Goal: Task Accomplishment & Management: Manage account settings

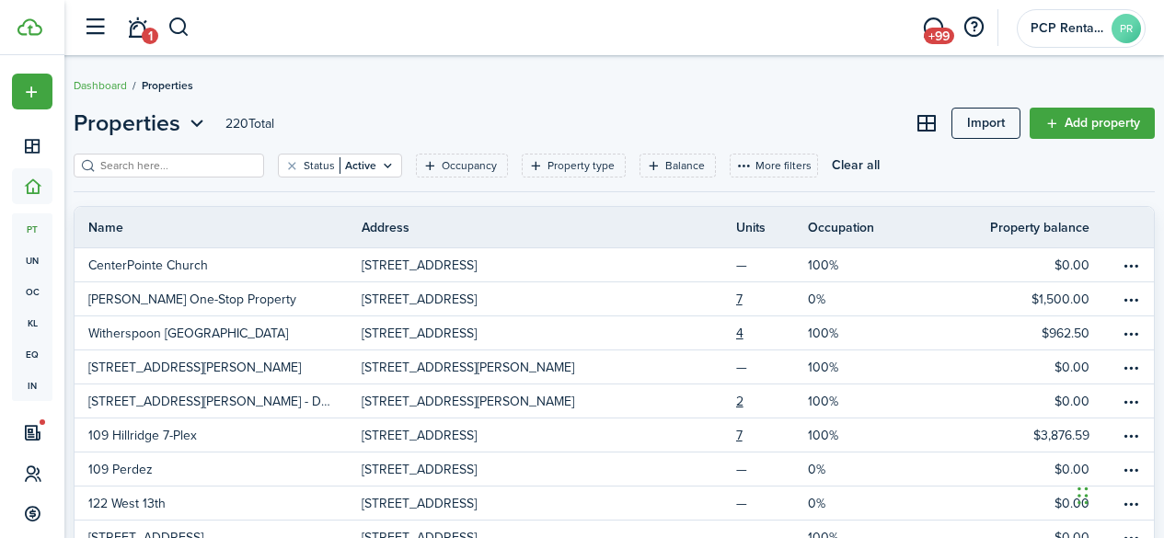
scroll to position [14, 0]
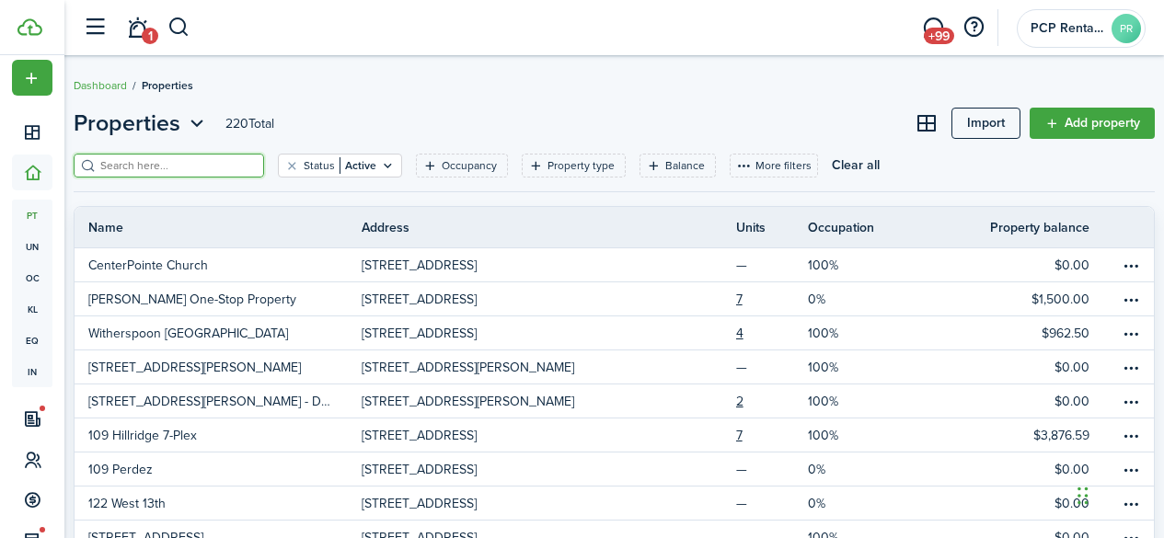
click at [170, 166] on input "search" at bounding box center [177, 165] width 162 height 17
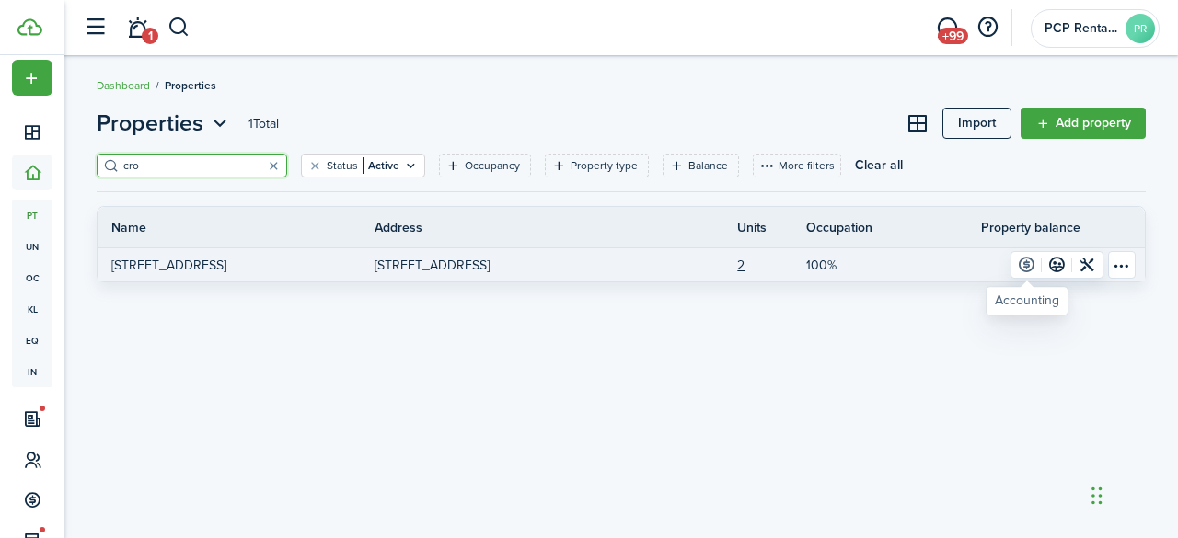
type input "cro"
click at [1026, 260] on link at bounding box center [1027, 265] width 30 height 26
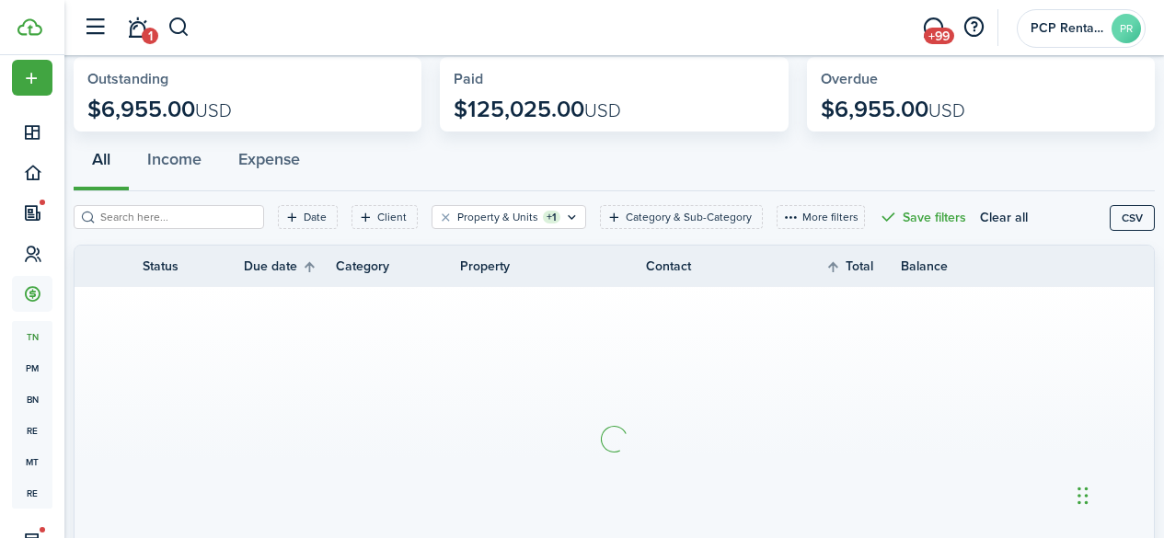
scroll to position [184, 0]
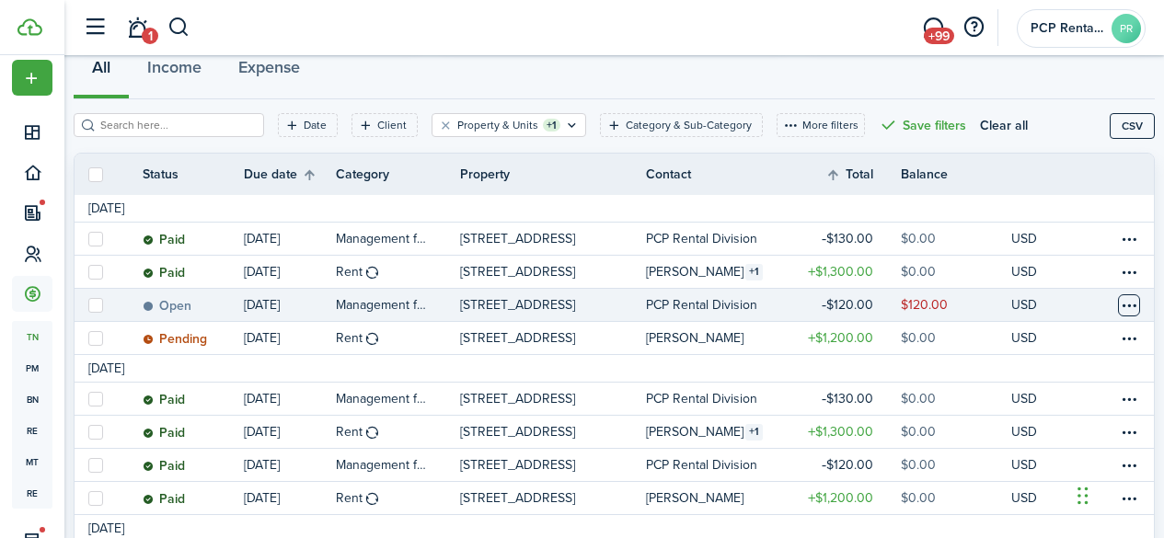
click at [1118, 308] on table-menu-btn-icon at bounding box center [1129, 306] width 22 height 22
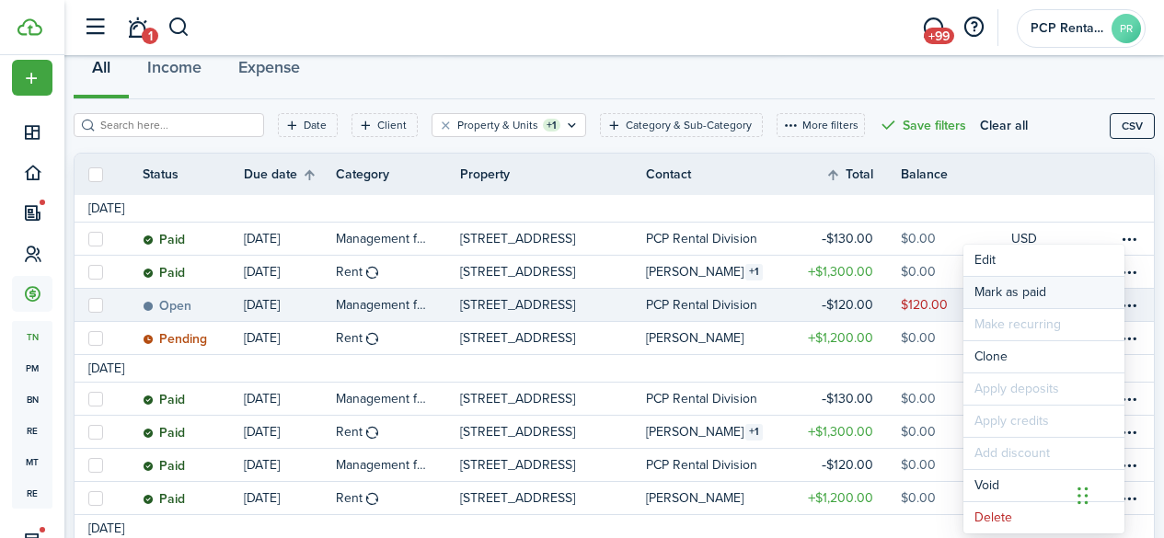
click at [983, 288] on link "Mark as paid" at bounding box center [1044, 292] width 161 height 31
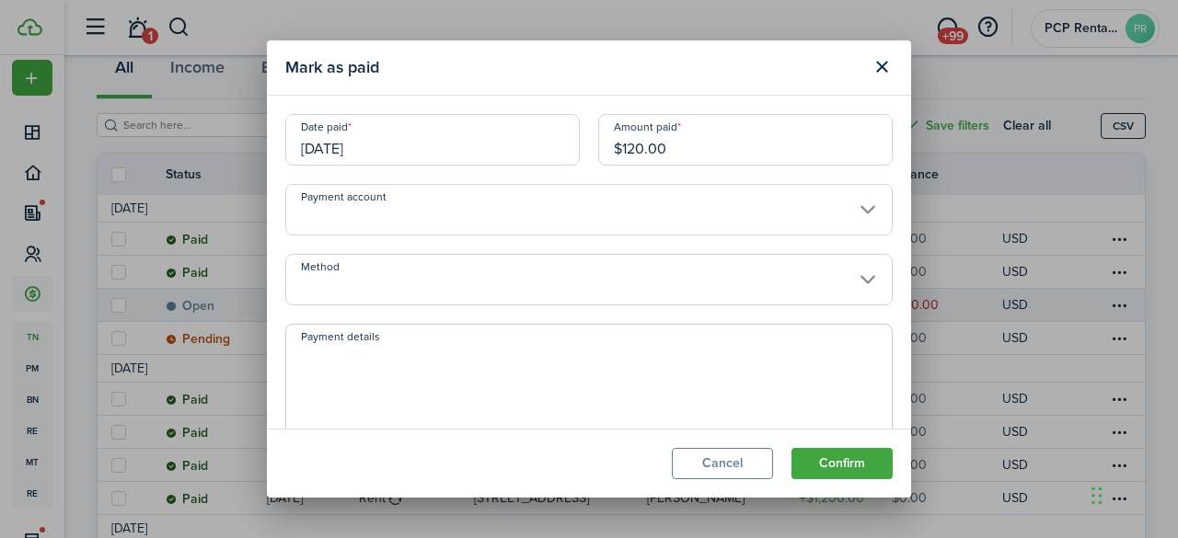
click at [444, 160] on input "[DATE]" at bounding box center [432, 140] width 295 height 52
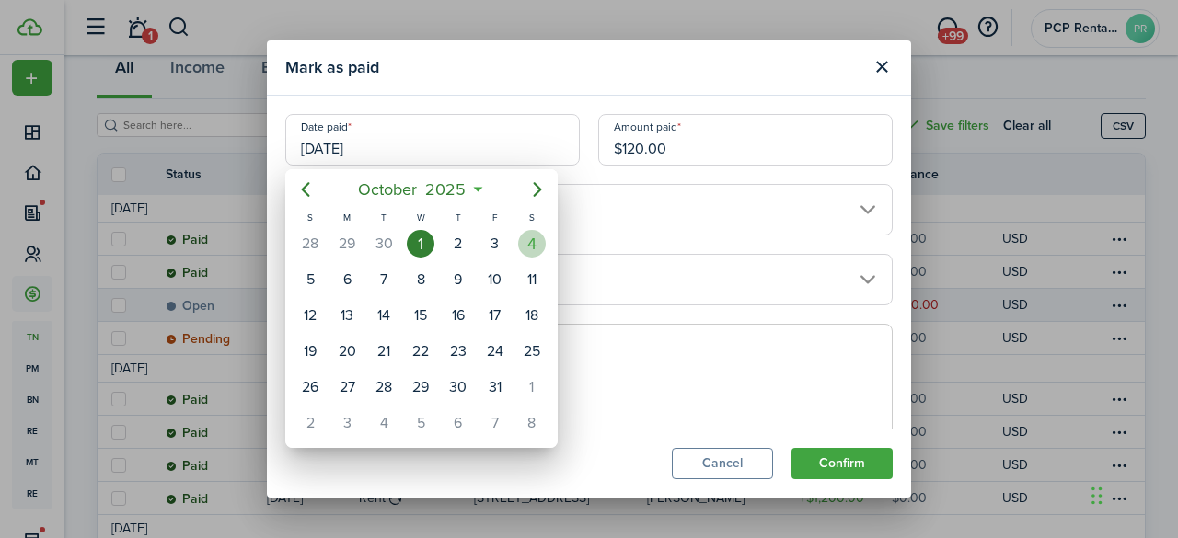
click at [538, 239] on div "4" at bounding box center [532, 244] width 28 height 28
type input "[DATE]"
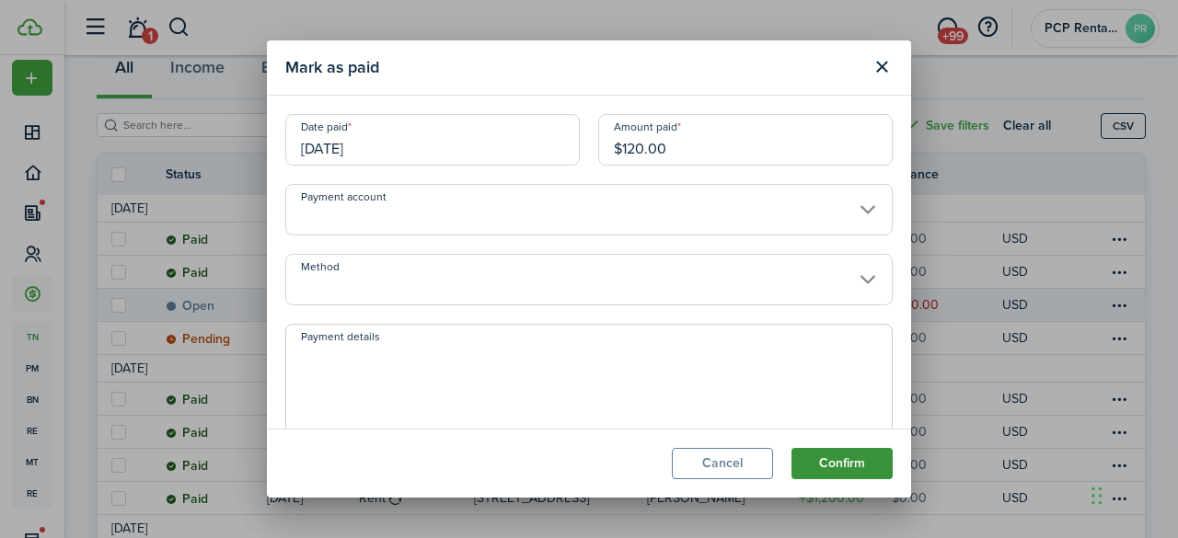
click at [831, 450] on button "Confirm" at bounding box center [842, 463] width 101 height 31
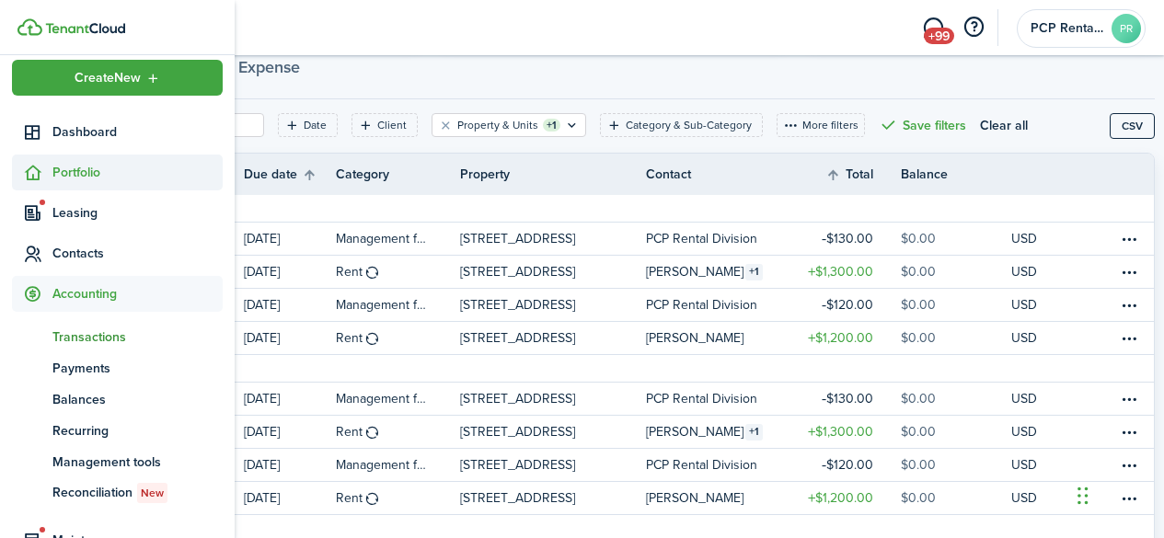
click at [93, 169] on span "Portfolio" at bounding box center [137, 172] width 170 height 19
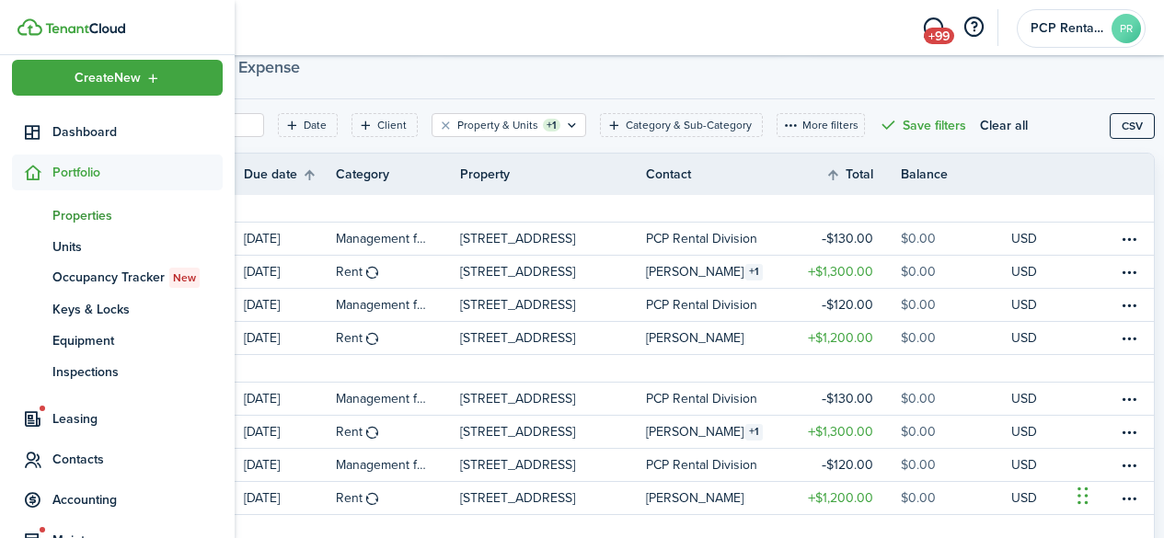
click at [81, 208] on span "Properties" at bounding box center [137, 215] width 170 height 19
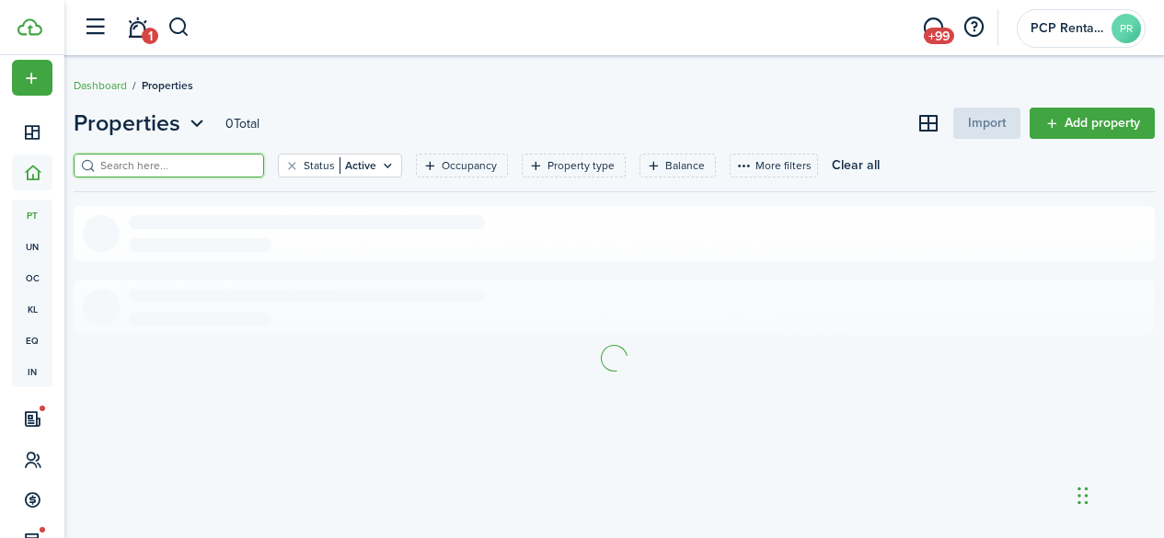
click at [242, 162] on input "search" at bounding box center [177, 165] width 162 height 17
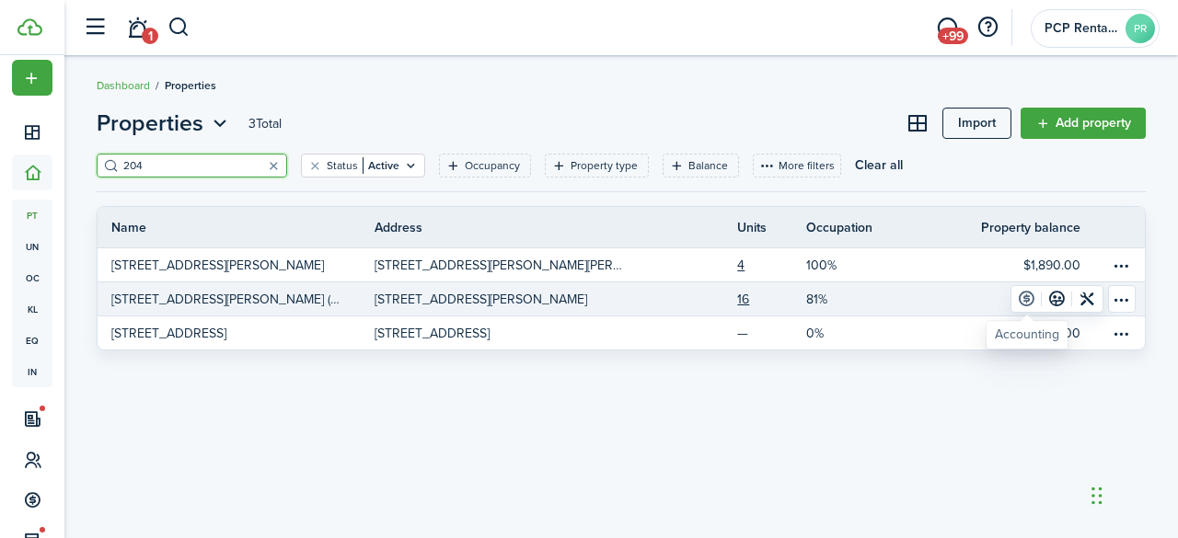
type input "204"
click at [1026, 297] on link at bounding box center [1027, 299] width 30 height 26
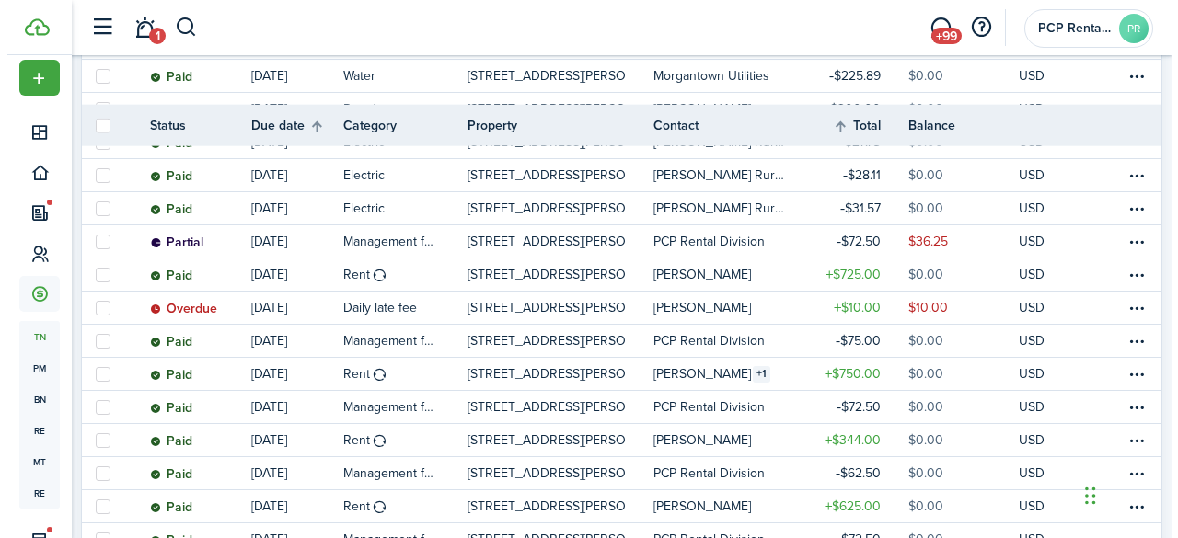
scroll to position [546, 0]
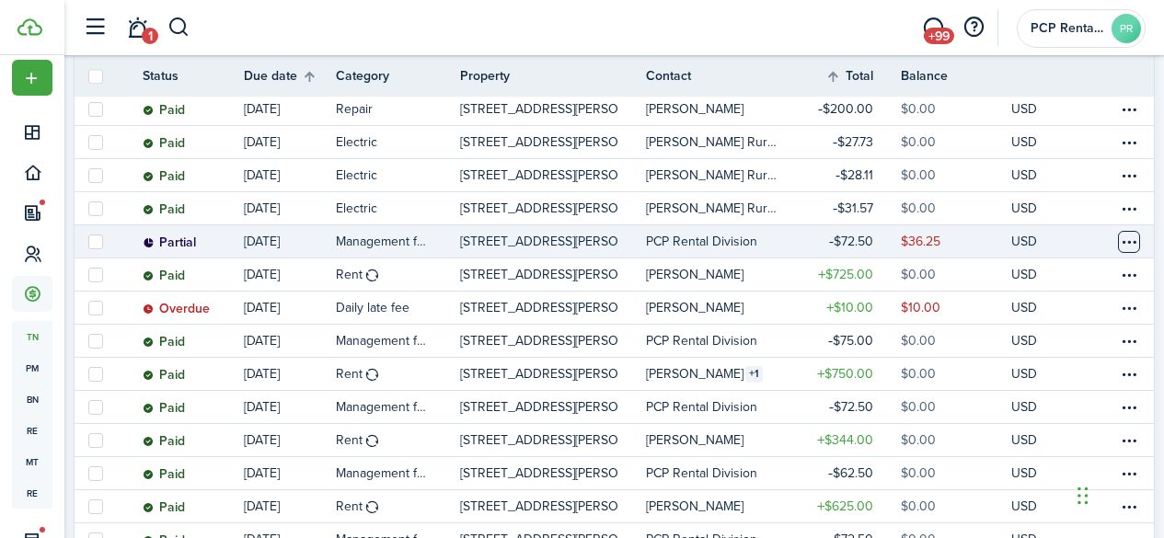
click at [1118, 240] on table-menu-btn-icon at bounding box center [1129, 242] width 22 height 22
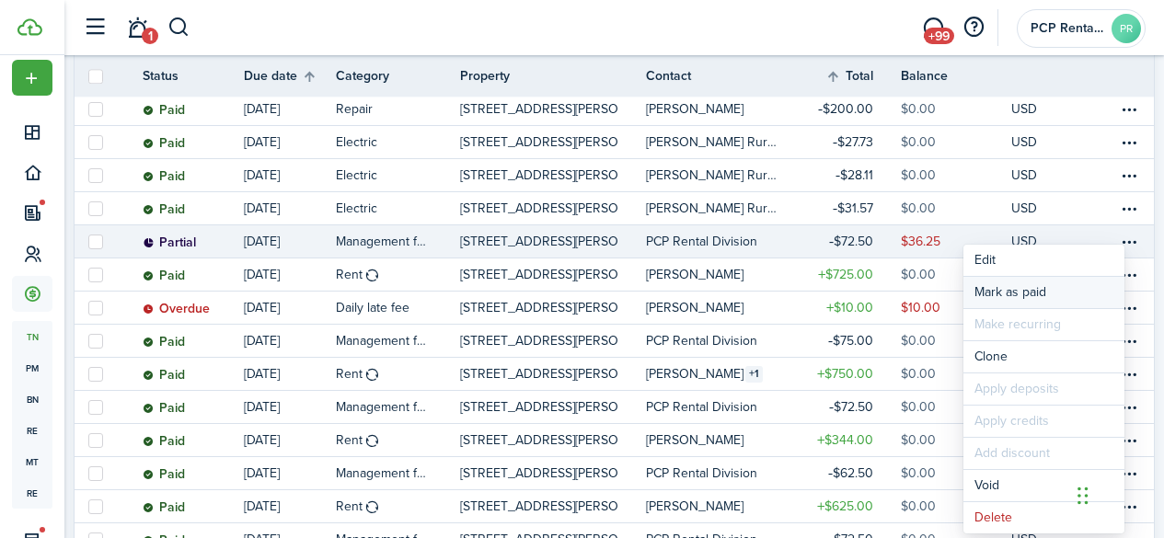
click at [1034, 285] on link "Mark as paid" at bounding box center [1044, 292] width 161 height 31
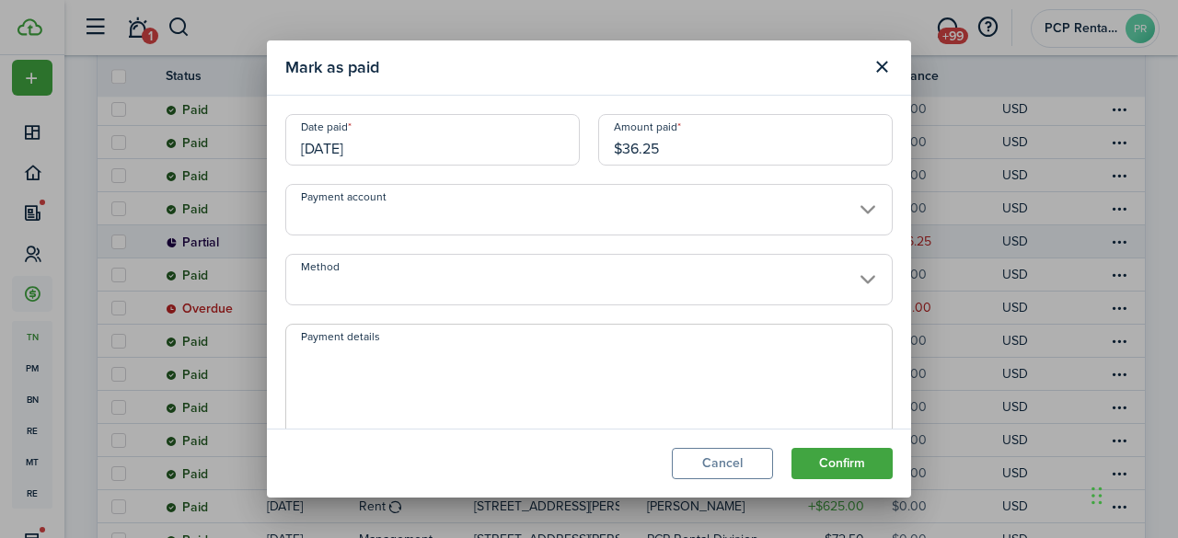
click at [435, 136] on input "[DATE]" at bounding box center [432, 140] width 295 height 52
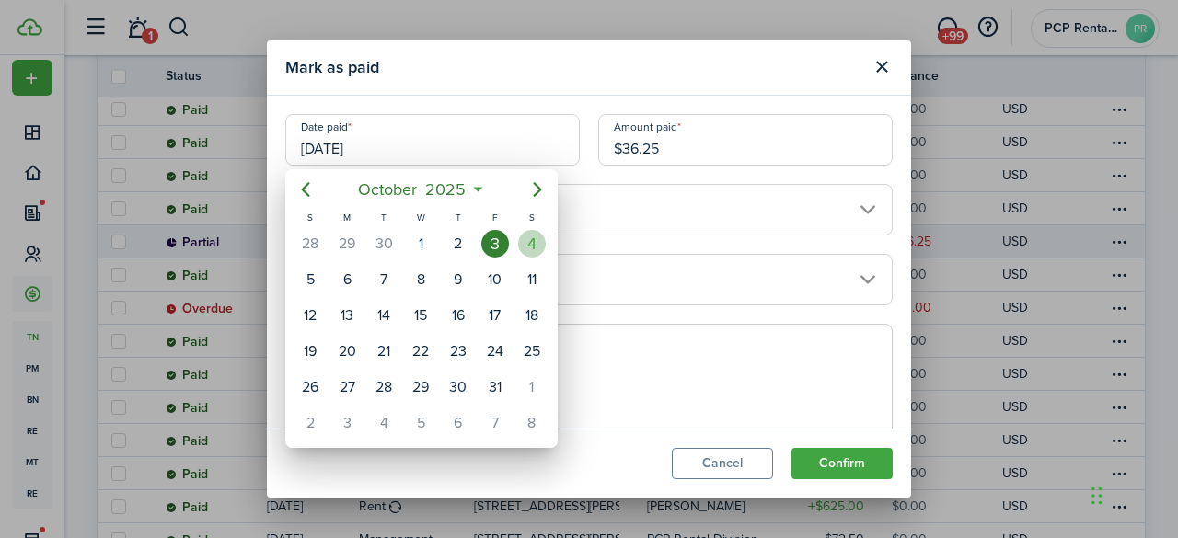
click at [528, 241] on div "4" at bounding box center [532, 244] width 28 height 28
type input "[DATE]"
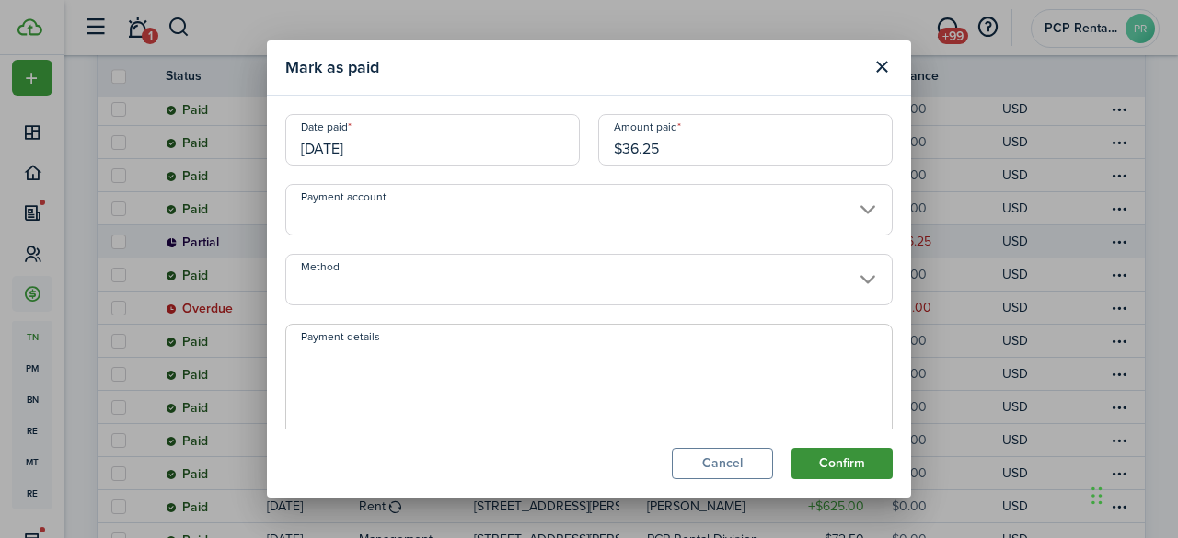
click at [837, 461] on button "Confirm" at bounding box center [842, 463] width 101 height 31
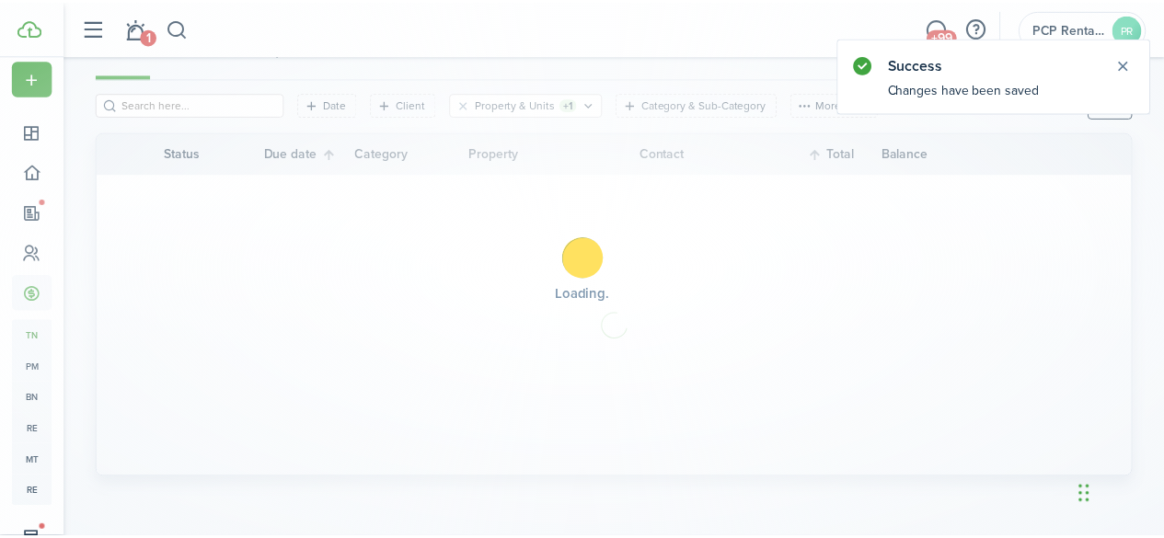
scroll to position [205, 0]
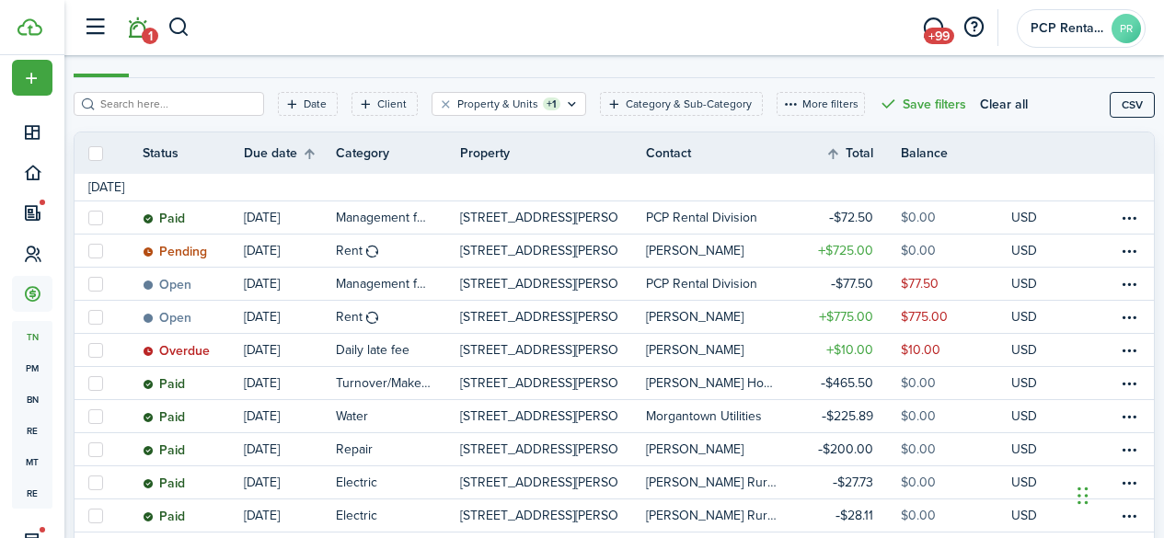
click at [142, 29] on link "1" at bounding box center [137, 28] width 35 height 47
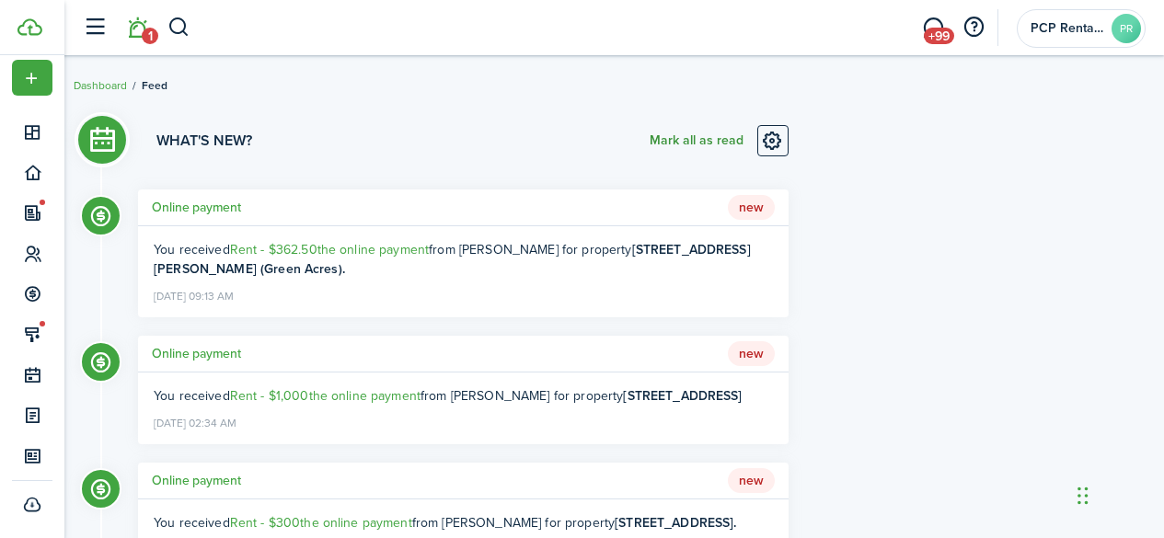
click at [673, 146] on button "Mark all as read" at bounding box center [697, 140] width 94 height 31
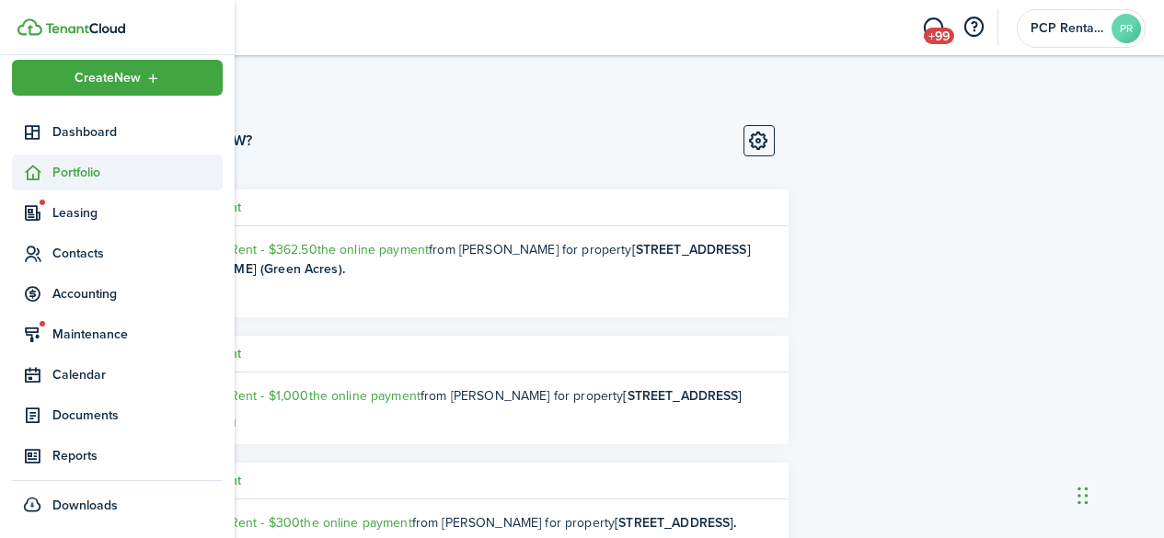
click at [66, 170] on span "Portfolio" at bounding box center [137, 172] width 170 height 19
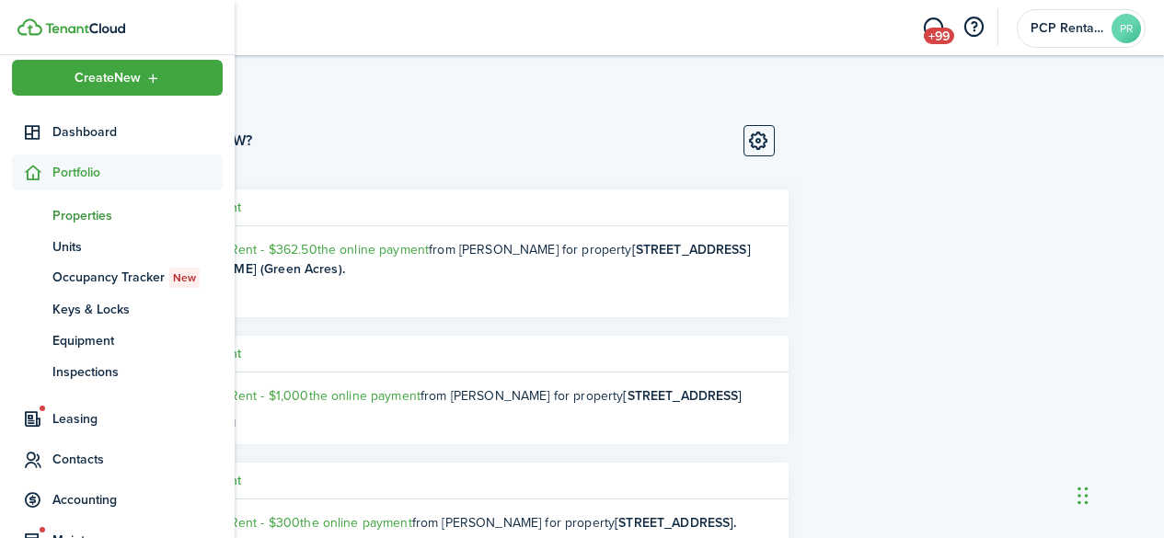
click at [67, 210] on span "Properties" at bounding box center [137, 215] width 170 height 19
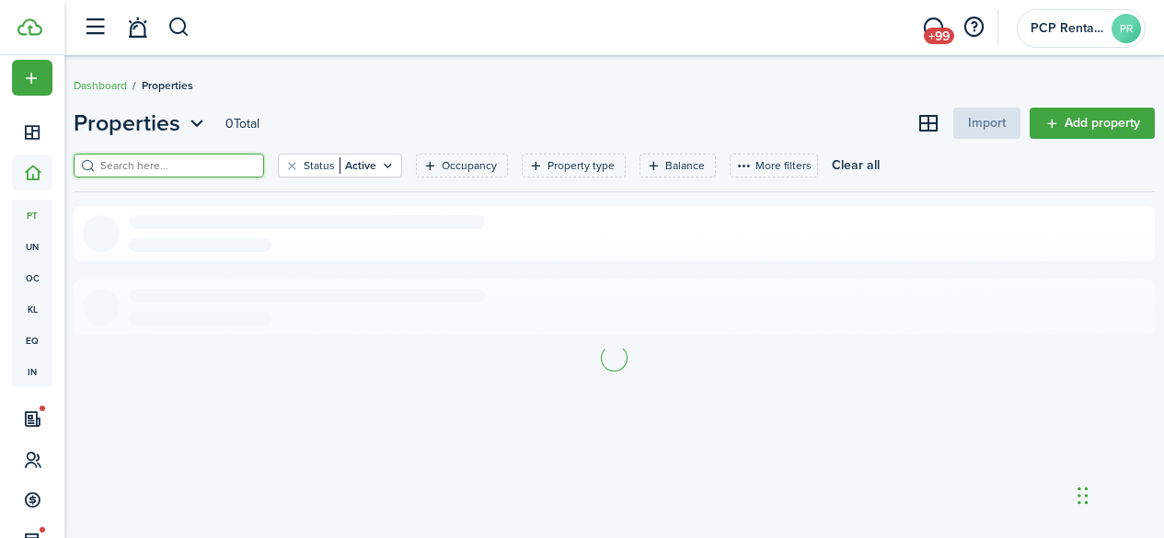
click at [242, 168] on input "search" at bounding box center [177, 165] width 162 height 17
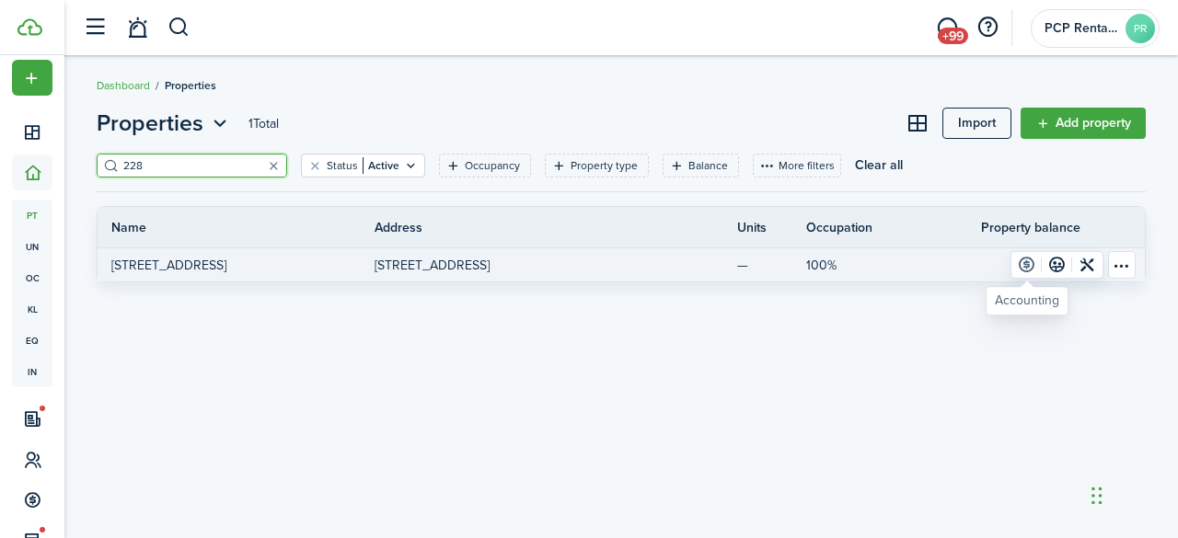
type input "228"
click at [1026, 265] on link at bounding box center [1027, 265] width 30 height 26
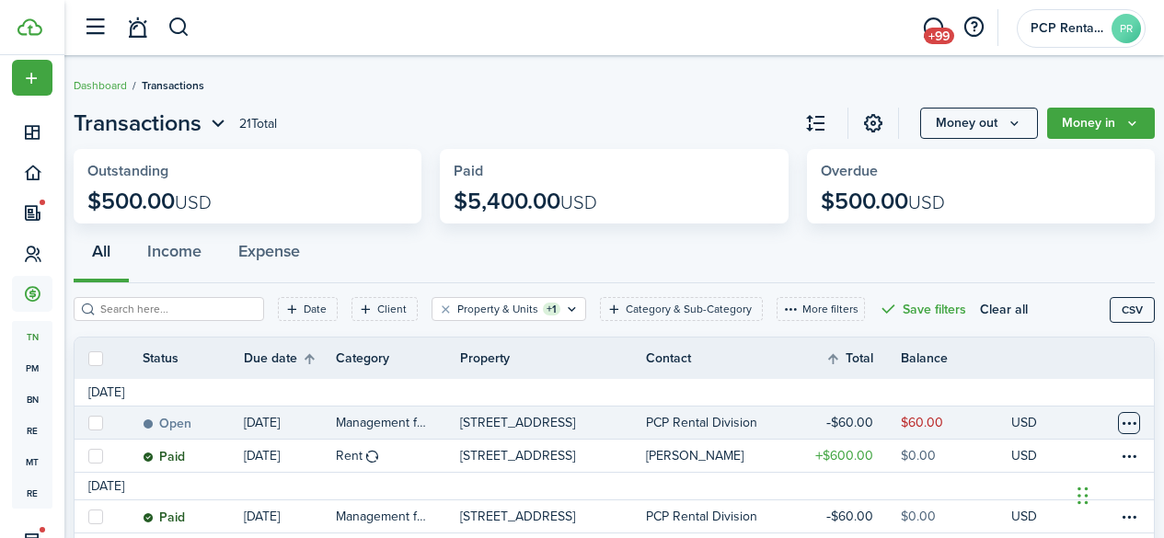
click at [1119, 424] on table-menu-btn-icon at bounding box center [1129, 423] width 22 height 22
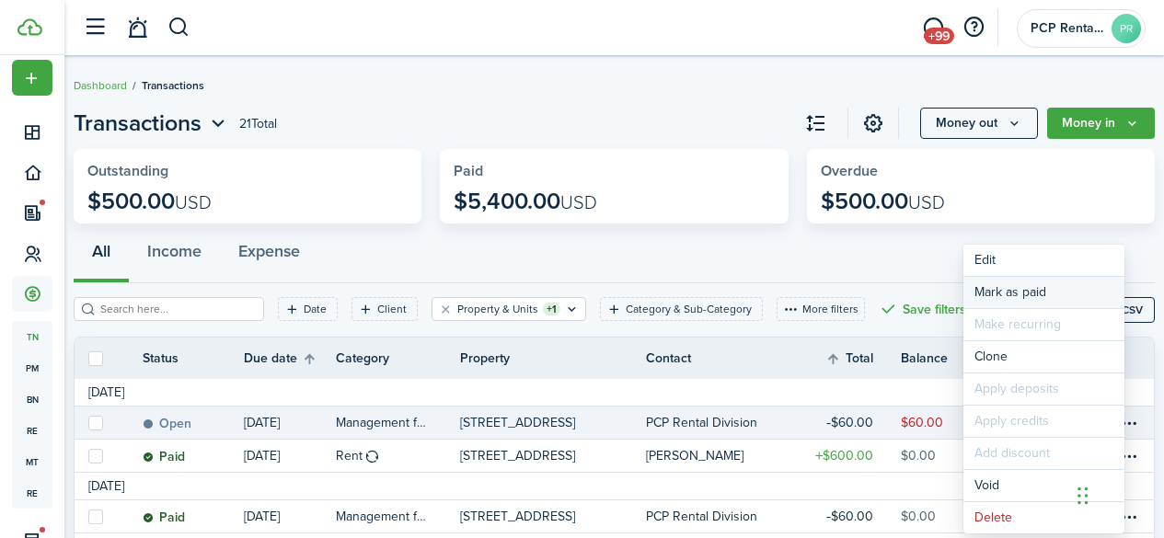
click at [1004, 287] on link "Mark as paid" at bounding box center [1044, 292] width 161 height 31
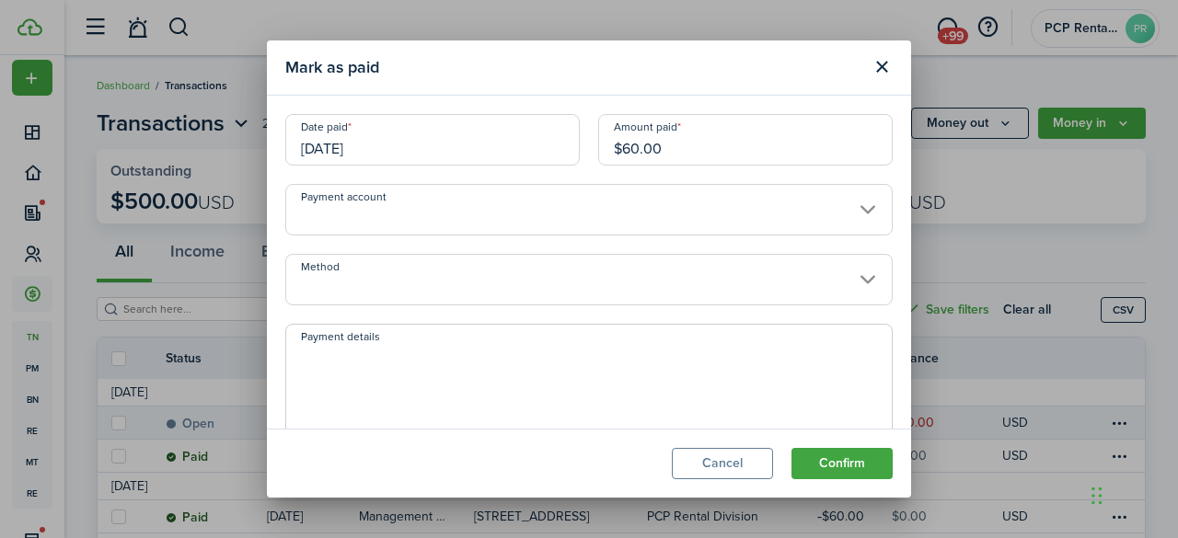
click at [419, 148] on input "[DATE]" at bounding box center [432, 140] width 295 height 52
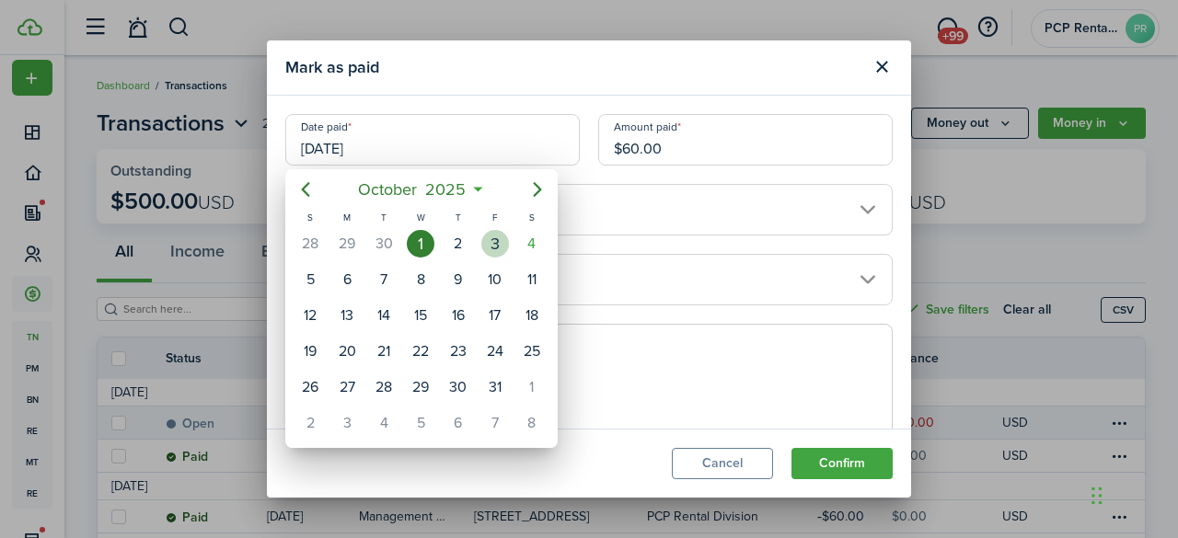
click at [488, 237] on div "3" at bounding box center [495, 244] width 28 height 28
type input "[DATE]"
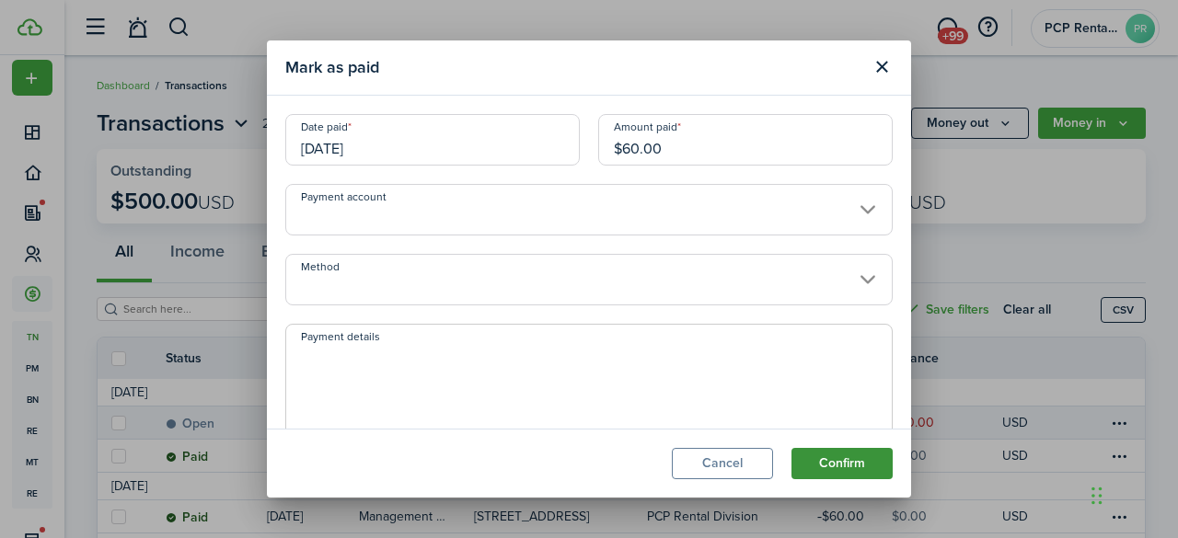
click at [826, 469] on button "Confirm" at bounding box center [842, 463] width 101 height 31
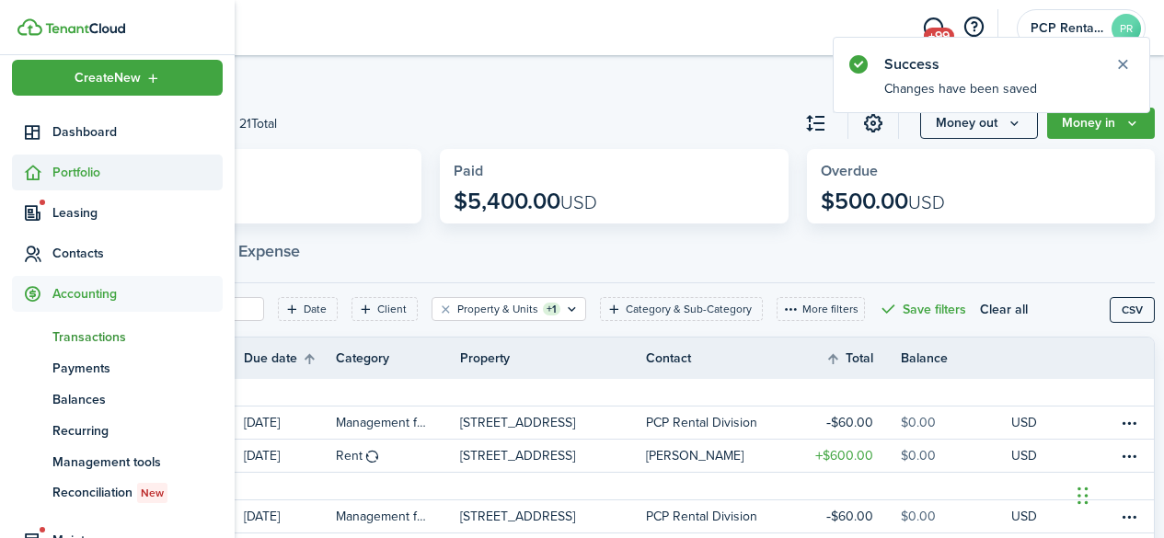
click at [99, 169] on span "Portfolio" at bounding box center [137, 172] width 170 height 19
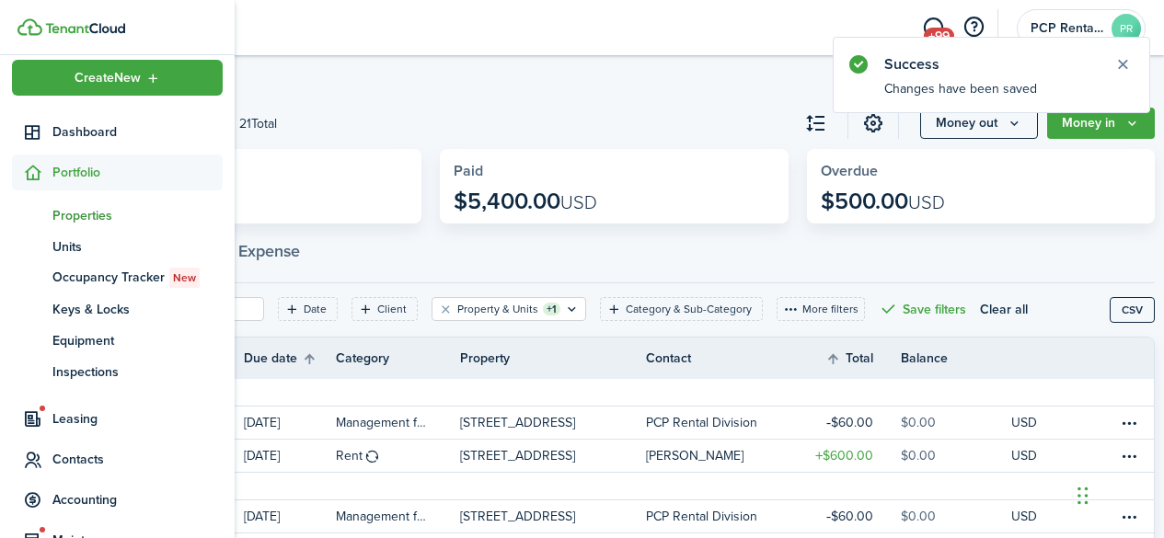
click at [77, 214] on span "Properties" at bounding box center [137, 215] width 170 height 19
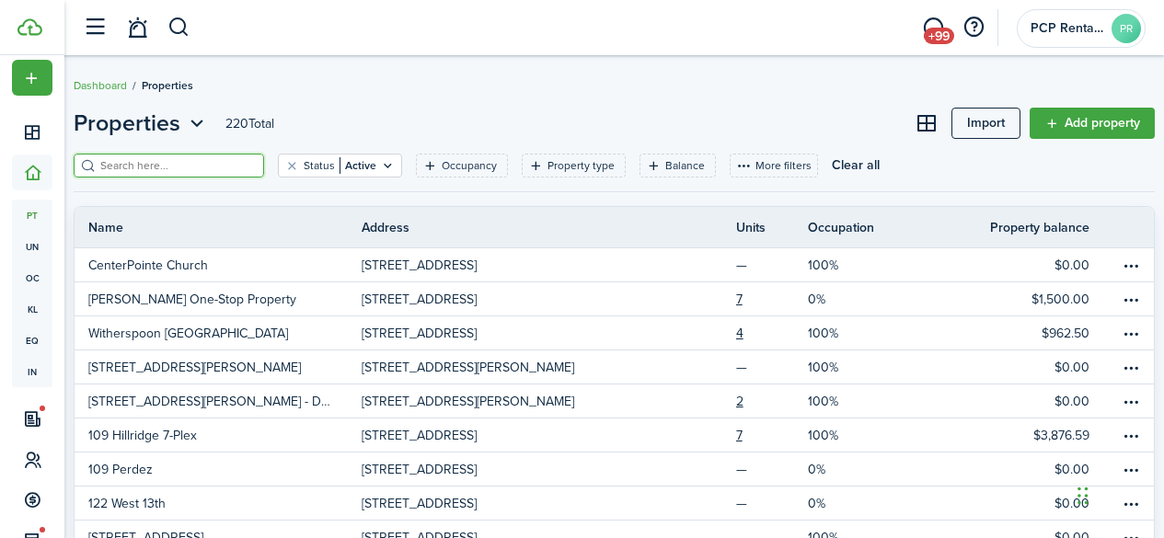
click at [239, 166] on input "search" at bounding box center [177, 165] width 162 height 17
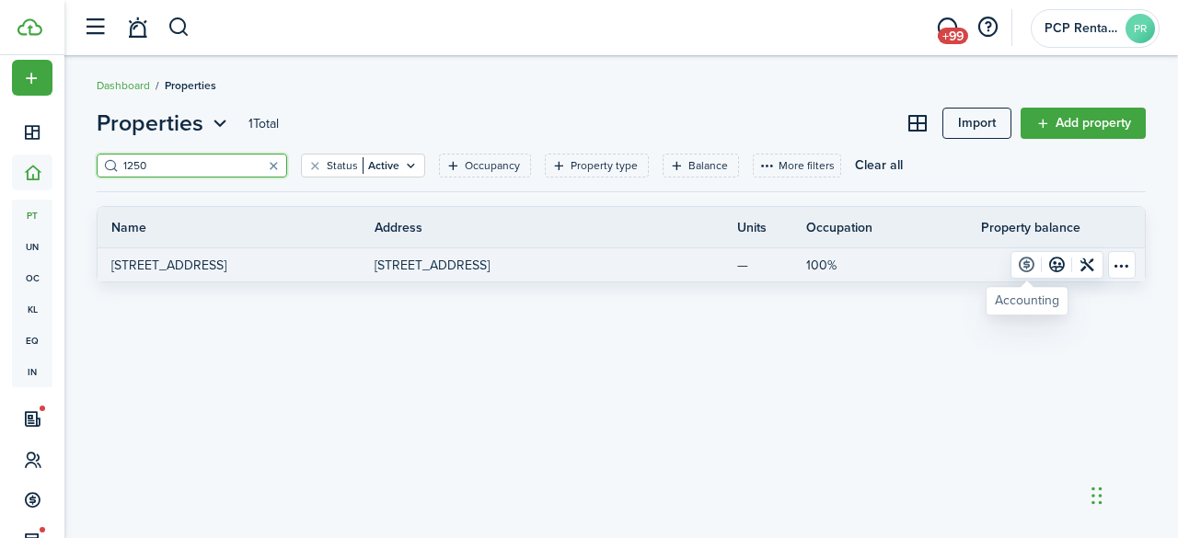
type input "1250"
click at [1026, 262] on link at bounding box center [1027, 265] width 30 height 26
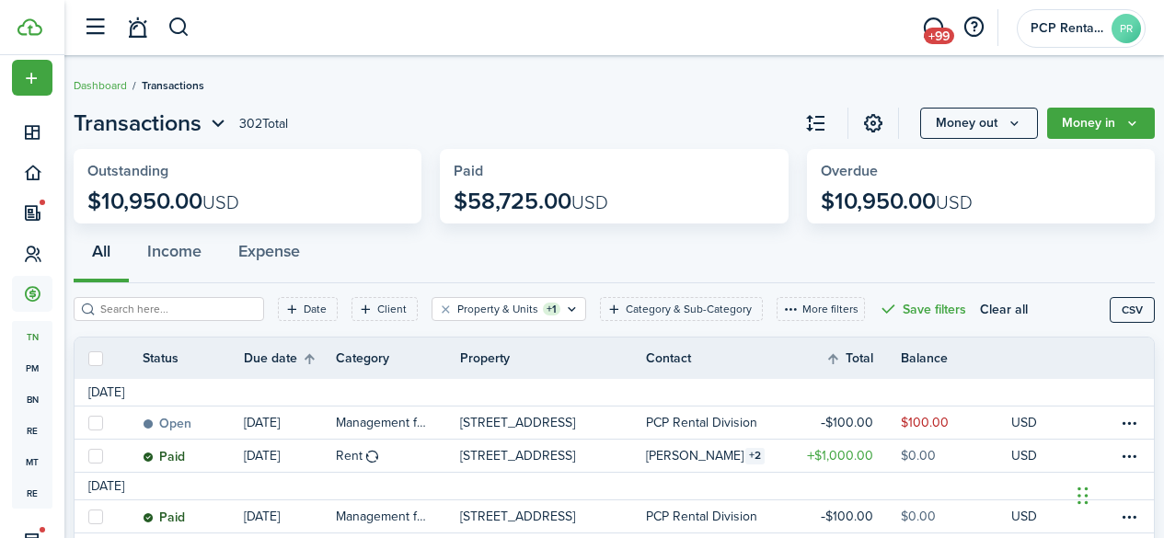
scroll to position [92, 0]
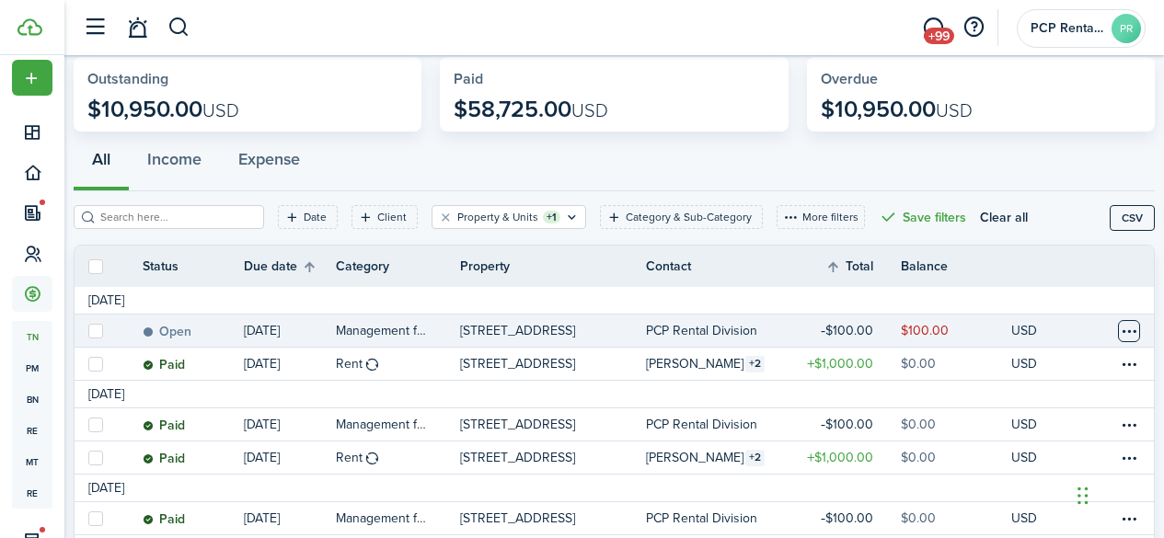
click at [1118, 333] on table-menu-btn-icon at bounding box center [1129, 331] width 22 height 22
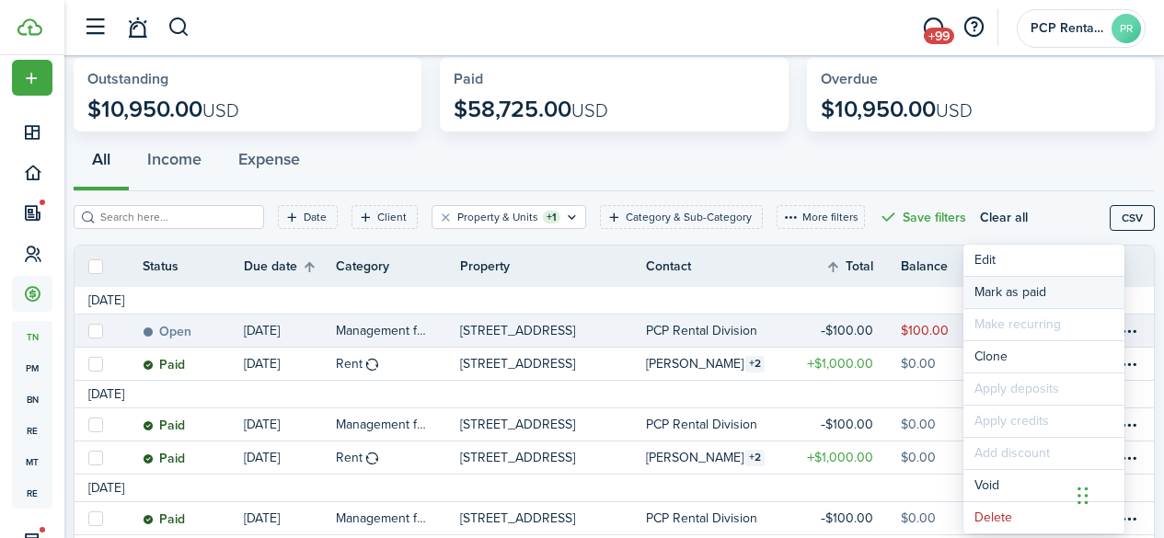
click at [1001, 290] on link "Mark as paid" at bounding box center [1044, 292] width 161 height 31
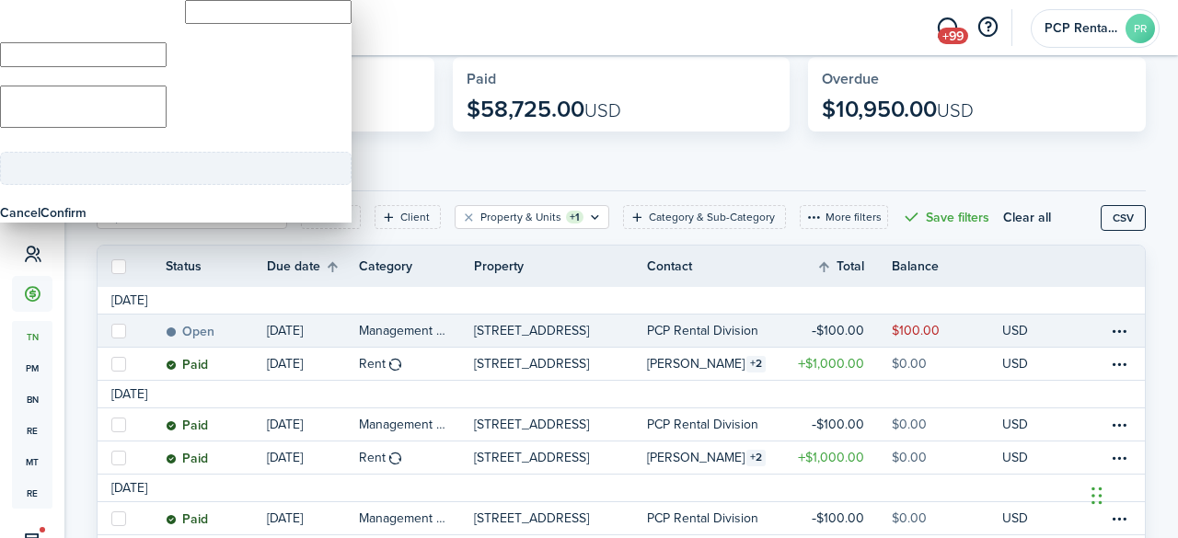
type input "$100.00"
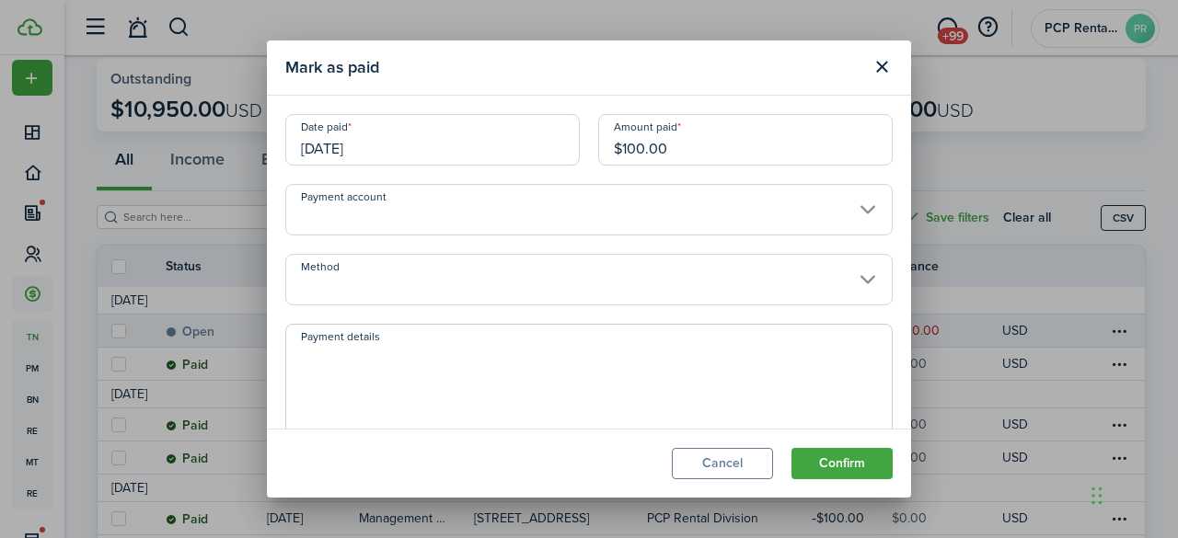
click at [386, 142] on input "[DATE]" at bounding box center [432, 140] width 295 height 52
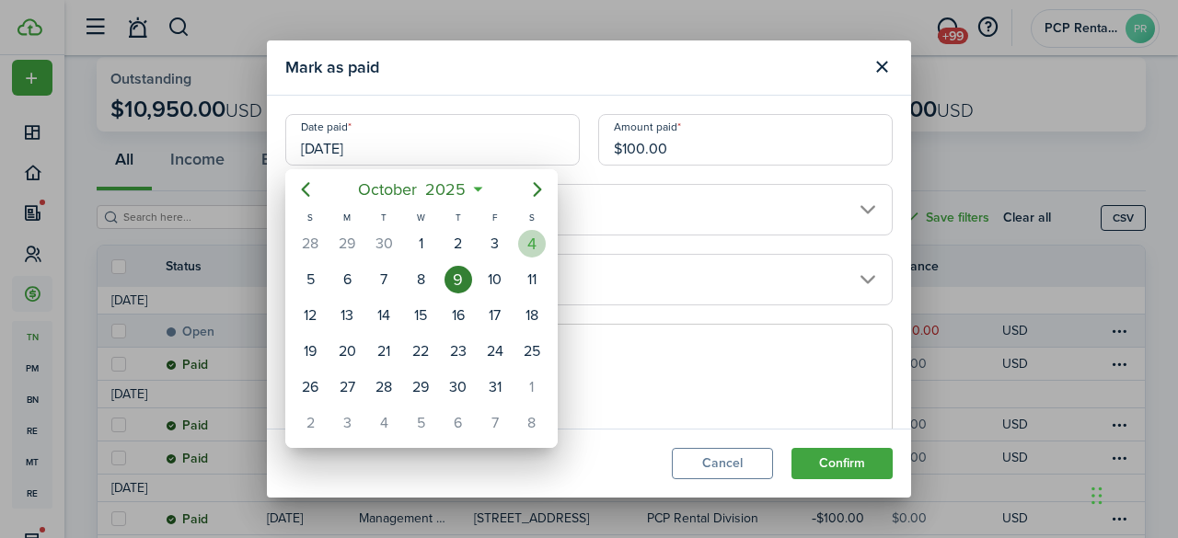
click at [527, 250] on div "4" at bounding box center [532, 244] width 28 height 28
type input "[DATE]"
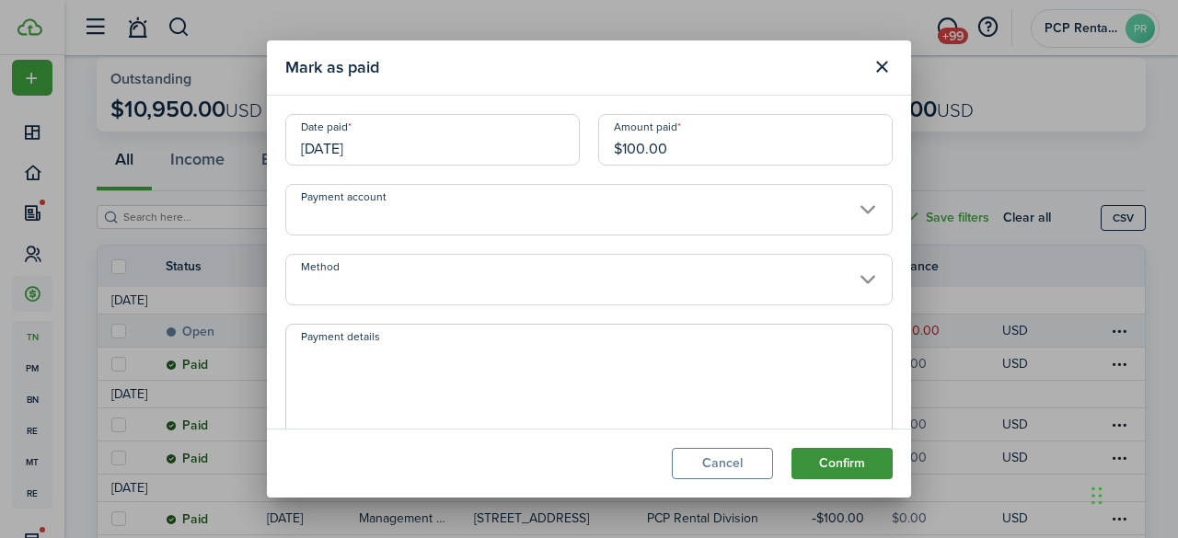
click at [827, 465] on button "Confirm" at bounding box center [842, 463] width 101 height 31
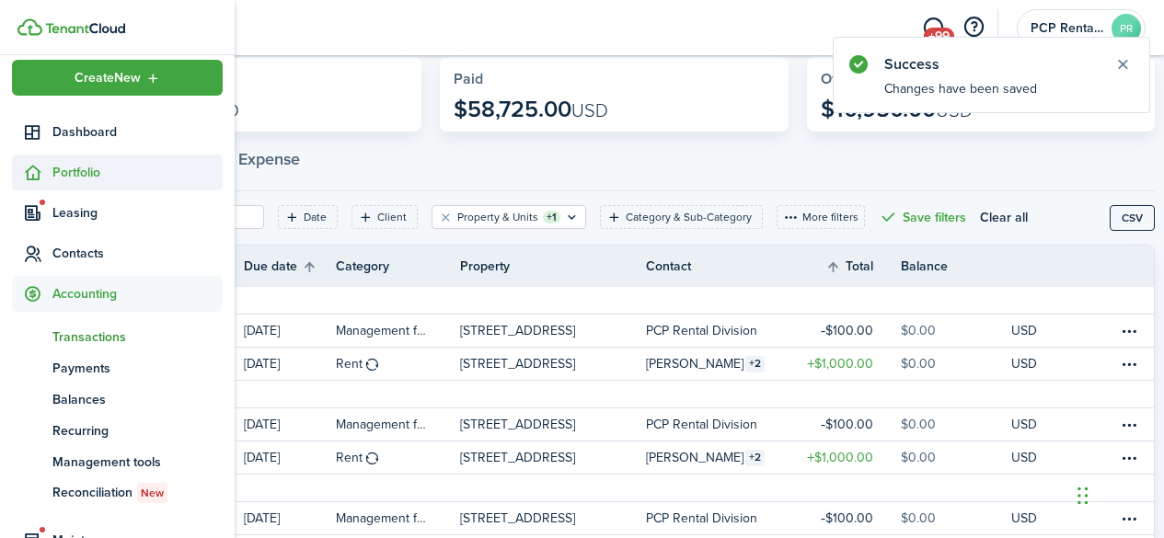
click at [106, 164] on span "Portfolio" at bounding box center [137, 172] width 170 height 19
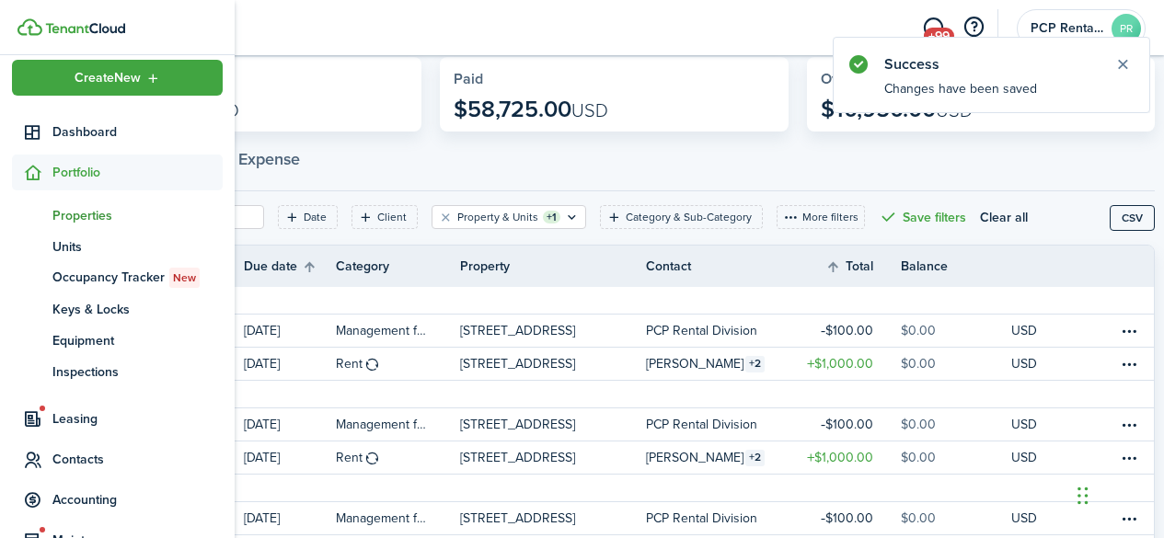
click at [85, 217] on span "Properties" at bounding box center [137, 215] width 170 height 19
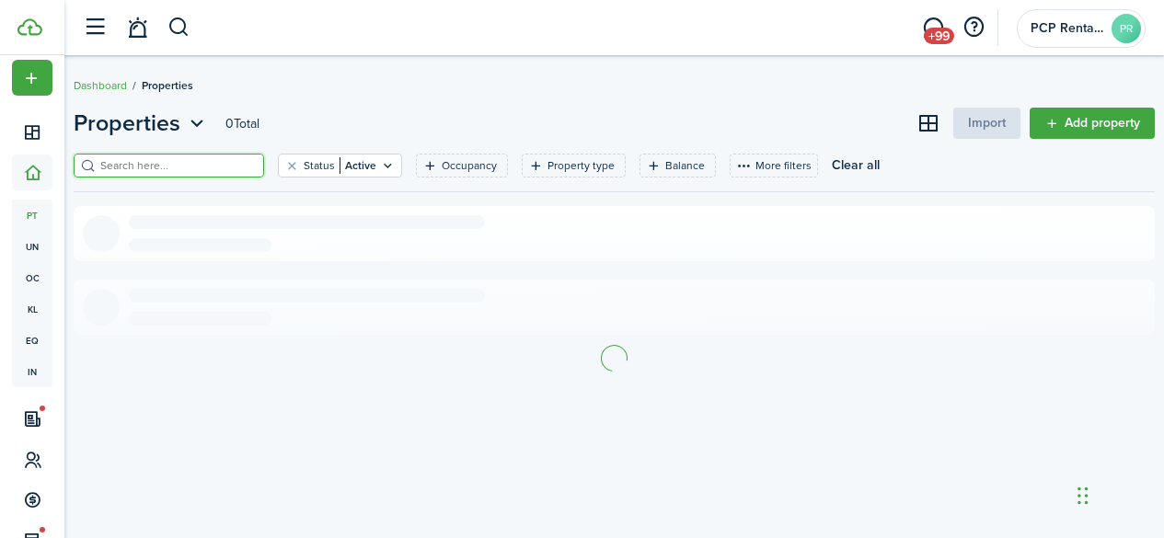
click at [213, 163] on input "search" at bounding box center [177, 165] width 162 height 17
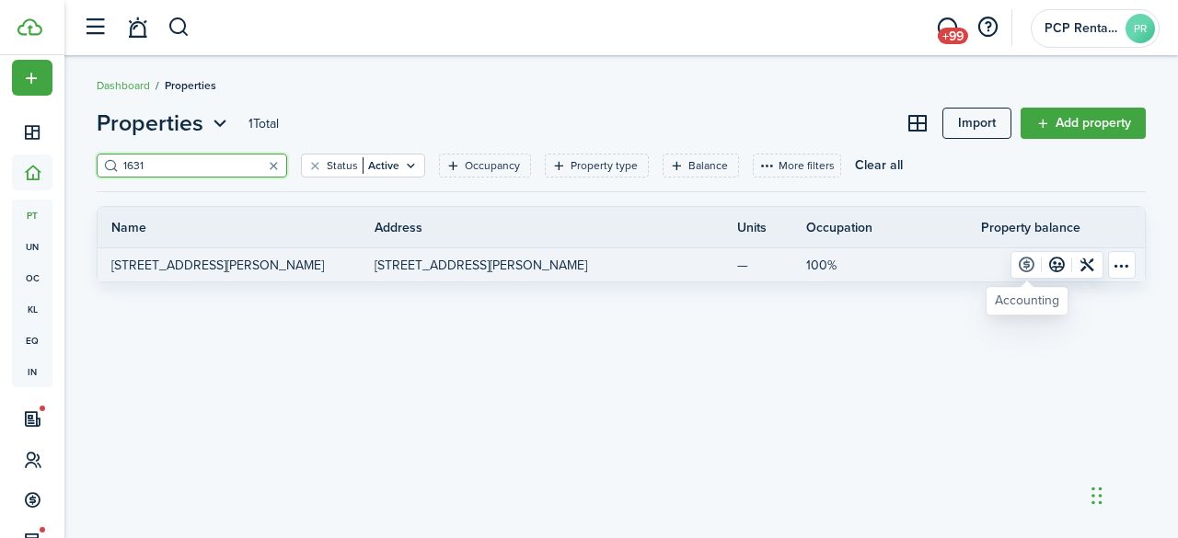
type input "1631"
click at [1023, 265] on link at bounding box center [1027, 265] width 30 height 26
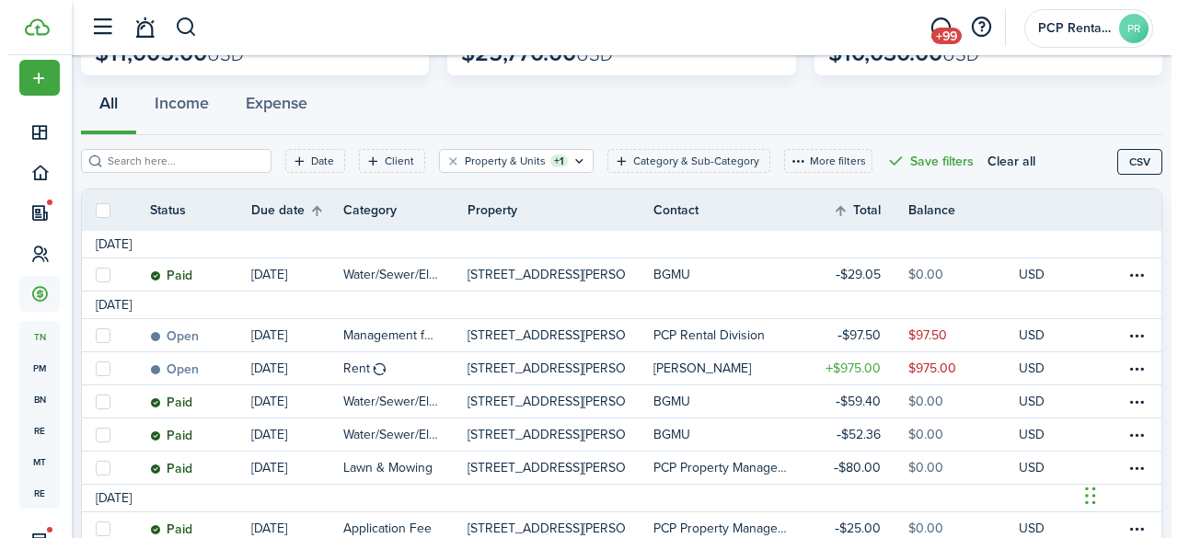
scroll to position [184, 0]
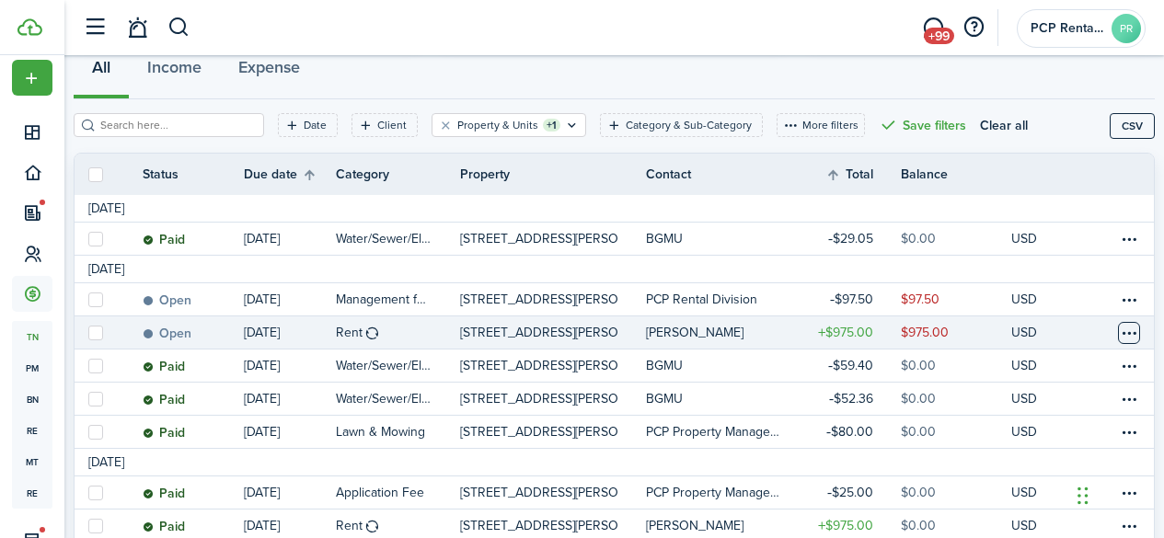
click at [1118, 334] on table-menu-btn-icon at bounding box center [1129, 333] width 22 height 22
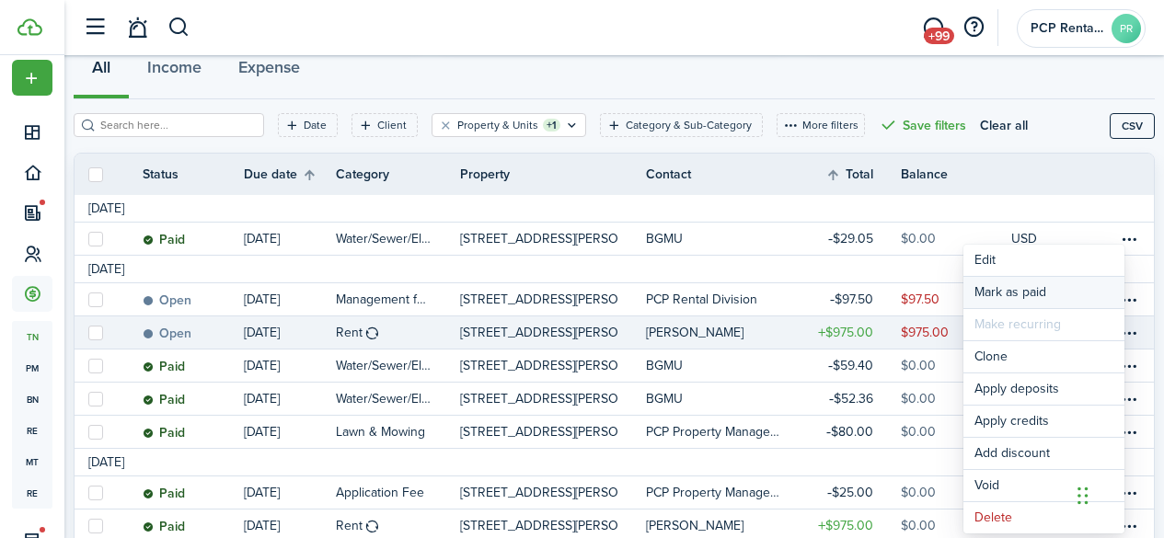
click at [1017, 283] on link "Mark as paid" at bounding box center [1044, 292] width 161 height 31
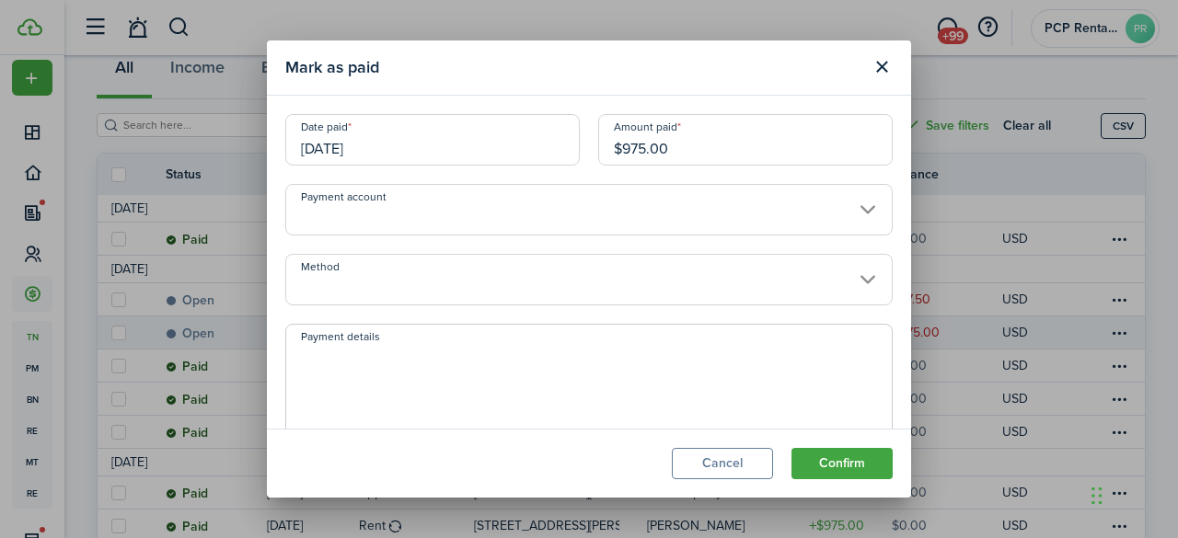
click at [441, 143] on input "[DATE]" at bounding box center [432, 140] width 295 height 52
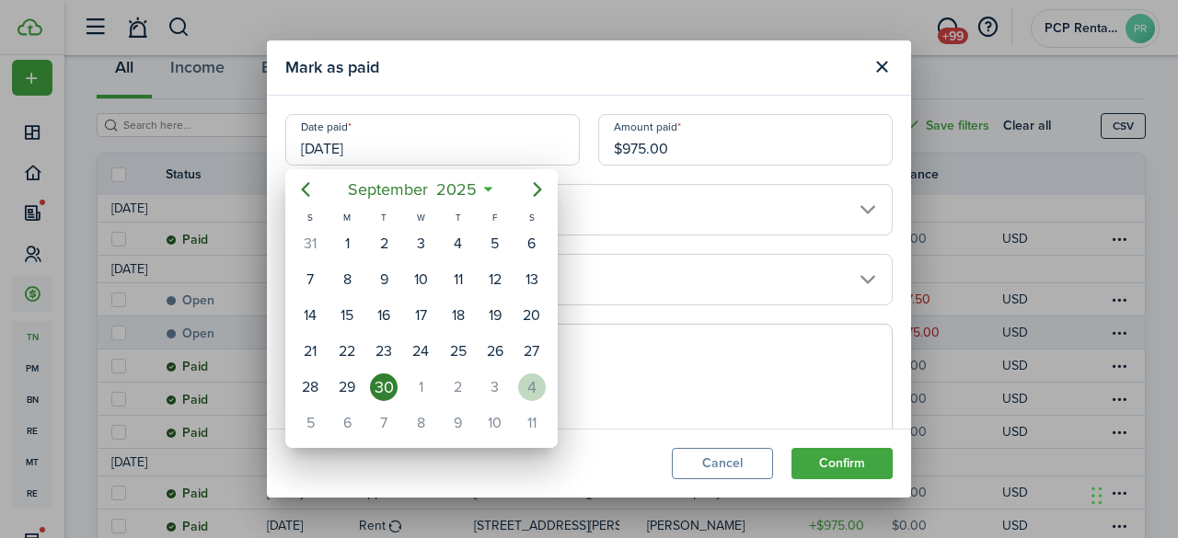
click at [527, 384] on div "4" at bounding box center [532, 388] width 28 height 28
type input "[DATE]"
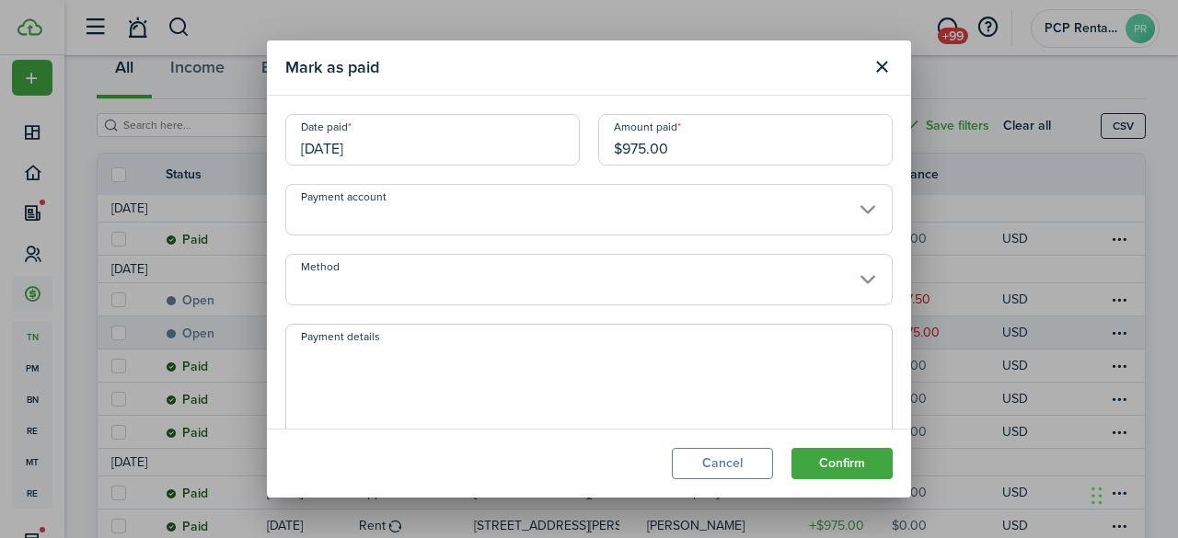
scroll to position [0, 0]
click at [399, 277] on input "Method" at bounding box center [589, 280] width 608 height 52
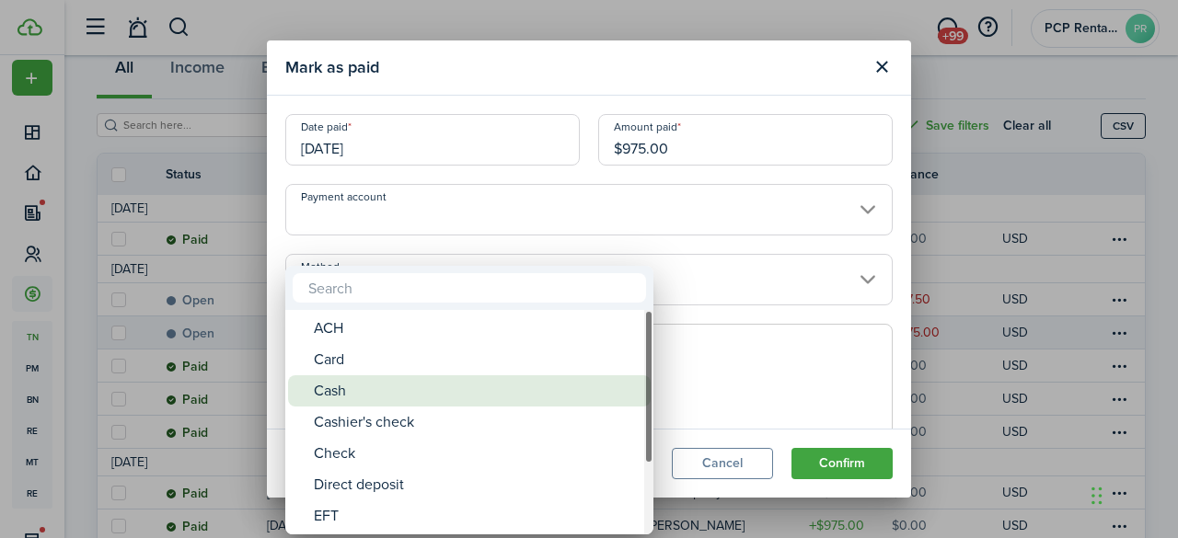
click at [342, 391] on div "Cash" at bounding box center [477, 391] width 326 height 31
type input "Cash"
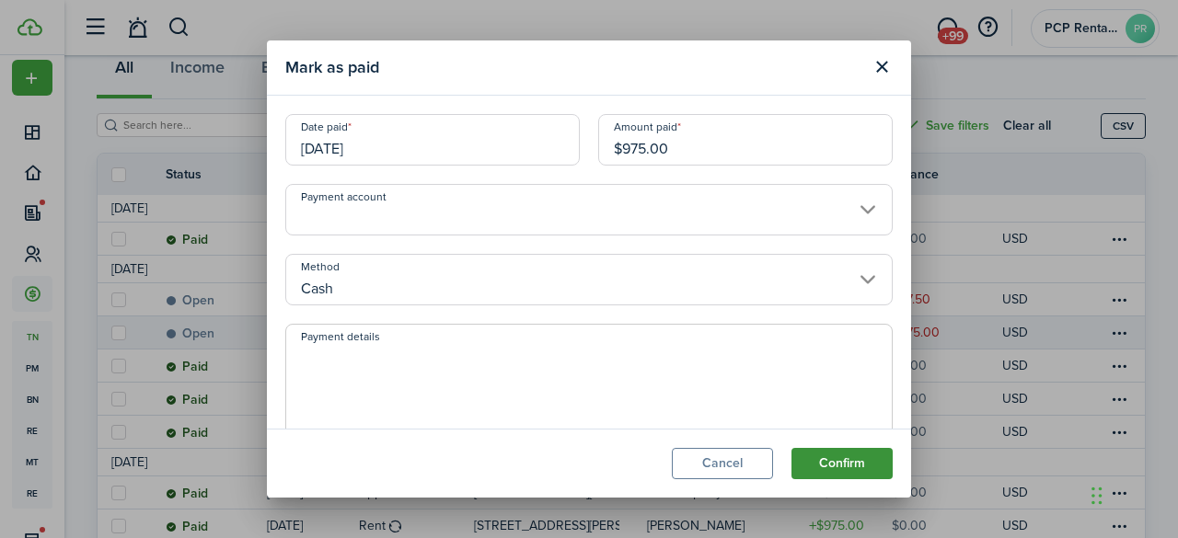
click at [813, 462] on button "Confirm" at bounding box center [842, 463] width 101 height 31
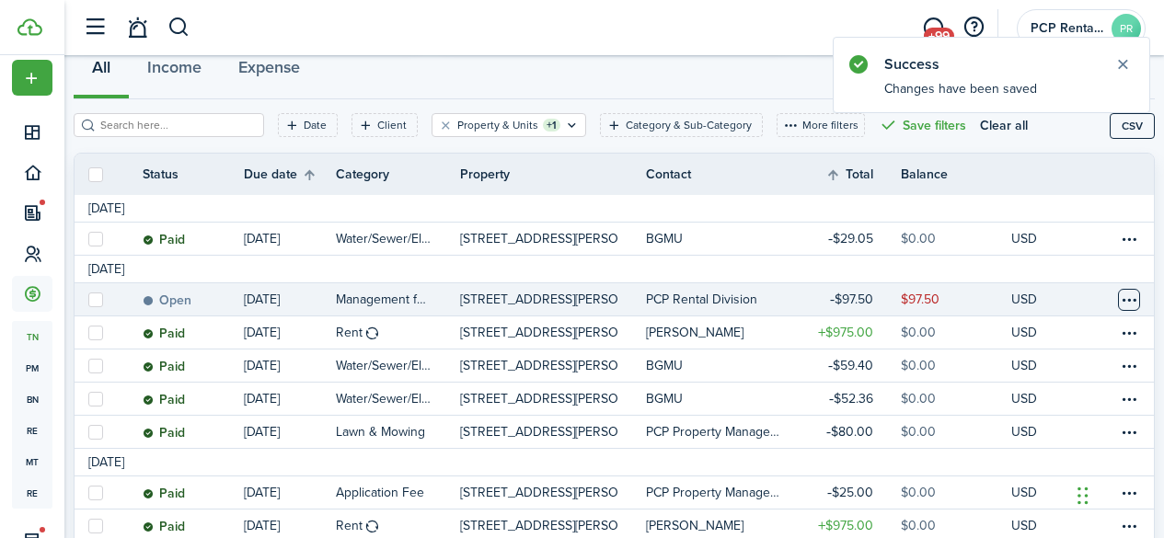
click at [1118, 301] on table-menu-btn-icon at bounding box center [1129, 300] width 22 height 22
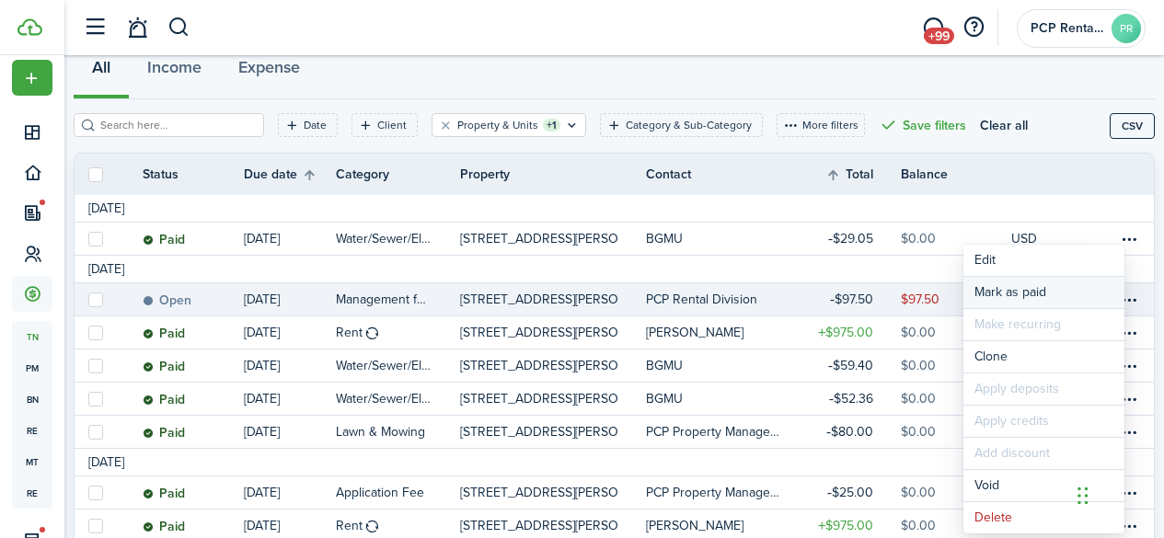
click at [998, 291] on link "Mark as paid" at bounding box center [1044, 292] width 161 height 31
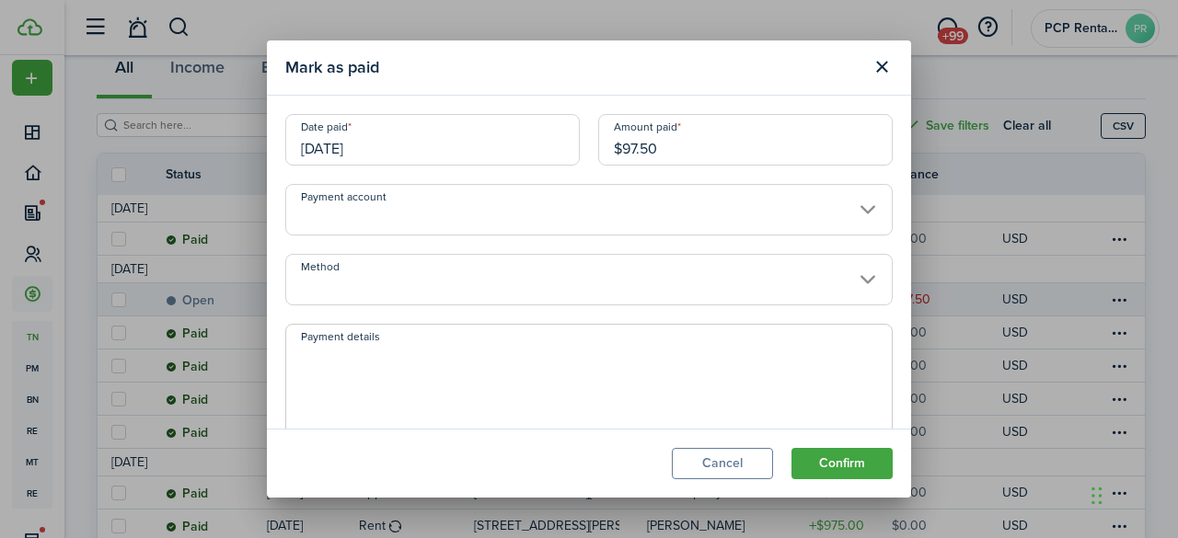
click at [412, 139] on input "[DATE]" at bounding box center [432, 140] width 295 height 52
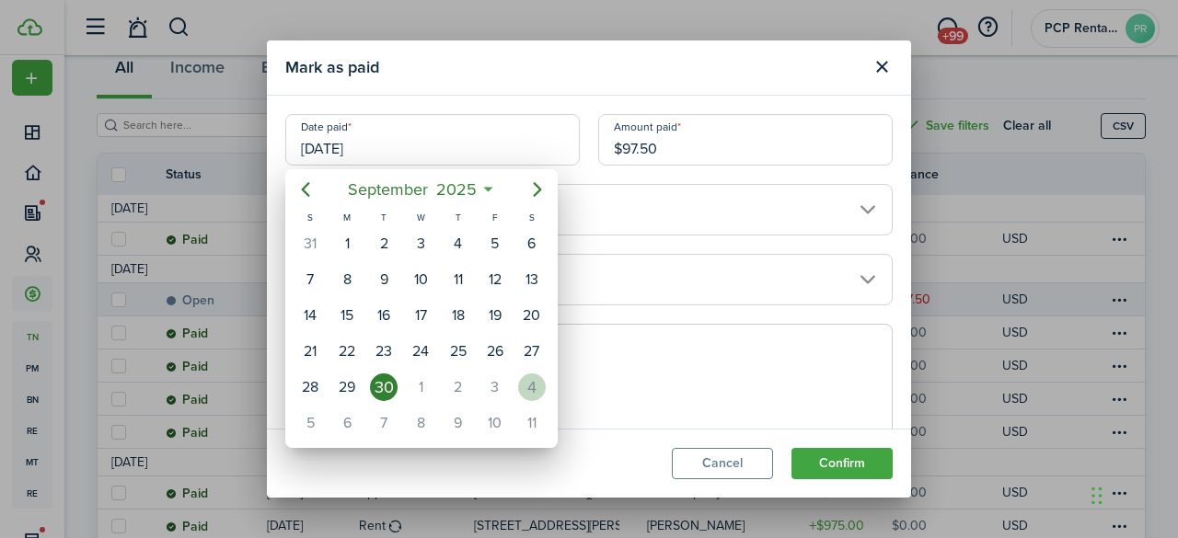
click at [528, 388] on div "4" at bounding box center [532, 388] width 28 height 28
type input "[DATE]"
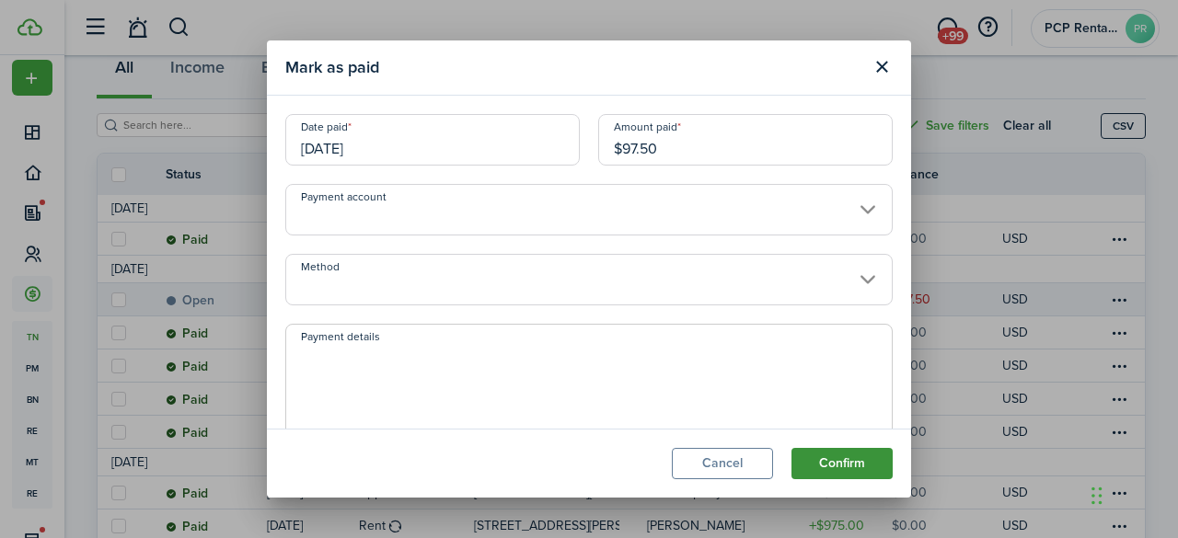
click at [821, 463] on button "Confirm" at bounding box center [842, 463] width 101 height 31
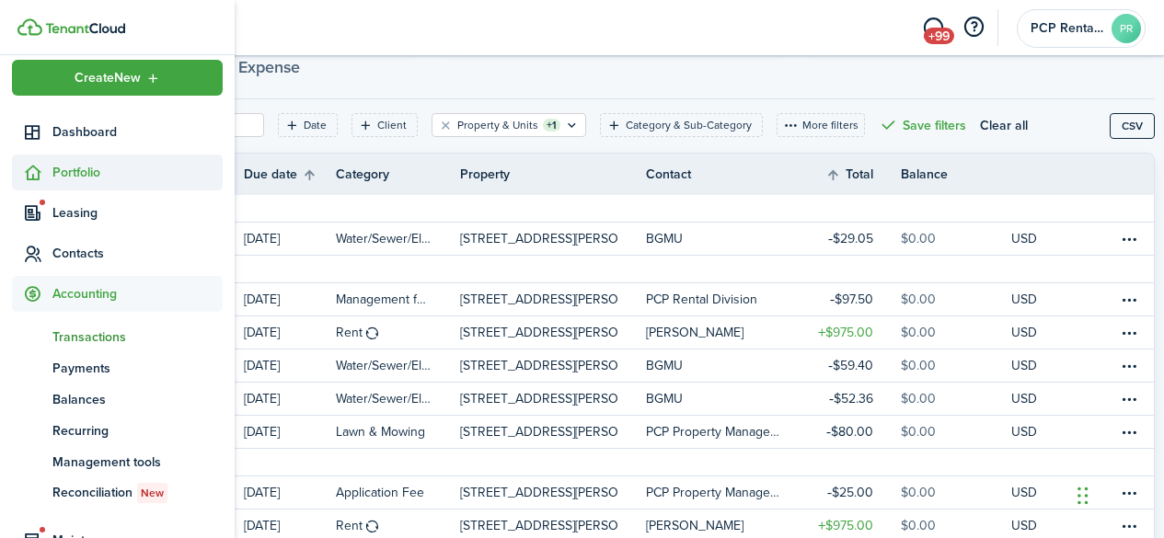
click at [78, 180] on span "Portfolio" at bounding box center [137, 172] width 170 height 19
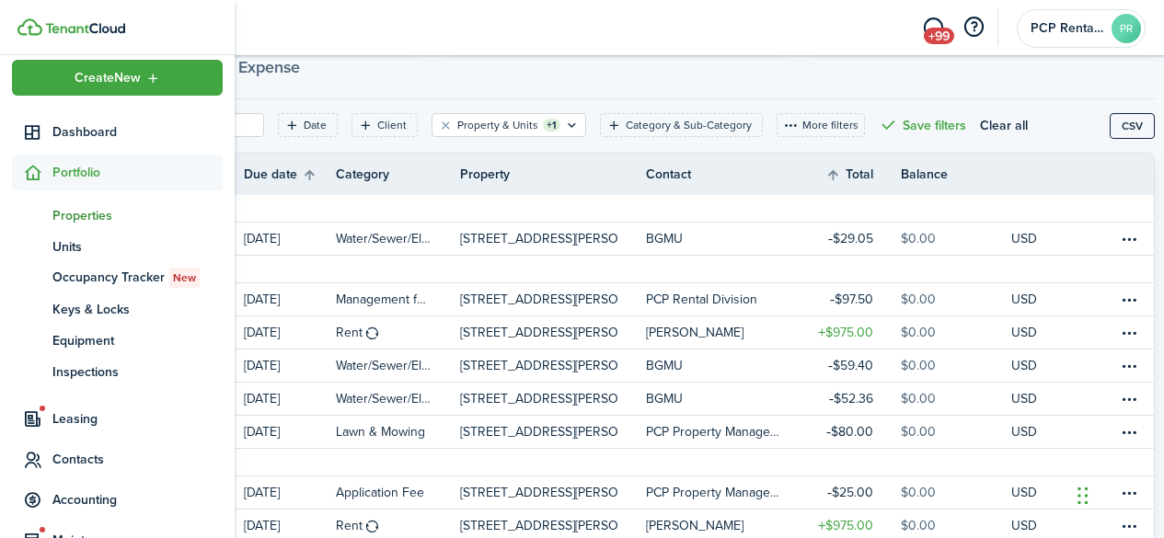
click at [69, 207] on span "Properties" at bounding box center [137, 215] width 170 height 19
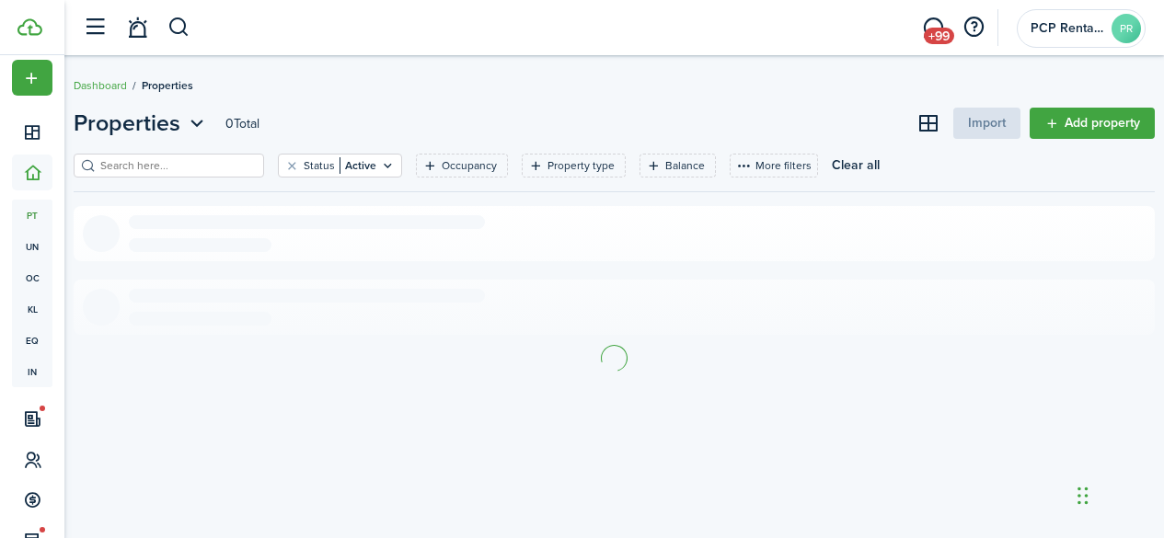
click at [247, 168] on input "search" at bounding box center [177, 165] width 162 height 17
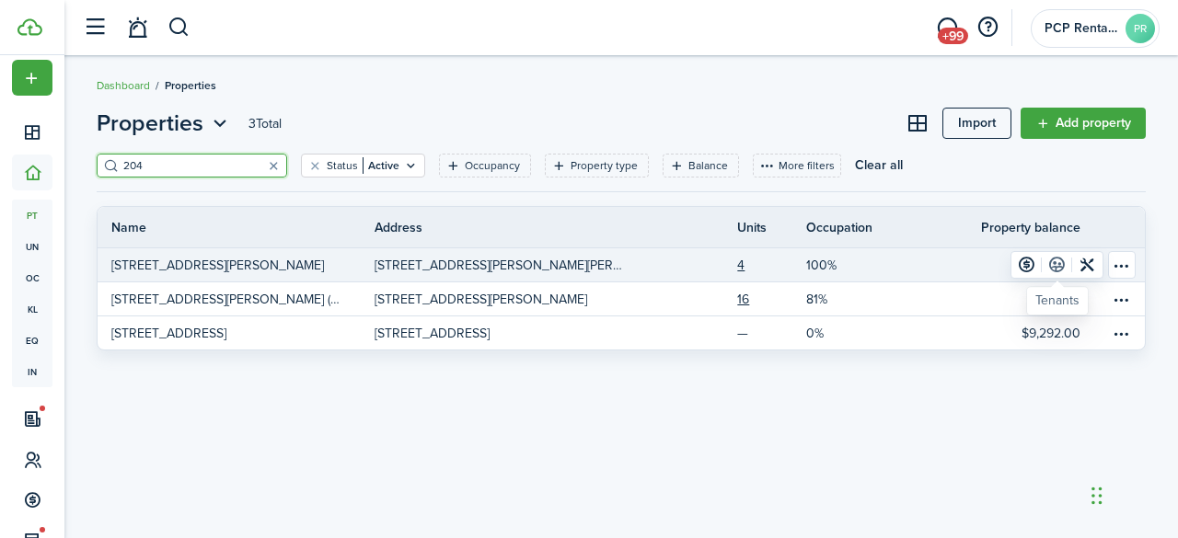
type input "204"
click at [1062, 262] on link at bounding box center [1057, 265] width 30 height 26
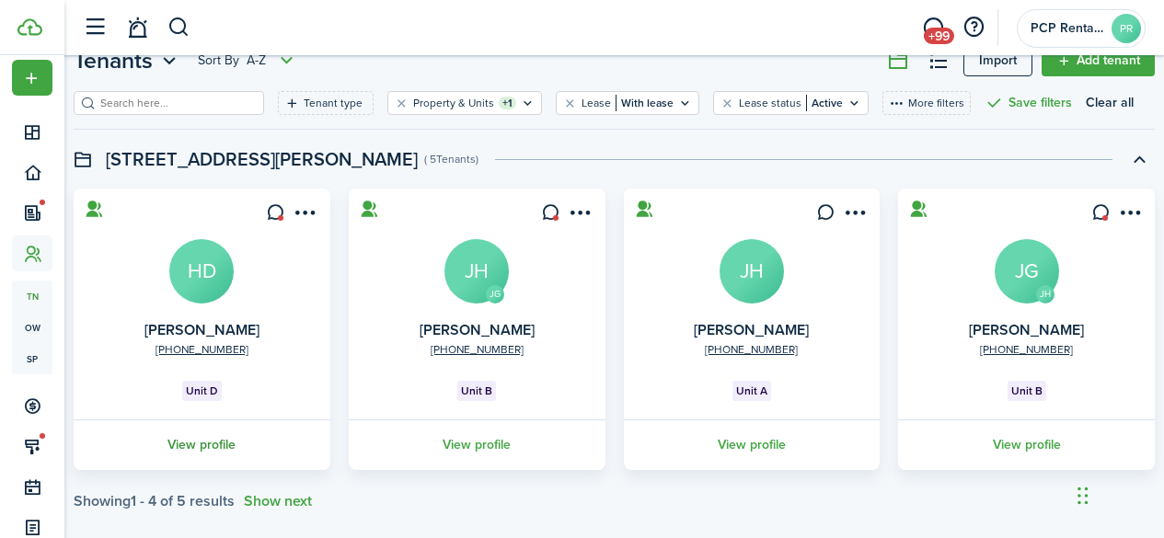
scroll to position [85, 0]
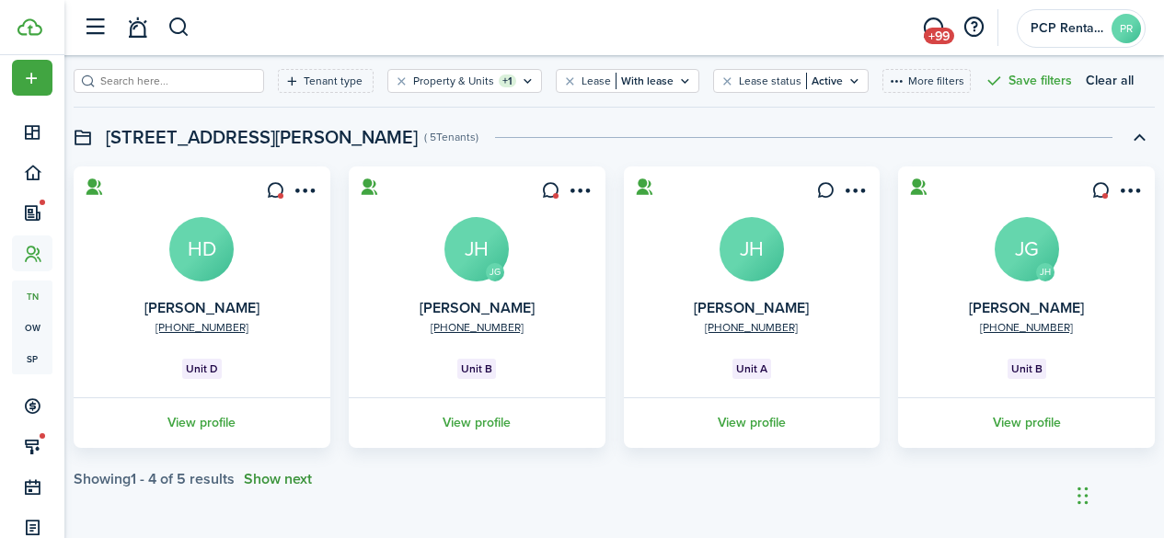
click at [299, 475] on button "Show next" at bounding box center [278, 479] width 68 height 17
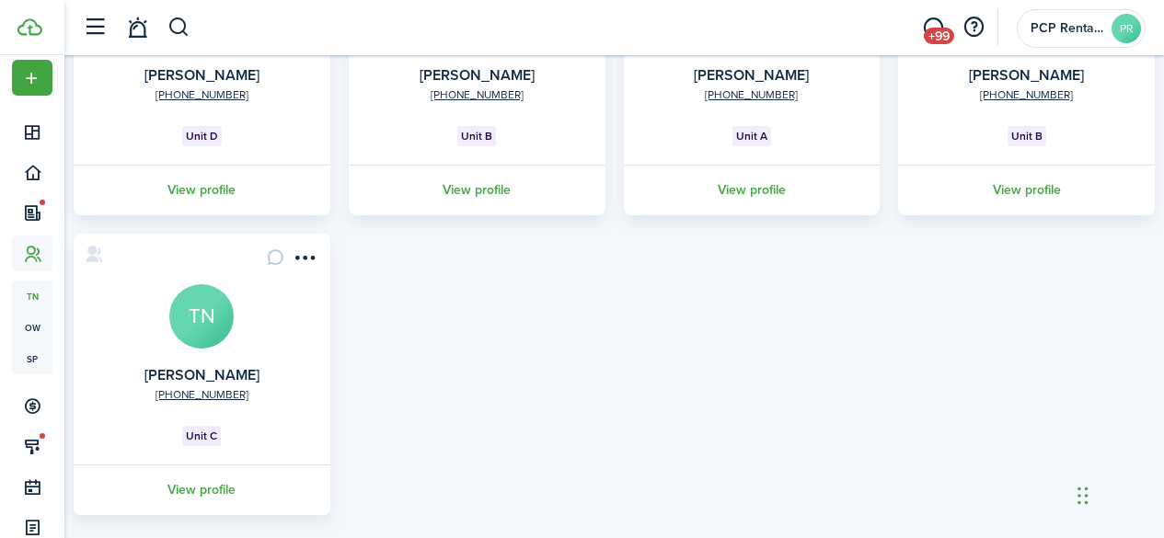
scroll to position [385, 0]
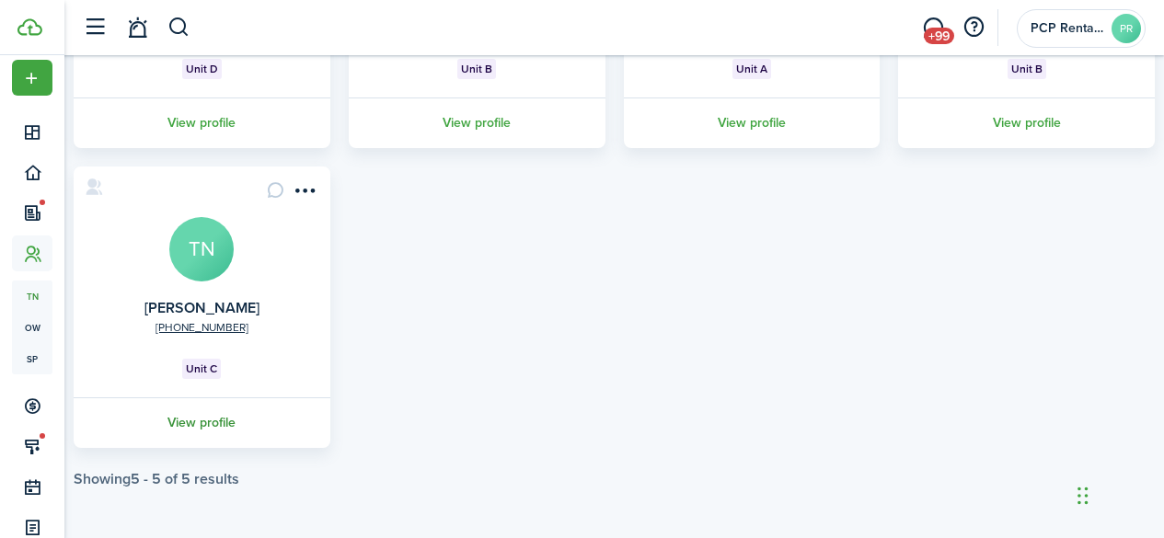
click at [235, 421] on link "View profile" at bounding box center [202, 423] width 262 height 51
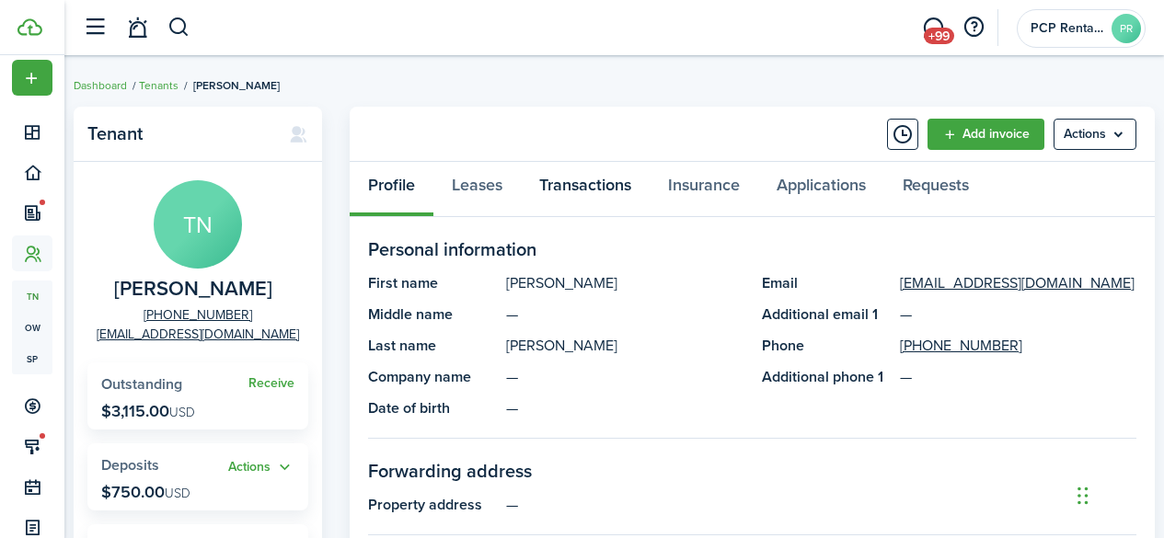
click at [558, 188] on link "Transactions" at bounding box center [585, 189] width 129 height 55
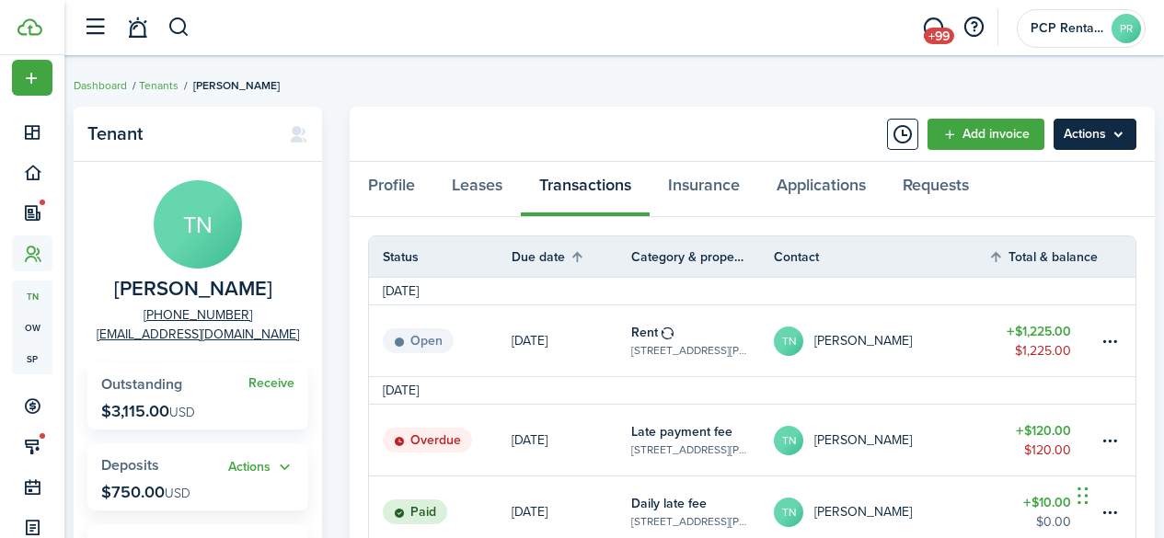
click at [1092, 129] on menu-btn "Actions" at bounding box center [1095, 134] width 83 height 31
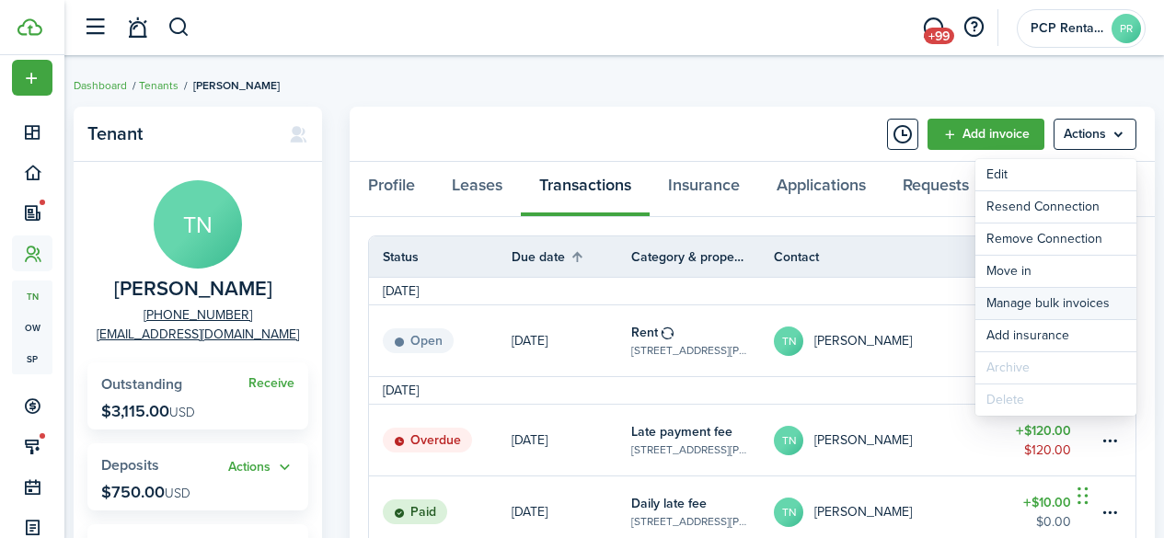
click at [1043, 304] on link "Manage bulk invoices" at bounding box center [1056, 303] width 161 height 31
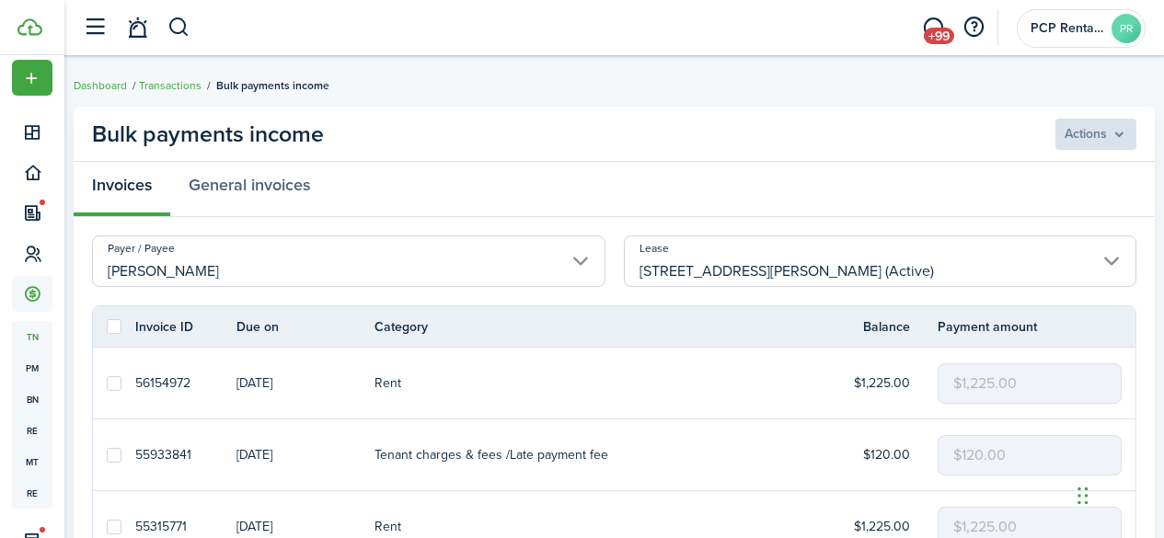
click at [116, 325] on label at bounding box center [114, 326] width 15 height 15
click at [107, 327] on input "checkbox" at bounding box center [106, 327] width 1 height 1
checkbox input "true"
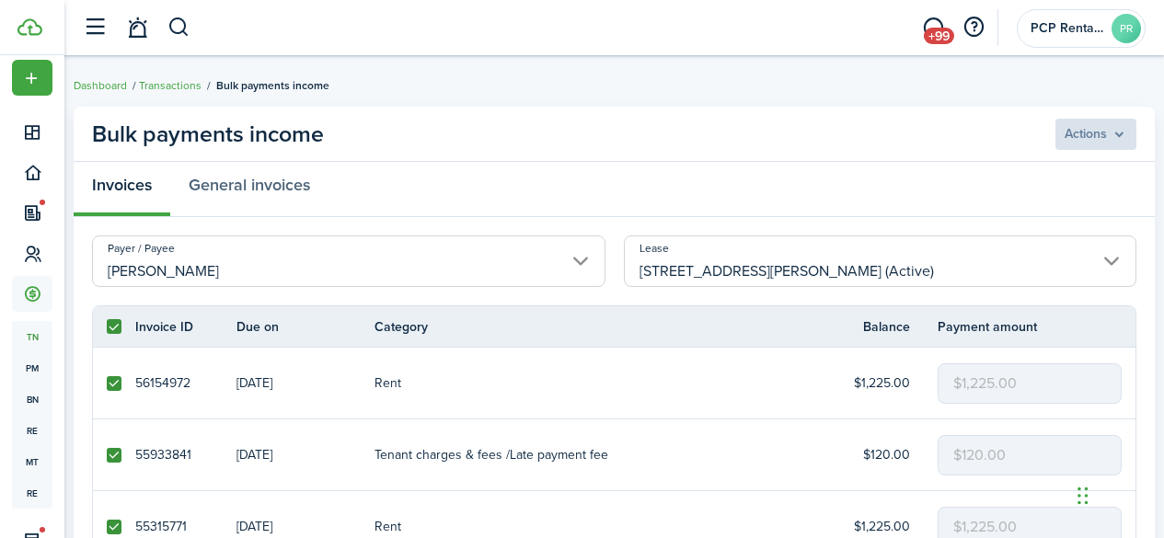
checkbox input "true"
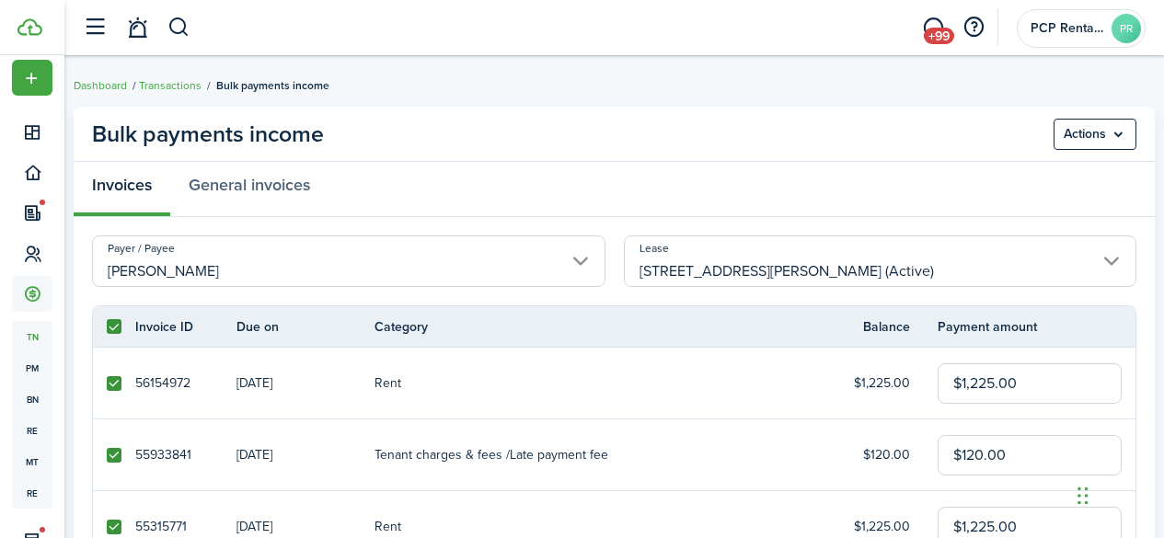
click at [108, 384] on label at bounding box center [114, 383] width 15 height 15
click at [107, 384] on input "checkbox" at bounding box center [106, 383] width 1 height 1
checkbox input "false"
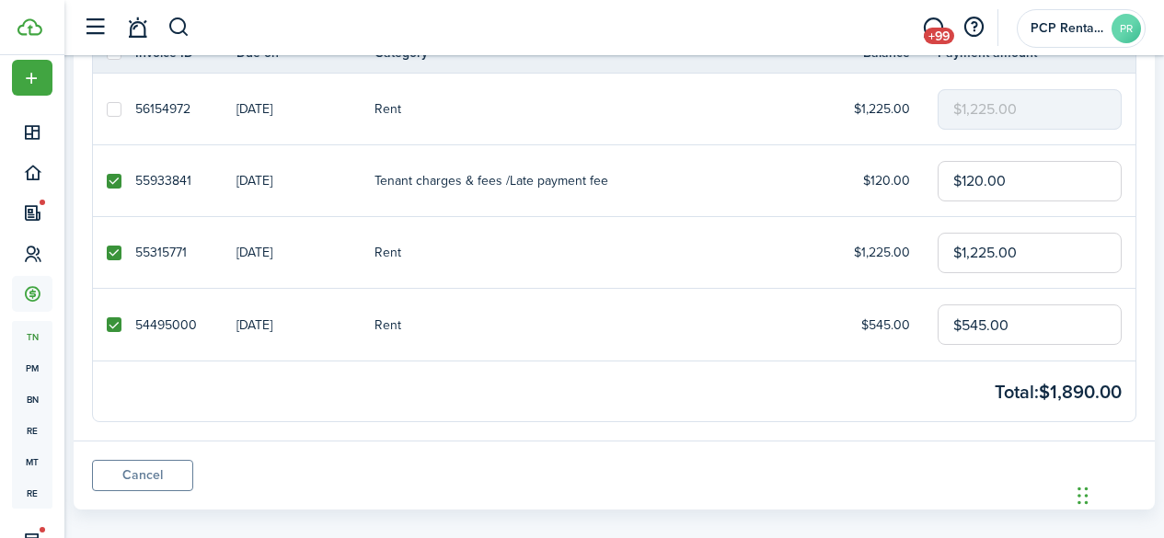
scroll to position [276, 0]
click at [115, 254] on label at bounding box center [114, 251] width 15 height 15
click at [107, 251] on input "checkbox" at bounding box center [106, 250] width 1 height 1
checkbox input "false"
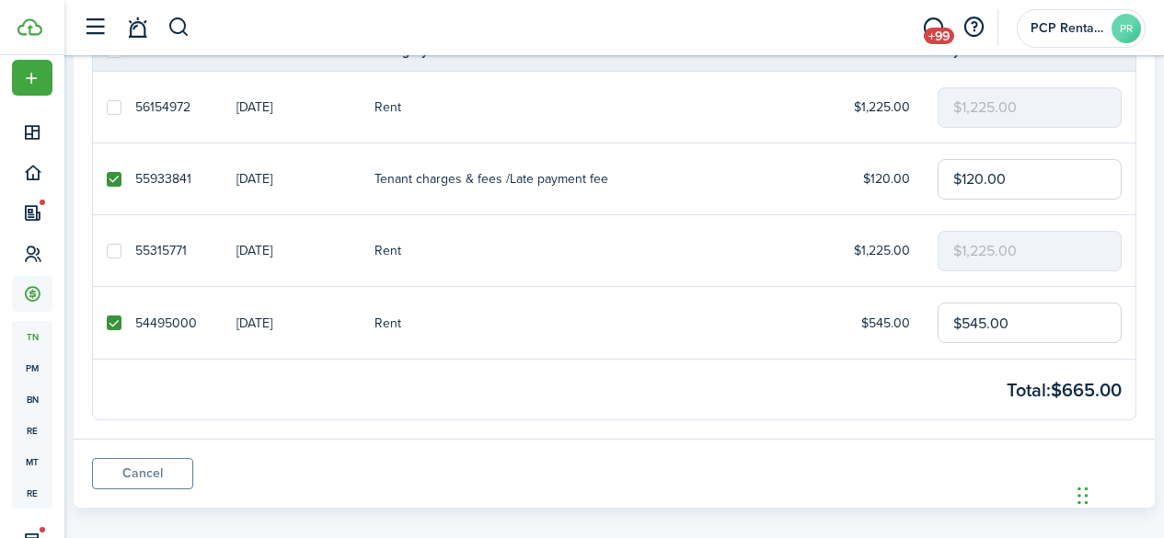
click at [110, 320] on label at bounding box center [114, 323] width 15 height 15
click at [107, 323] on input "checkbox" at bounding box center [106, 323] width 1 height 1
click at [110, 320] on label at bounding box center [114, 323] width 15 height 15
click at [107, 323] on input "checkbox" at bounding box center [106, 323] width 1 height 1
checkbox input "true"
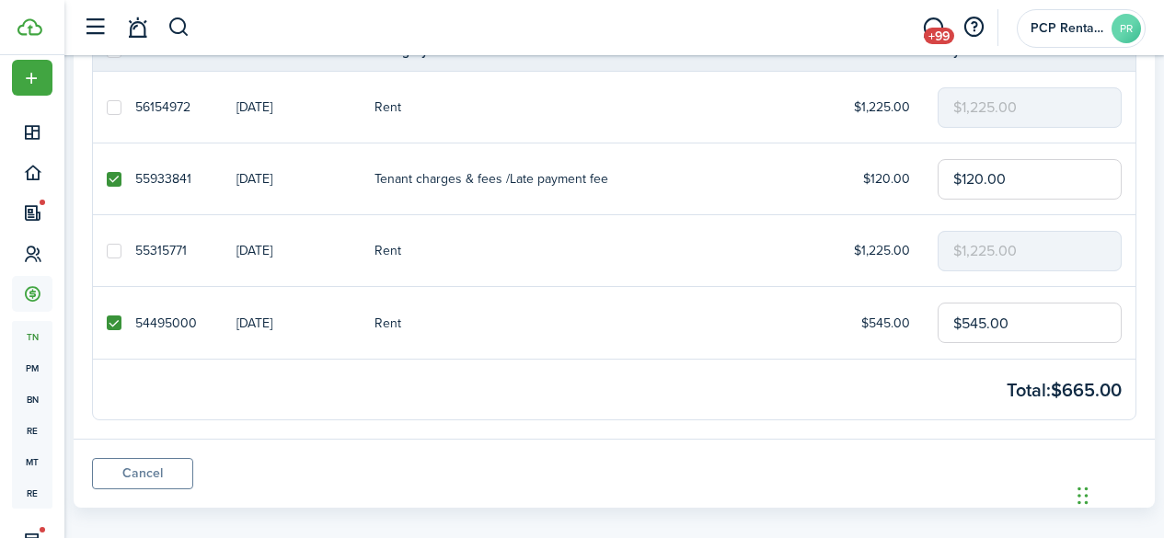
drag, startPoint x: 1027, startPoint y: 324, endPoint x: 860, endPoint y: 317, distance: 167.7
click at [860, 317] on tr "54495000 [DATE] Rent $545.00 $545.00" at bounding box center [614, 323] width 1043 height 72
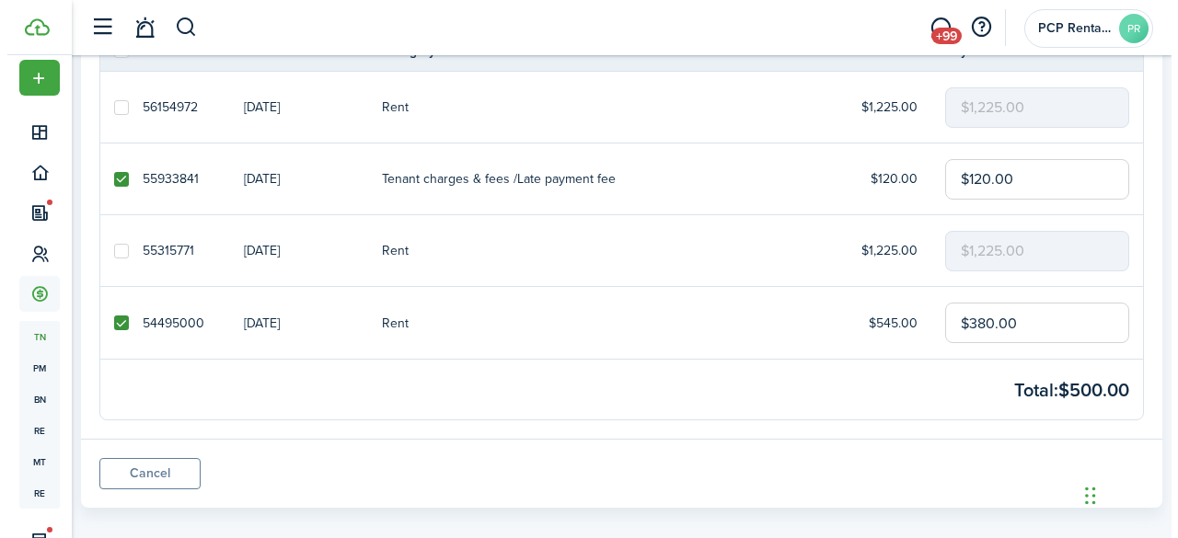
scroll to position [0, 0]
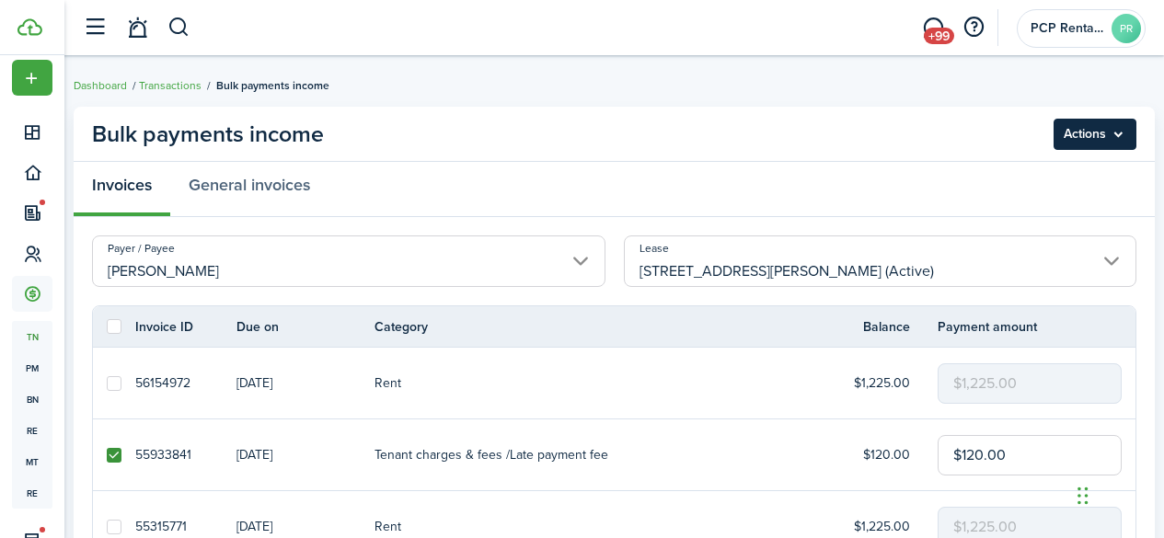
type input "$380.00"
click at [1086, 133] on menu-btn "Actions" at bounding box center [1095, 134] width 83 height 31
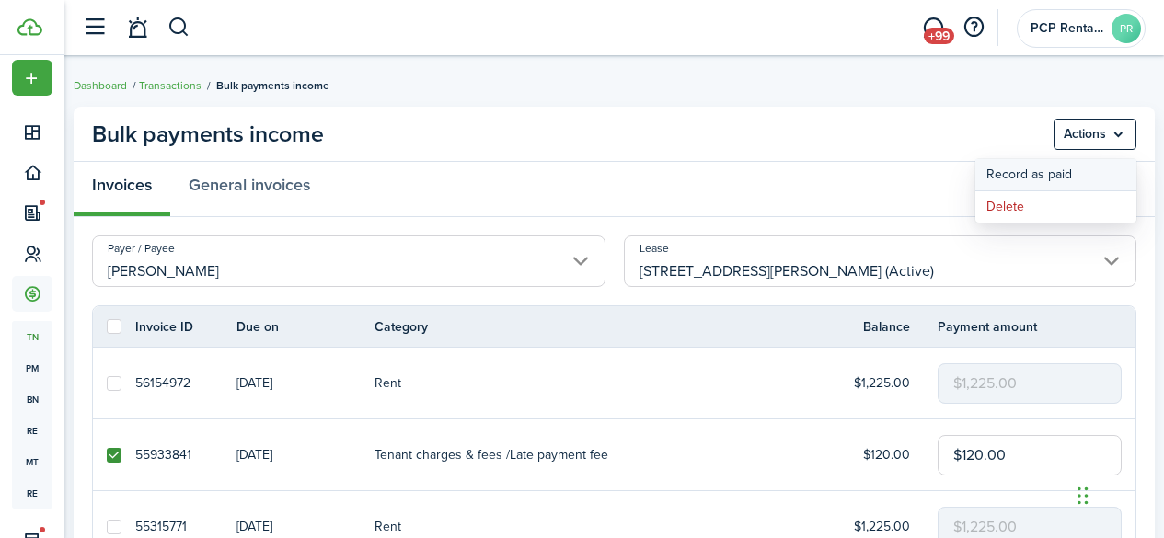
click at [1026, 178] on button "Record as paid" at bounding box center [1056, 174] width 161 height 31
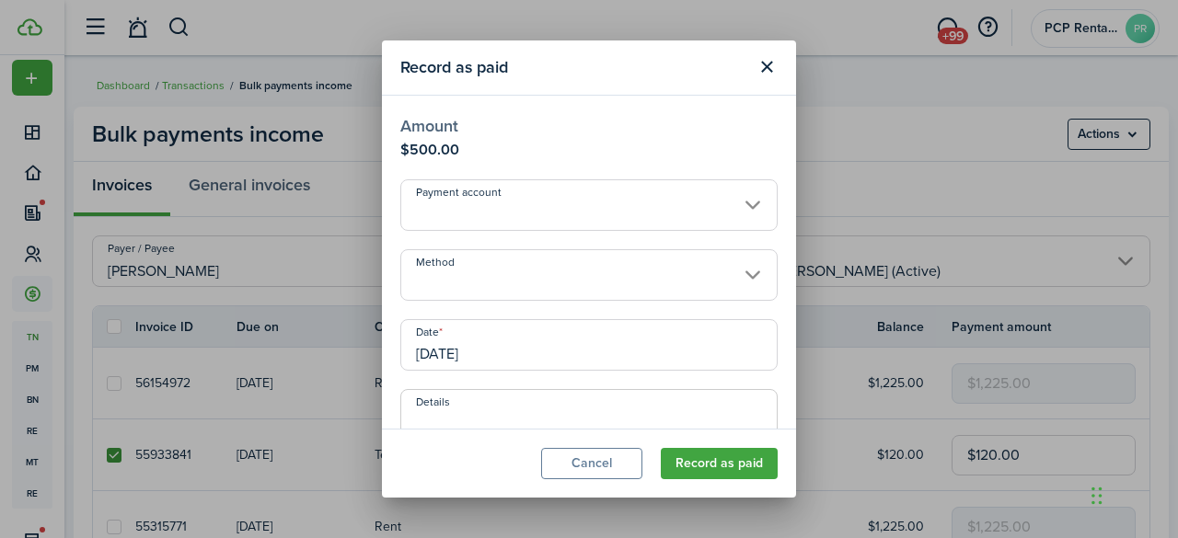
click at [466, 269] on input "Method" at bounding box center [588, 275] width 377 height 52
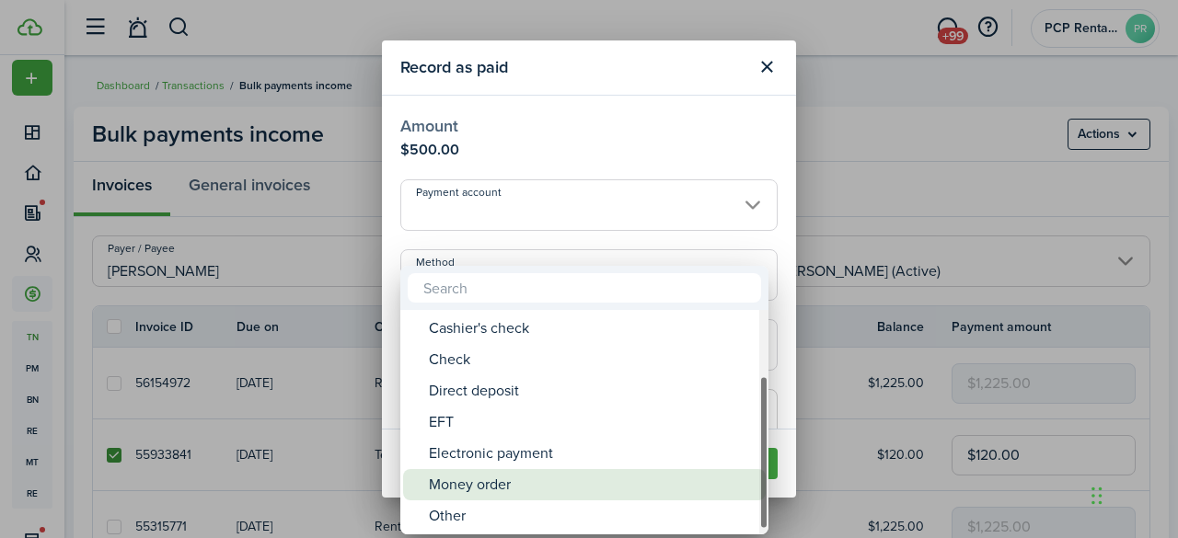
click at [481, 489] on div "Money order" at bounding box center [592, 484] width 326 height 31
type input "Money order"
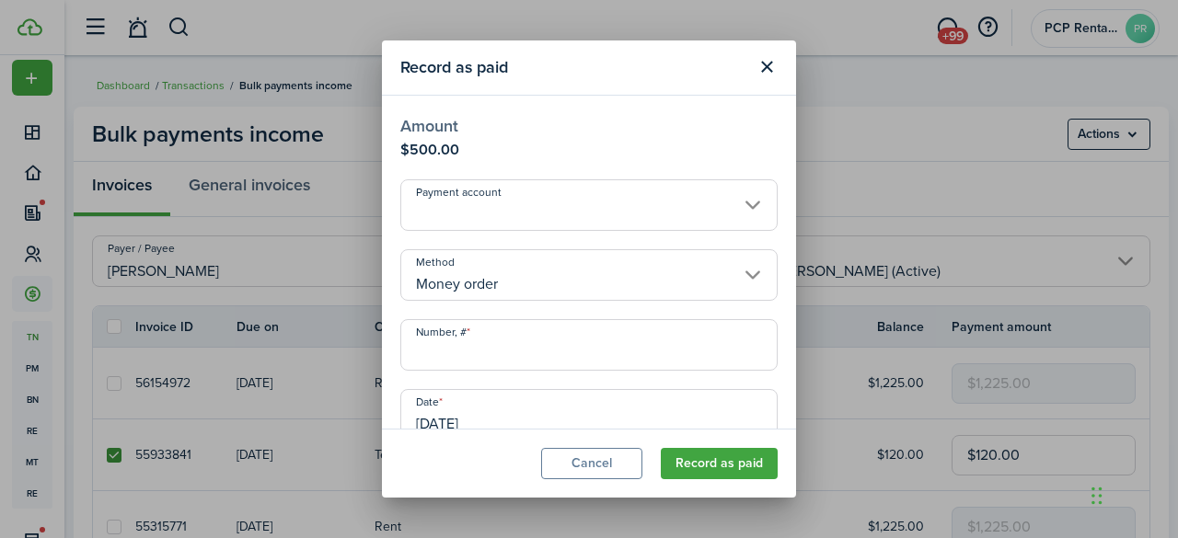
click at [480, 356] on input "Number, #" at bounding box center [588, 345] width 377 height 52
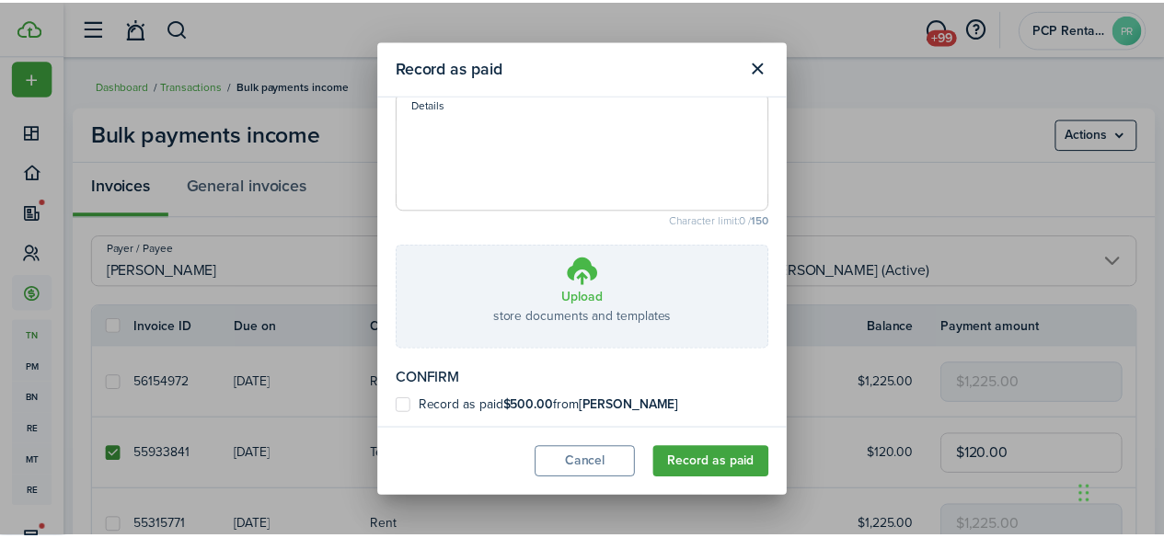
scroll to position [372, 0]
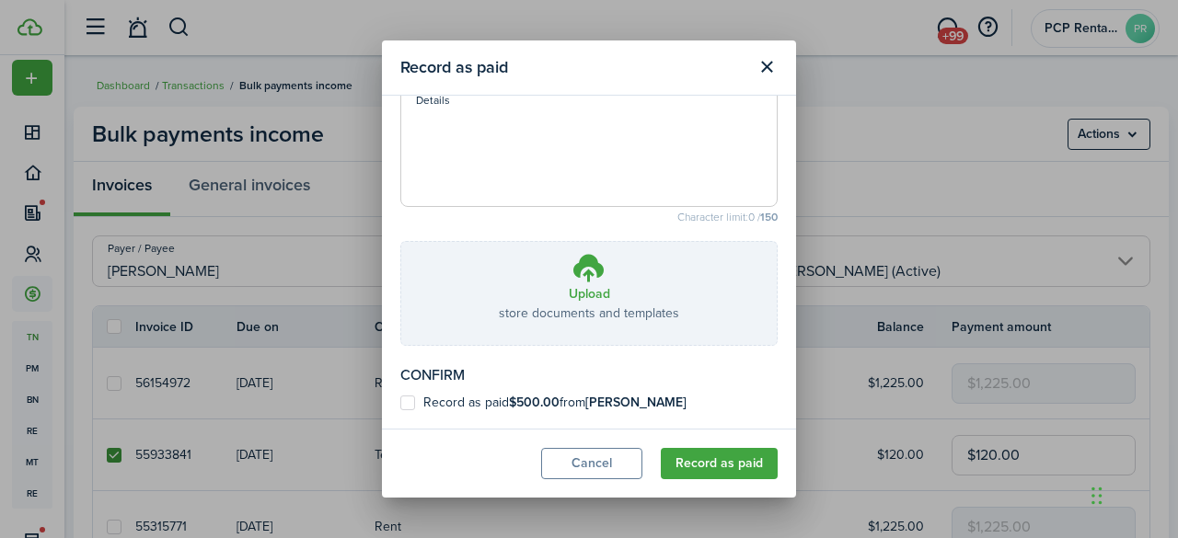
type input "19-617981518"
click at [407, 404] on label "Record as paid $500.00 from [PERSON_NAME]" at bounding box center [543, 403] width 286 height 15
checkbox input "true"
click at [740, 464] on button "Record as paid" at bounding box center [719, 463] width 117 height 31
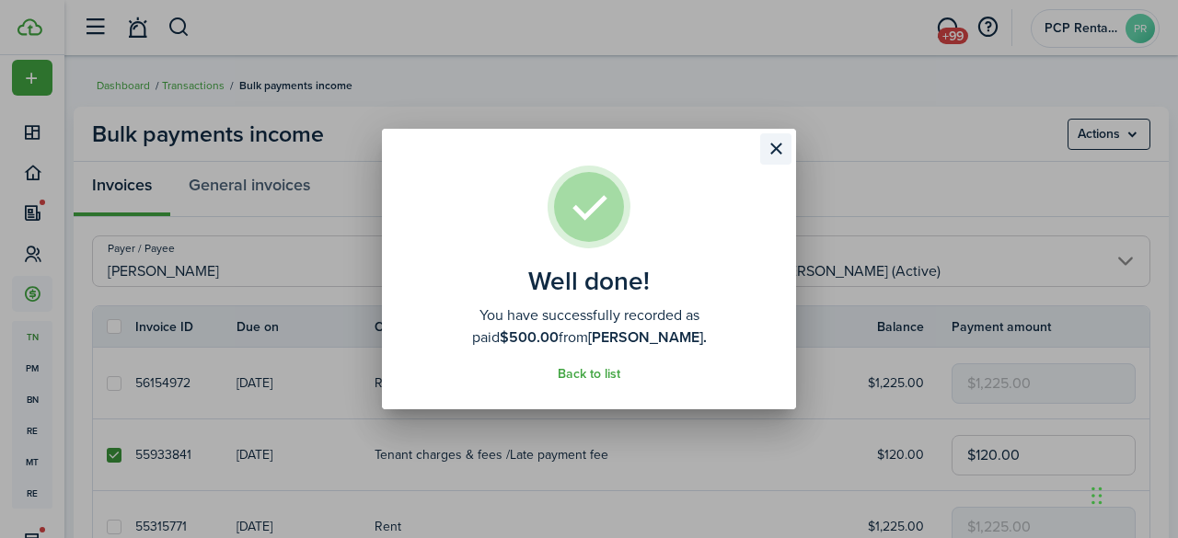
click at [778, 143] on button "Close modal" at bounding box center [775, 148] width 31 height 31
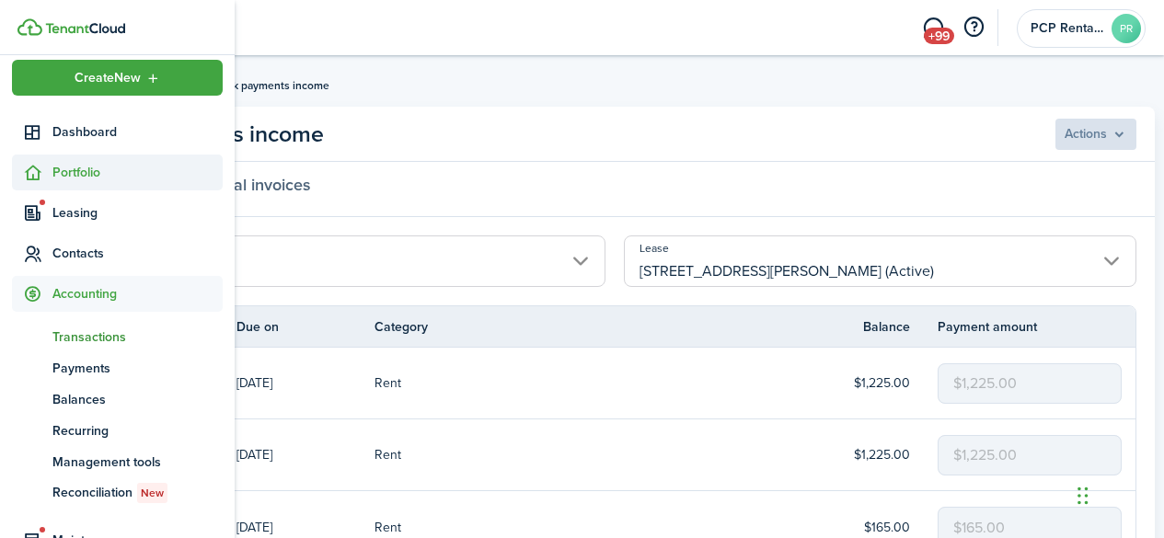
click at [87, 168] on span "Portfolio" at bounding box center [137, 172] width 170 height 19
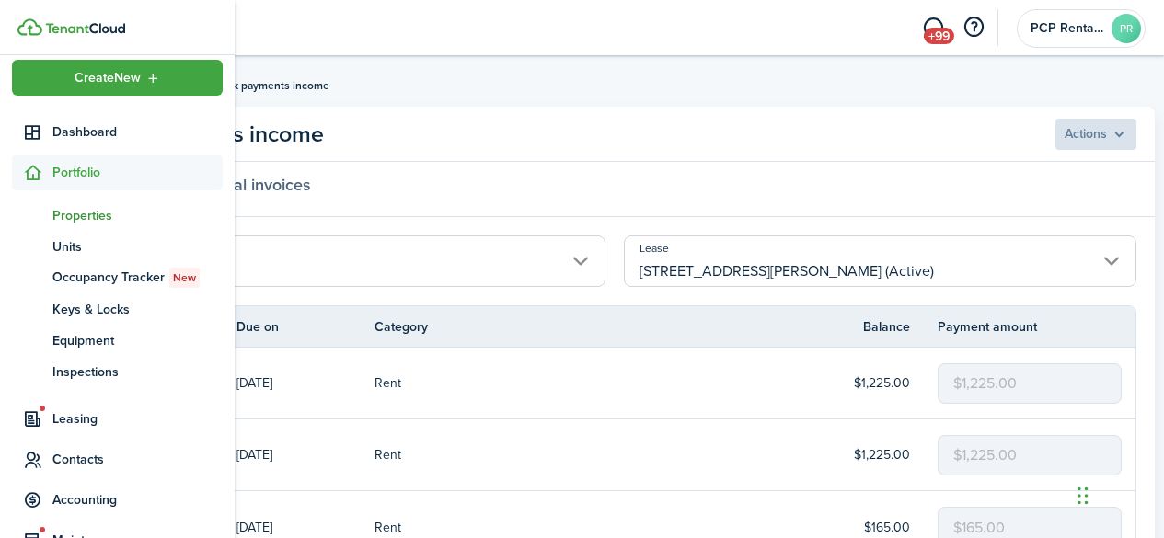
click at [69, 218] on span "Properties" at bounding box center [137, 215] width 170 height 19
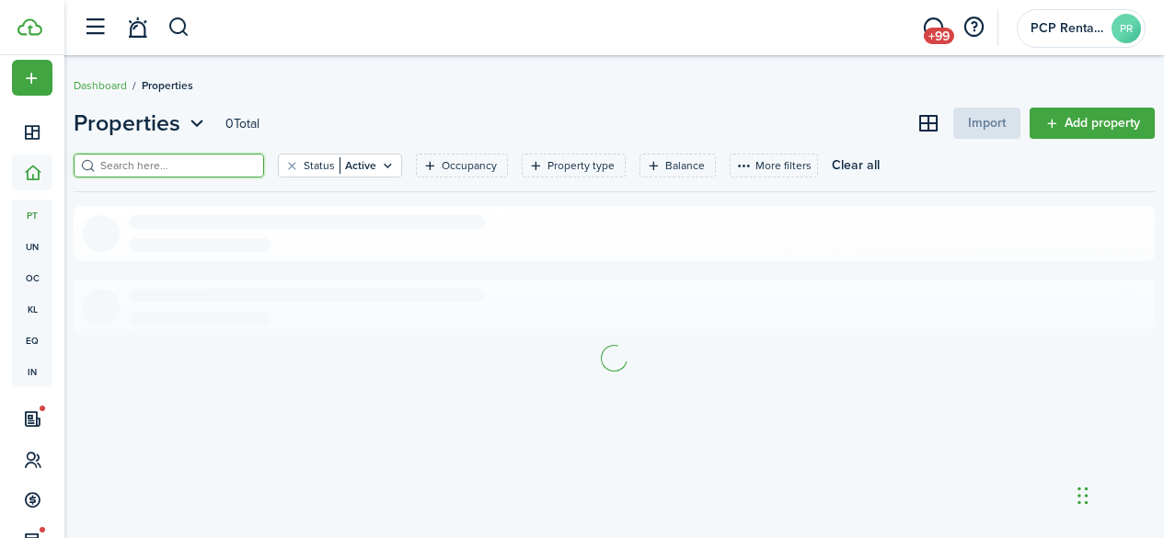
click at [228, 169] on input "search" at bounding box center [177, 165] width 162 height 17
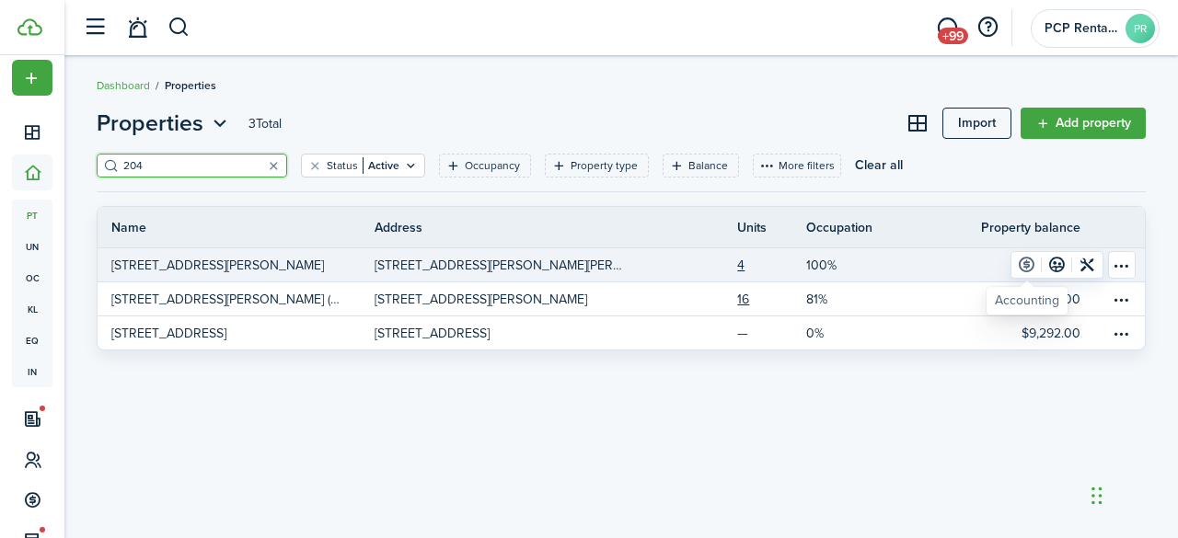
type input "204"
click at [1030, 266] on link at bounding box center [1027, 265] width 30 height 26
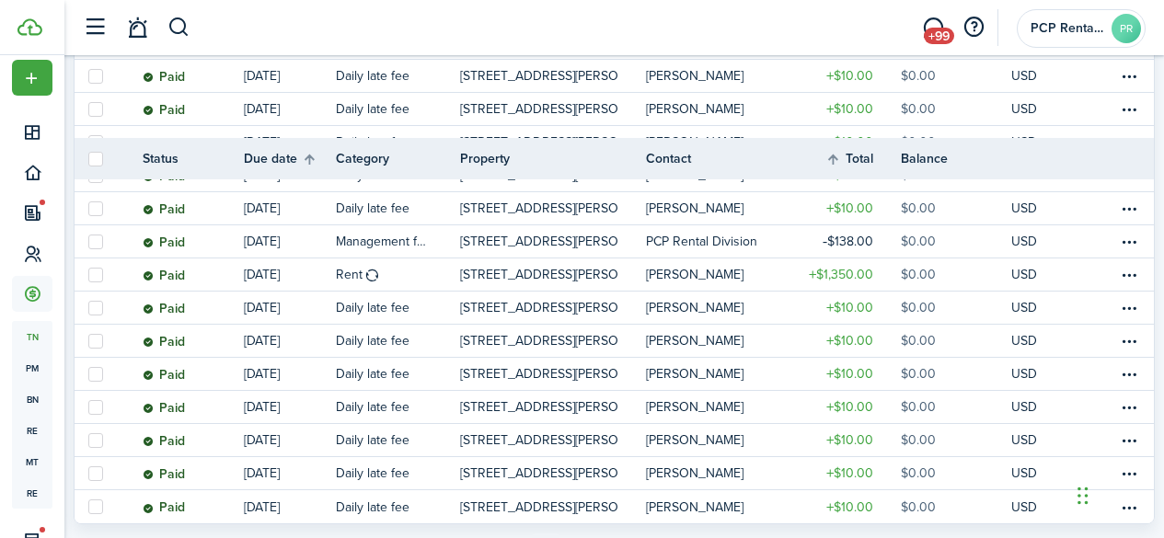
scroll to position [1678, 0]
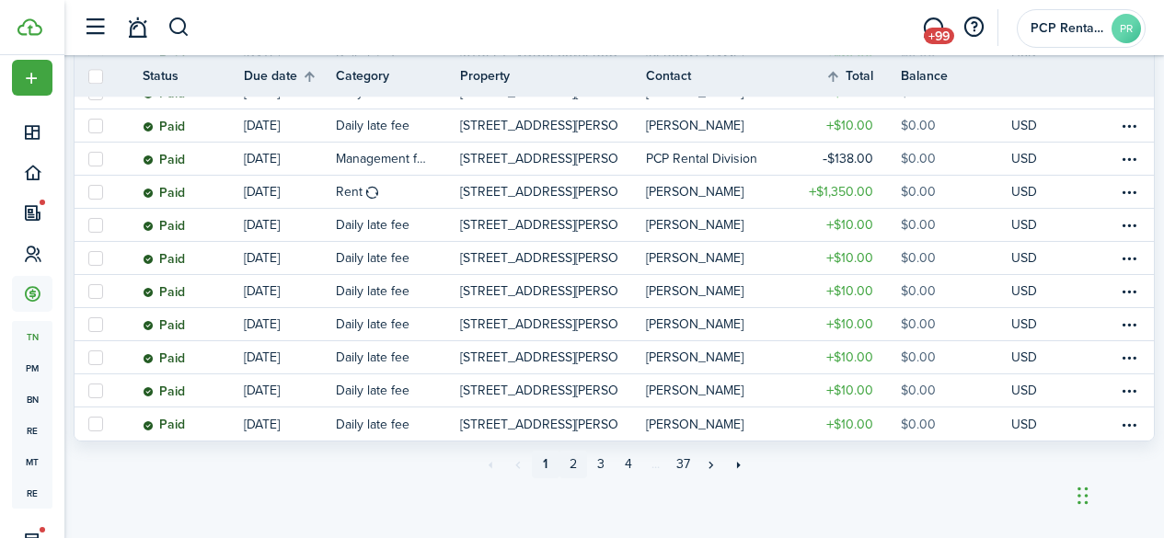
click at [574, 465] on link "2" at bounding box center [574, 465] width 28 height 28
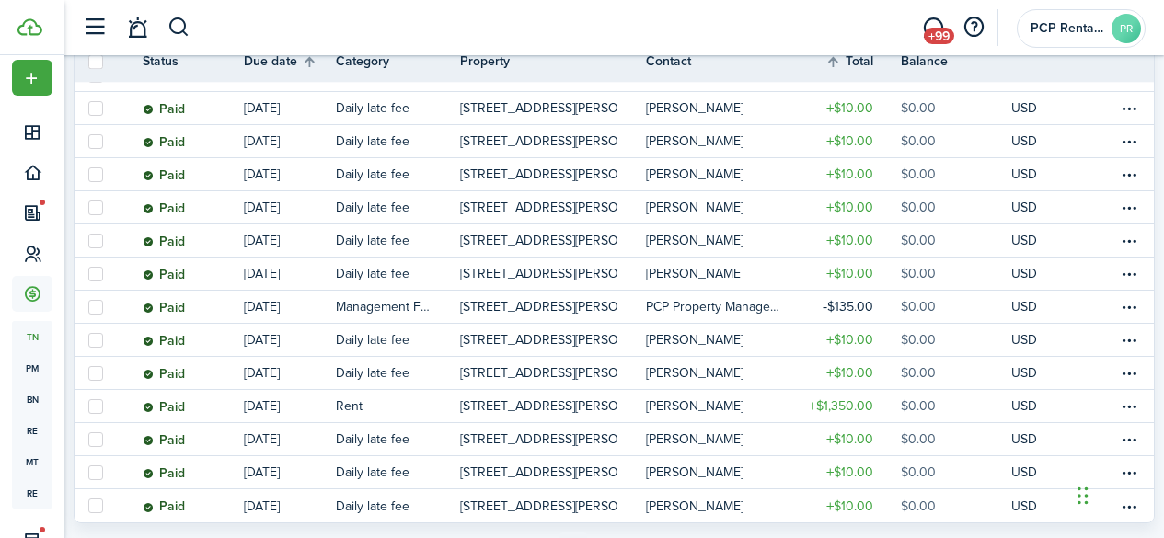
scroll to position [1650, 0]
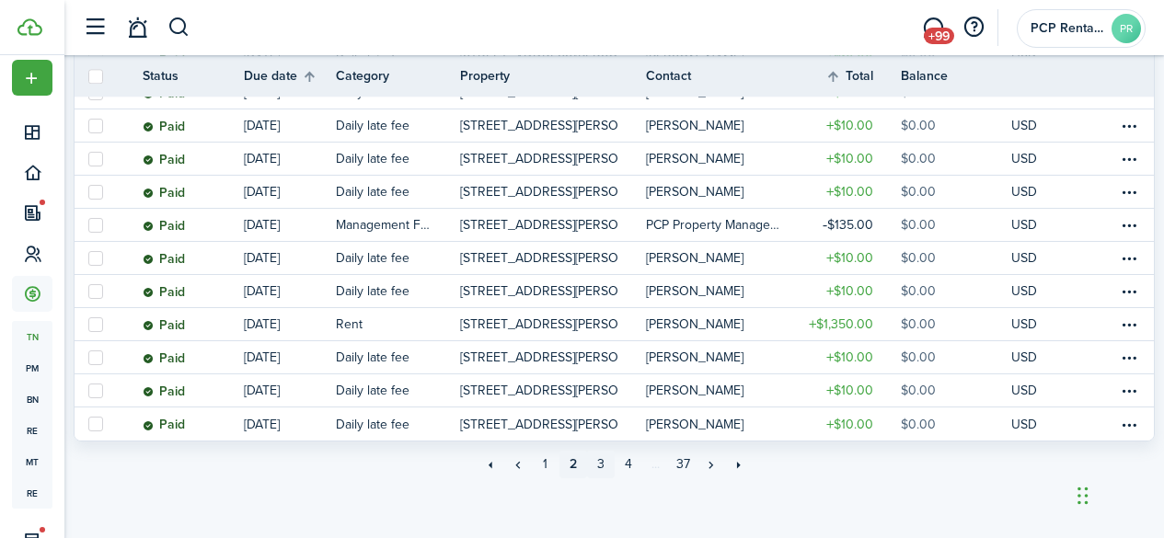
click at [601, 465] on link "3" at bounding box center [601, 465] width 28 height 28
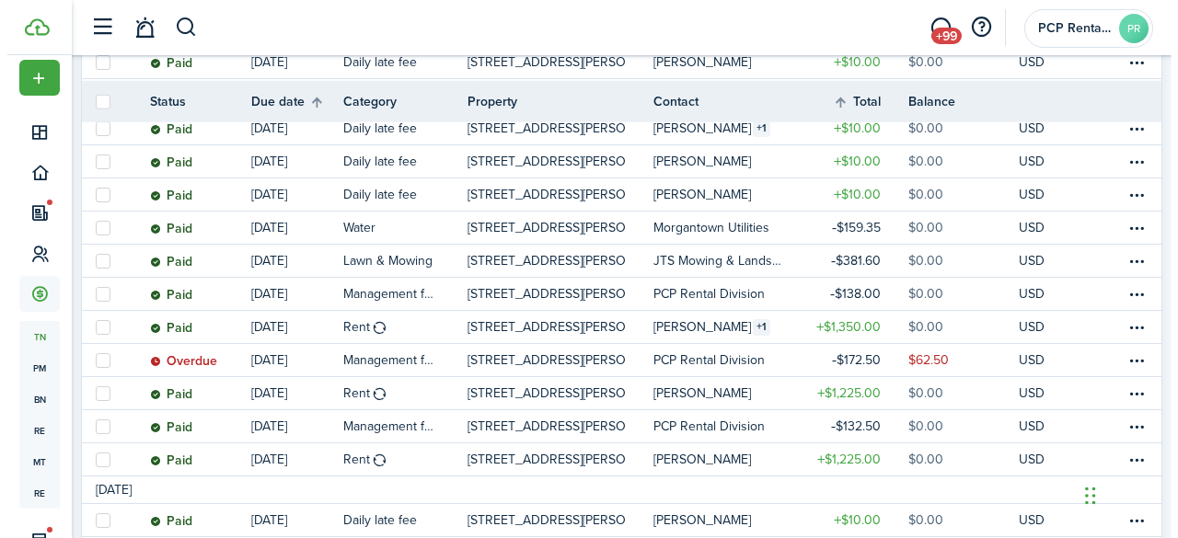
scroll to position [1289, 0]
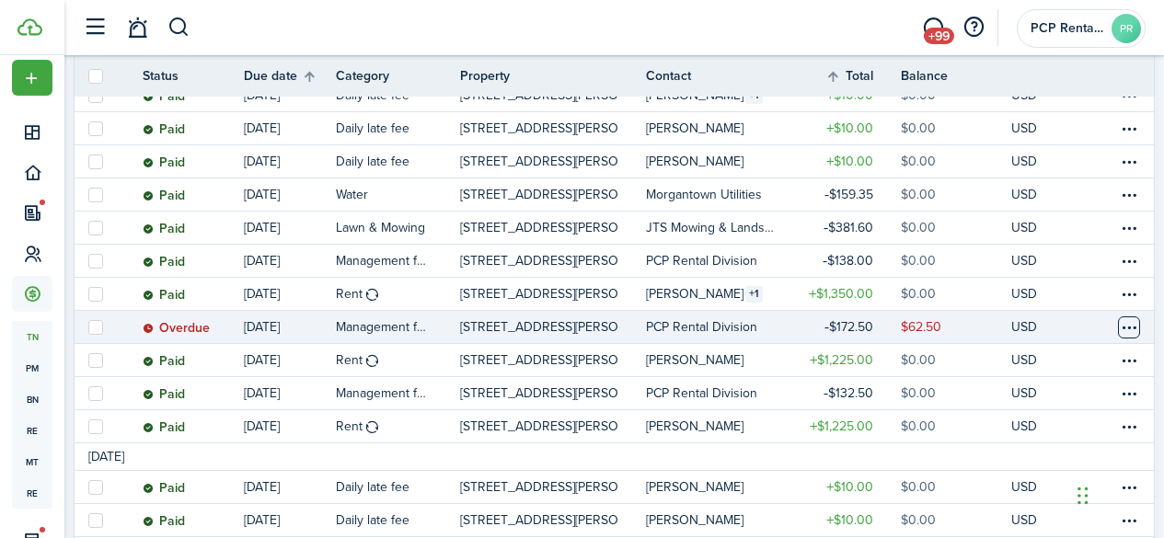
click at [1118, 326] on table-menu-btn-icon at bounding box center [1129, 328] width 22 height 22
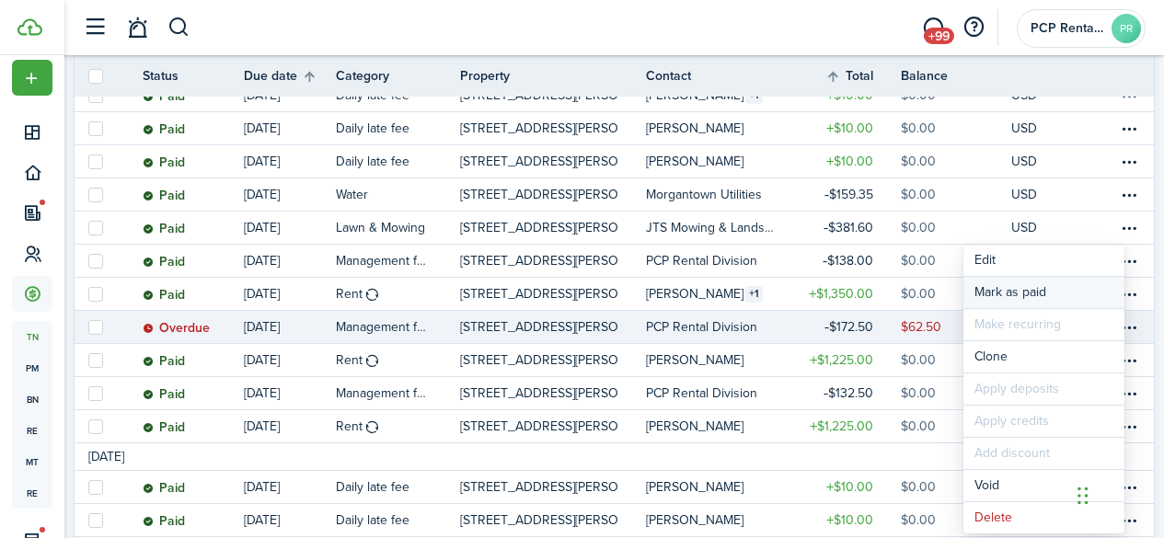
click at [994, 295] on link "Mark as paid" at bounding box center [1044, 292] width 161 height 31
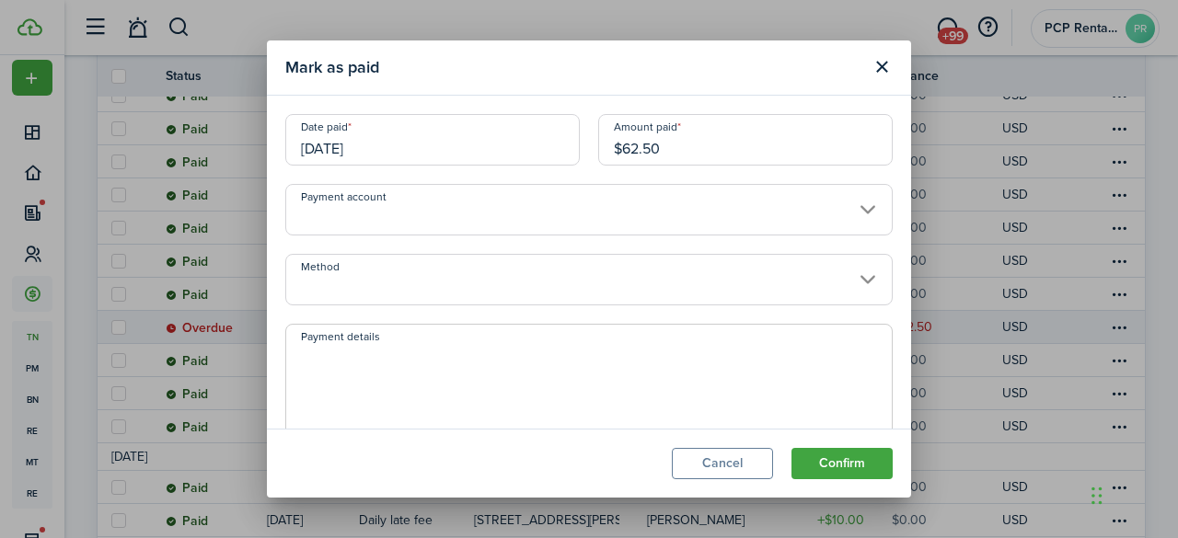
drag, startPoint x: 662, startPoint y: 151, endPoint x: 567, endPoint y: 156, distance: 95.0
click at [567, 156] on div "Date paid [DATE] Amount paid $62.50" at bounding box center [589, 149] width 626 height 70
click at [404, 137] on input "[DATE]" at bounding box center [432, 140] width 295 height 52
type input "$50.00"
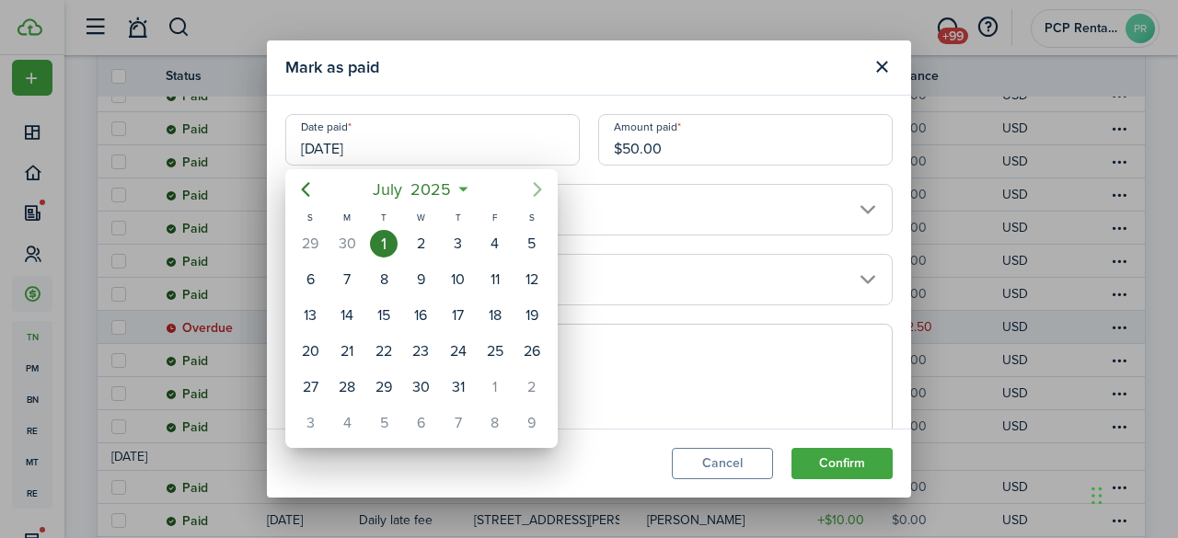
click at [537, 188] on icon "Next page" at bounding box center [538, 190] width 22 height 22
click at [532, 388] on div "4" at bounding box center [532, 388] width 28 height 28
type input "[DATE]"
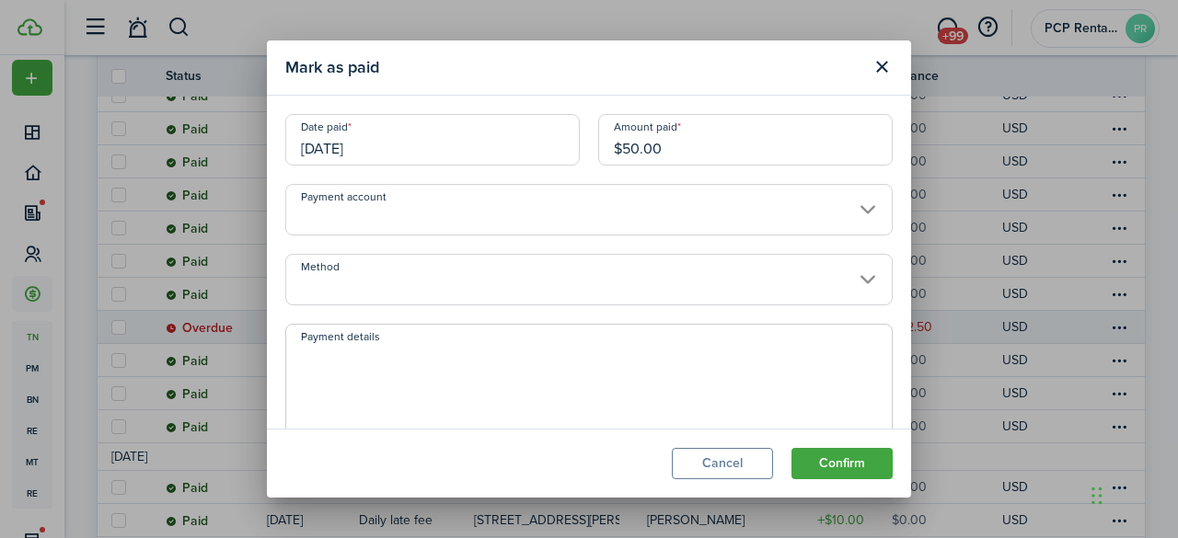
scroll to position [0, 0]
click at [846, 463] on button "Confirm" at bounding box center [842, 463] width 101 height 31
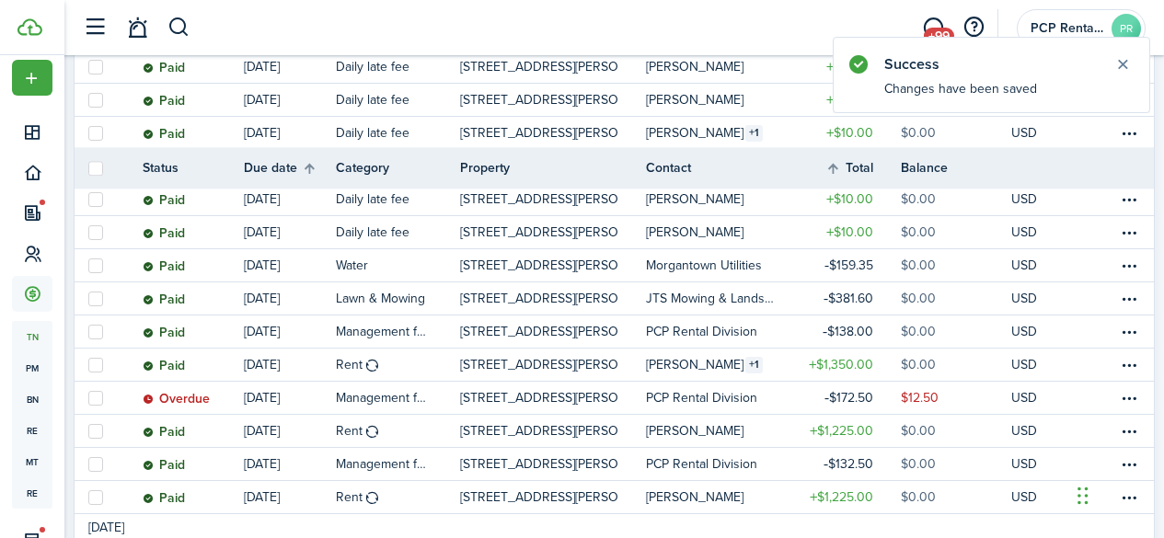
scroll to position [1402, 0]
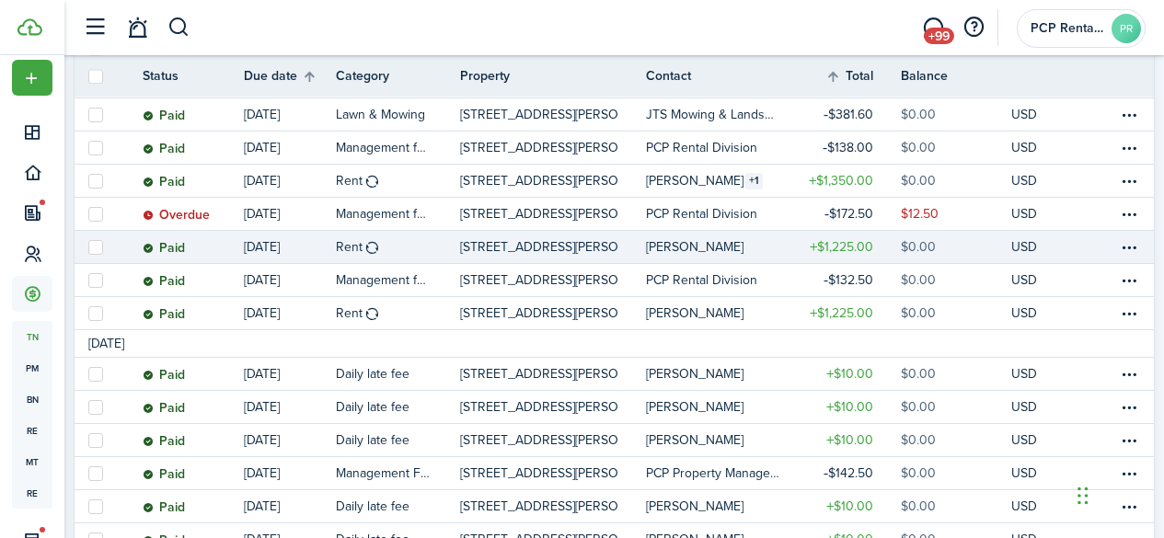
click at [818, 244] on table-amount-title "$1,225.00" at bounding box center [842, 246] width 64 height 19
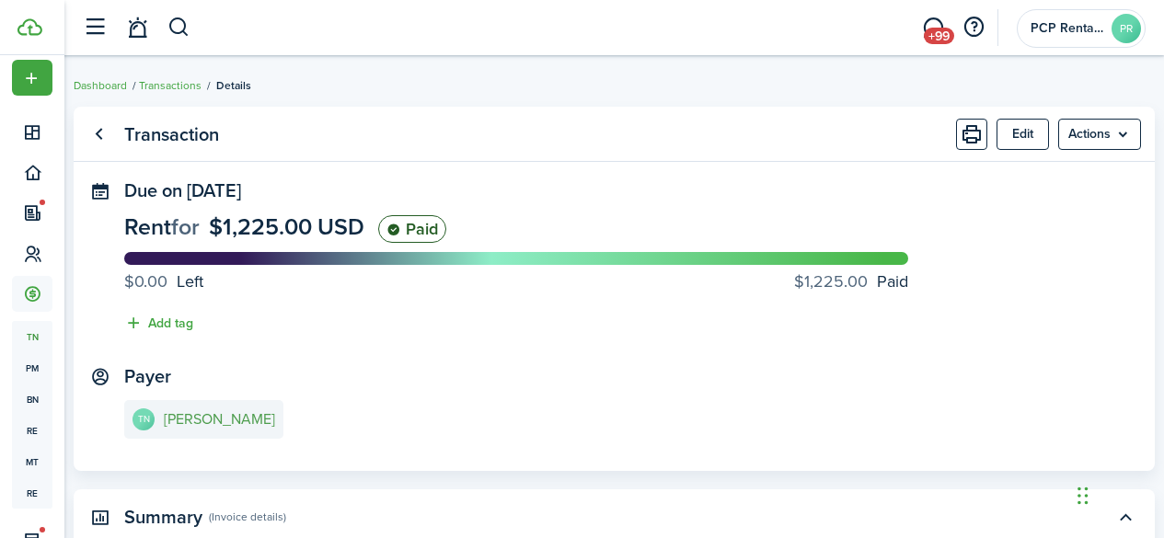
click at [249, 412] on e-details-info-title "[PERSON_NAME]" at bounding box center [219, 419] width 111 height 17
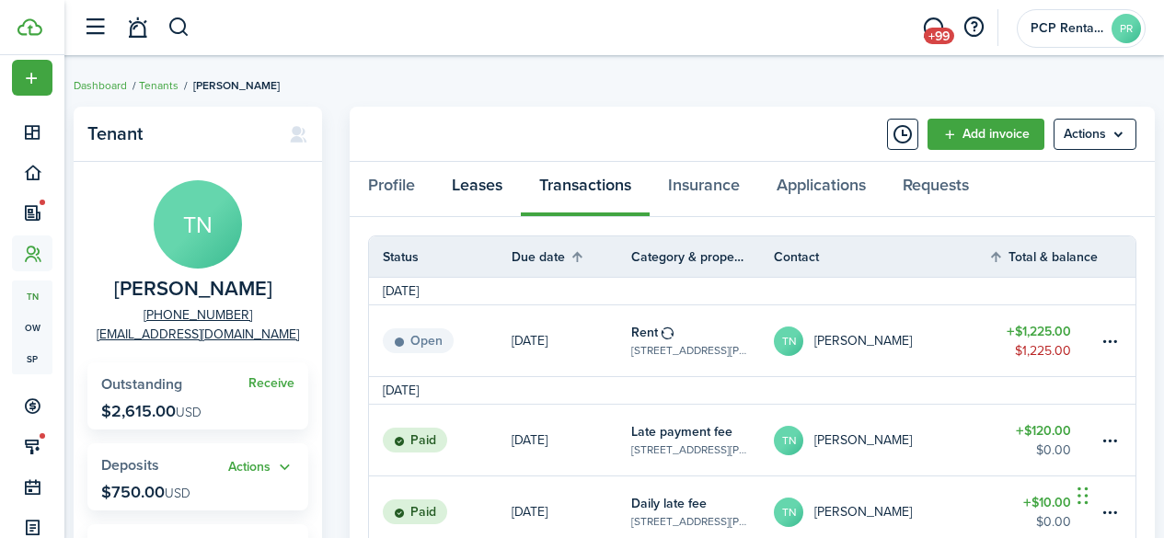
click at [483, 182] on link "Leases" at bounding box center [477, 189] width 87 height 55
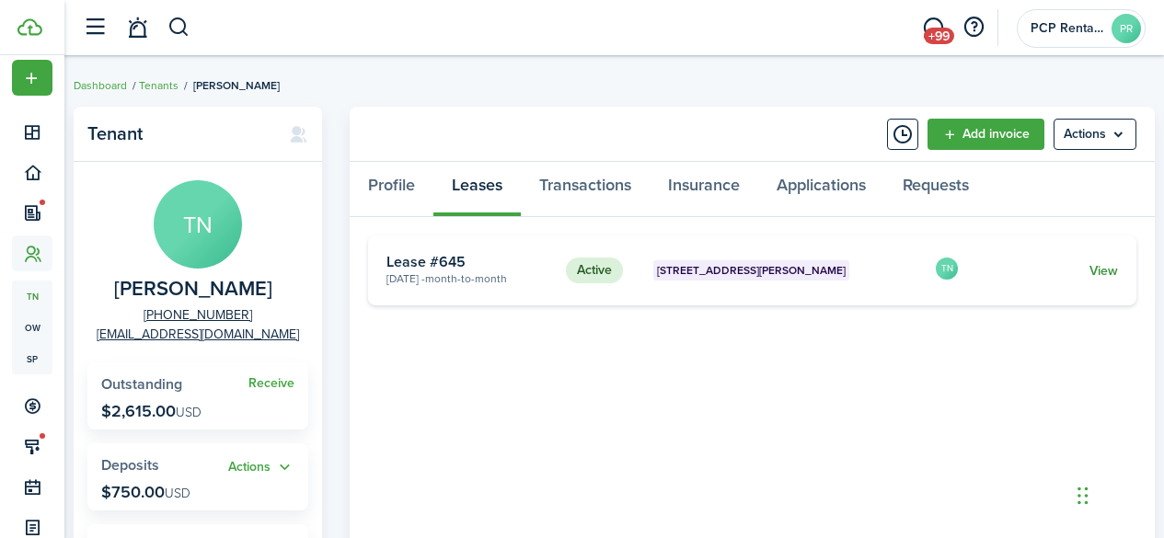
click at [1097, 266] on link "View" at bounding box center [1104, 270] width 29 height 19
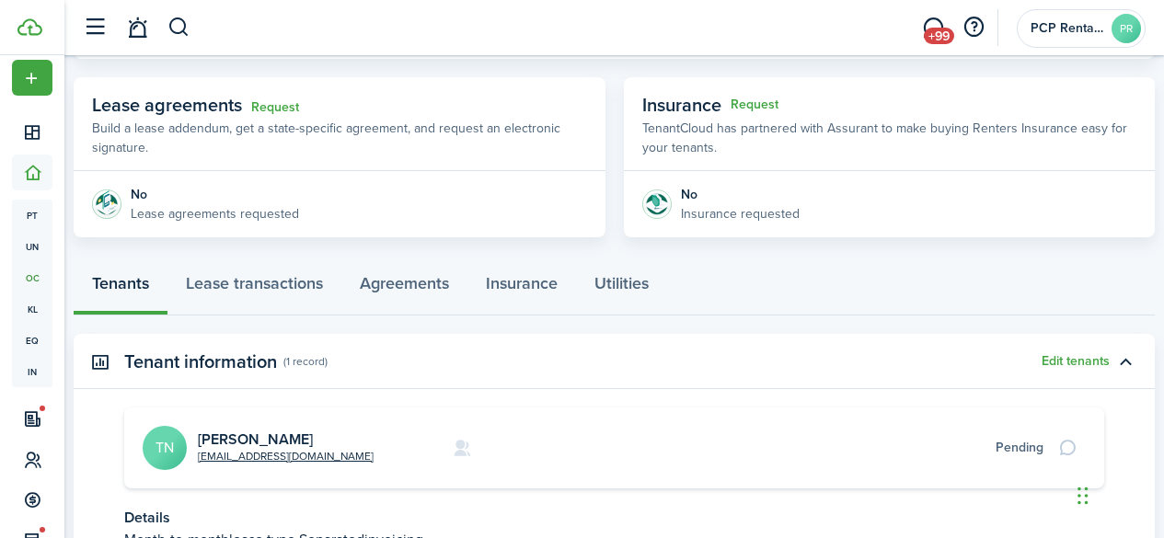
scroll to position [368, 0]
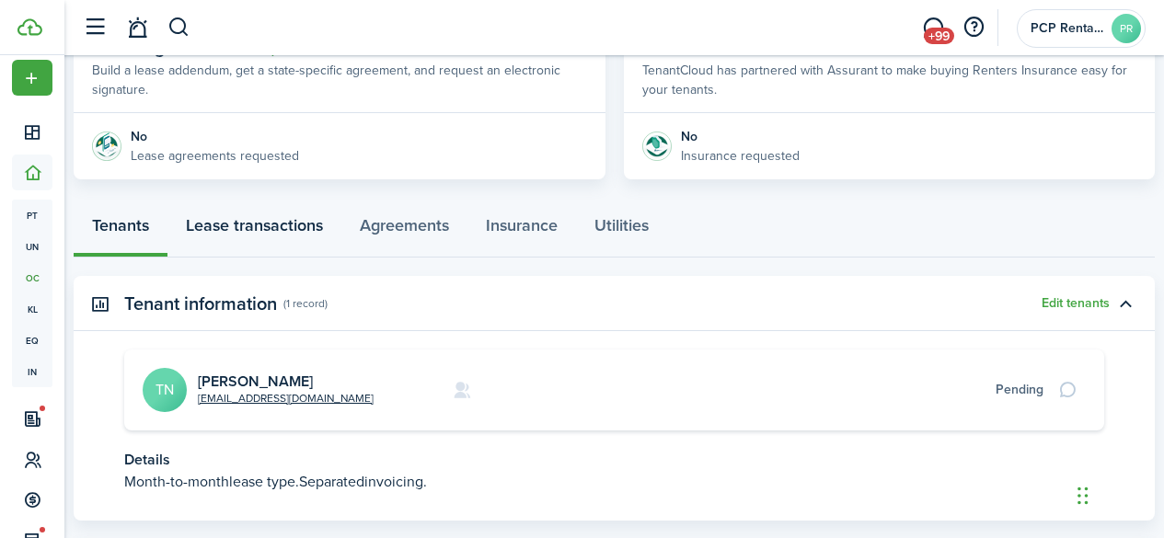
click at [272, 227] on link "Lease transactions" at bounding box center [255, 230] width 174 height 55
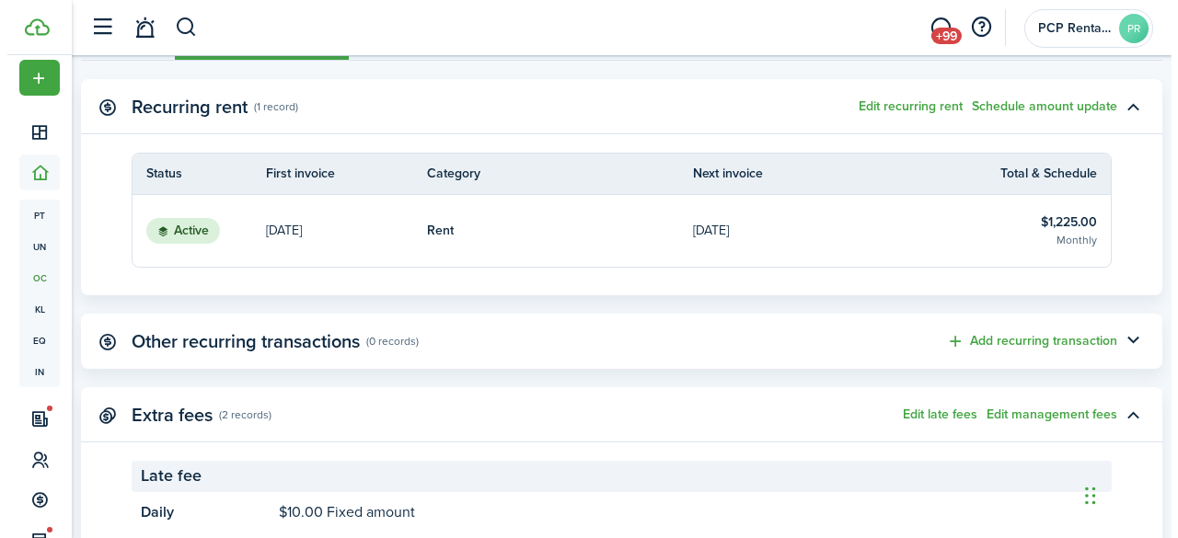
scroll to position [644, 0]
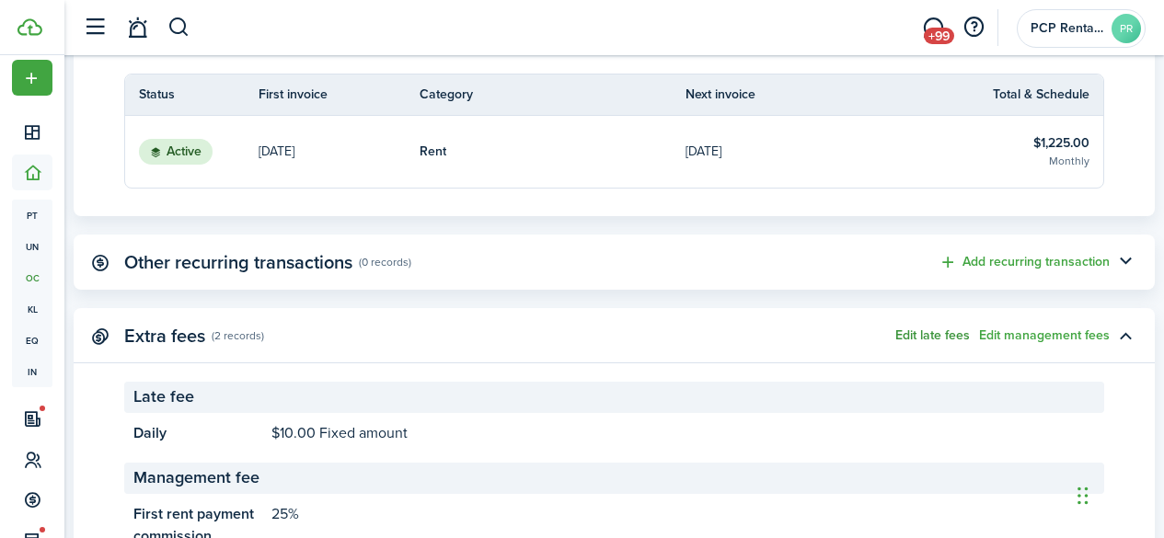
click at [918, 335] on button "Edit late fees" at bounding box center [933, 336] width 75 height 15
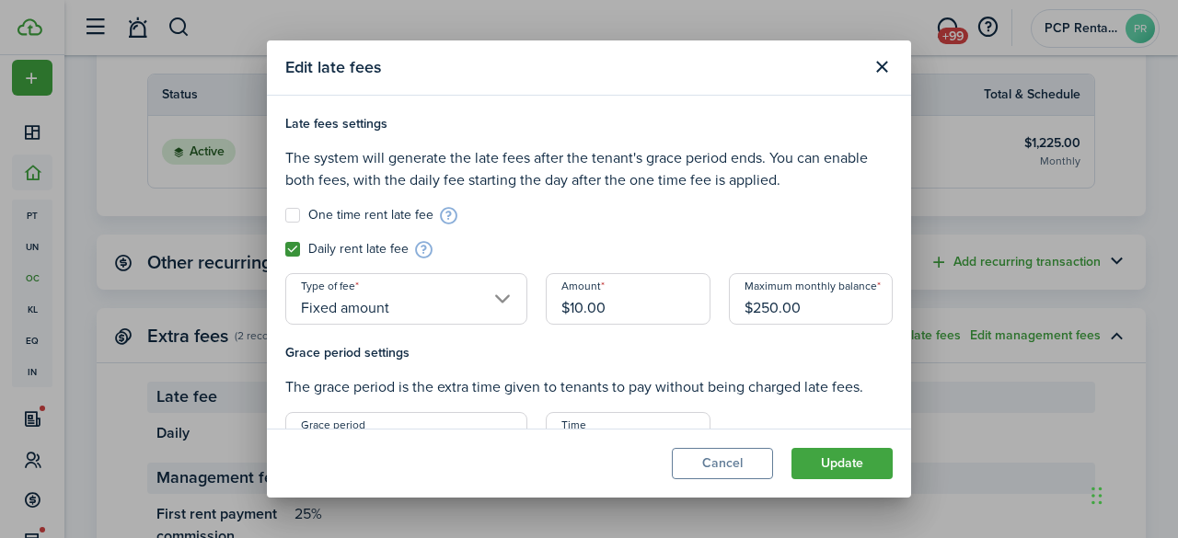
drag, startPoint x: 759, startPoint y: 306, endPoint x: 702, endPoint y: 306, distance: 57.1
click at [702, 306] on div "Late fees settings The system will generate the late fees after the tenant's gr…" at bounding box center [589, 228] width 626 height 229
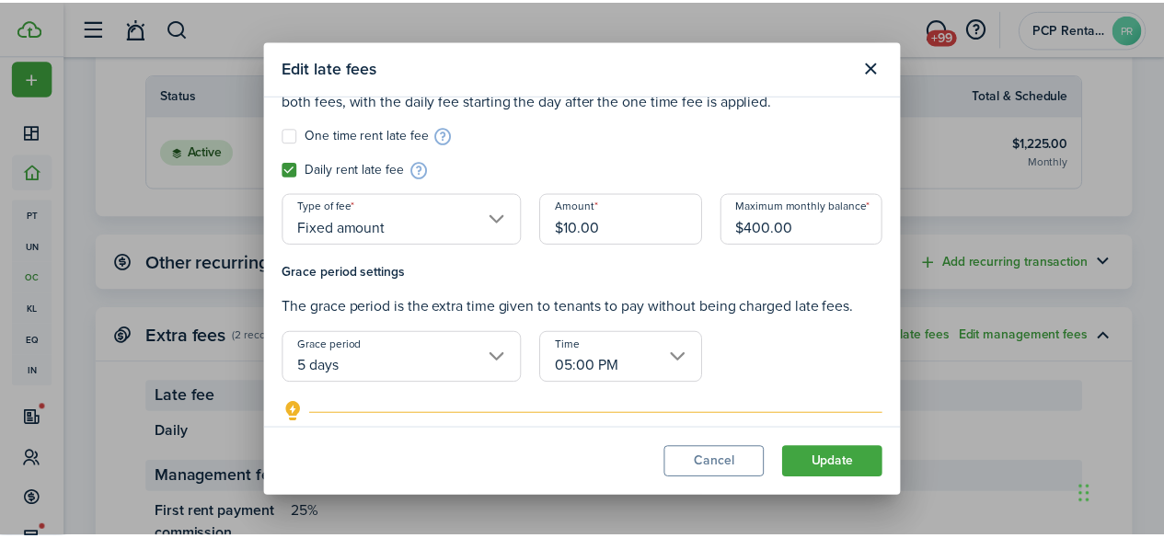
scroll to position [0, 0]
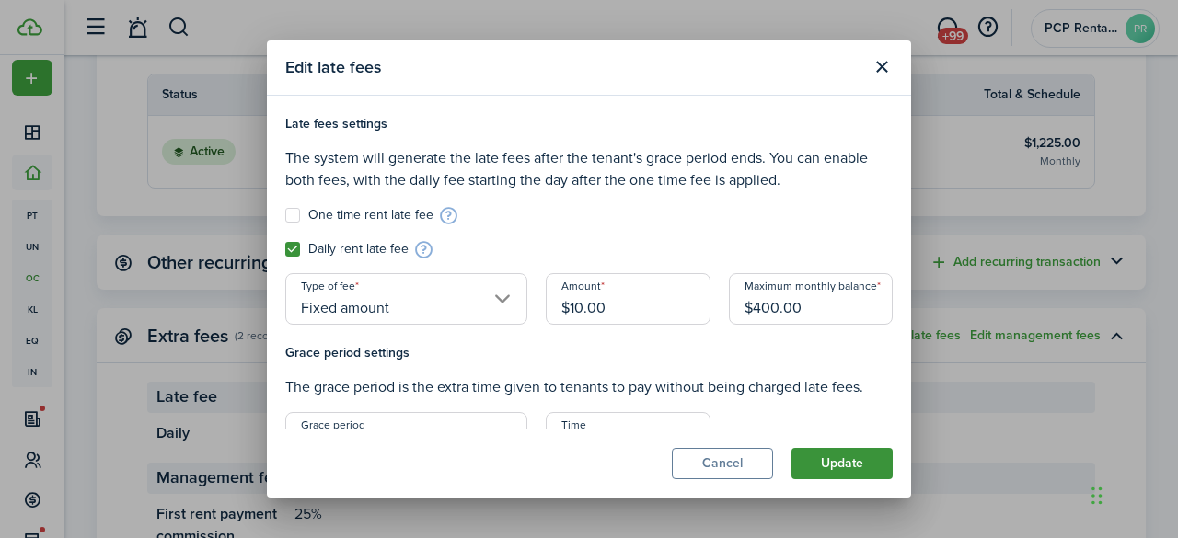
type input "$400.00"
click at [832, 459] on button "Update" at bounding box center [842, 463] width 101 height 31
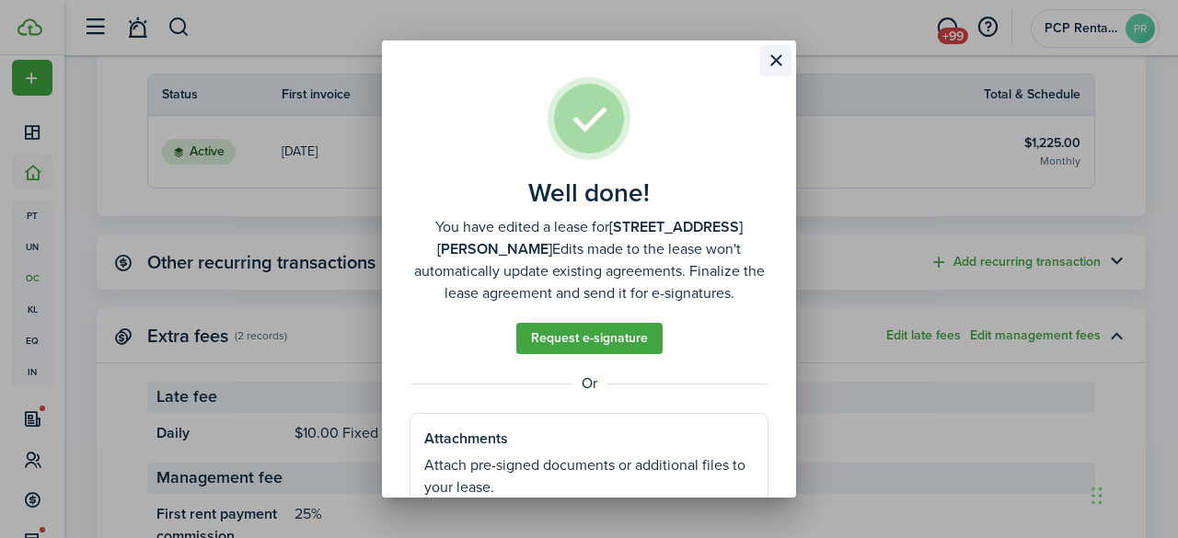
click at [773, 54] on button "Close modal" at bounding box center [775, 60] width 31 height 31
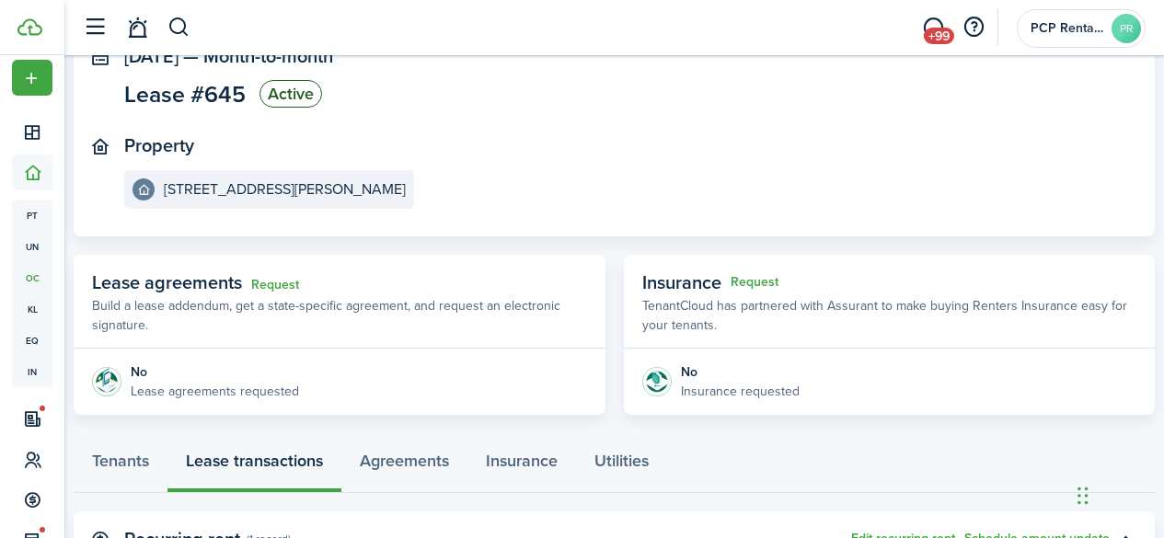
scroll to position [276, 0]
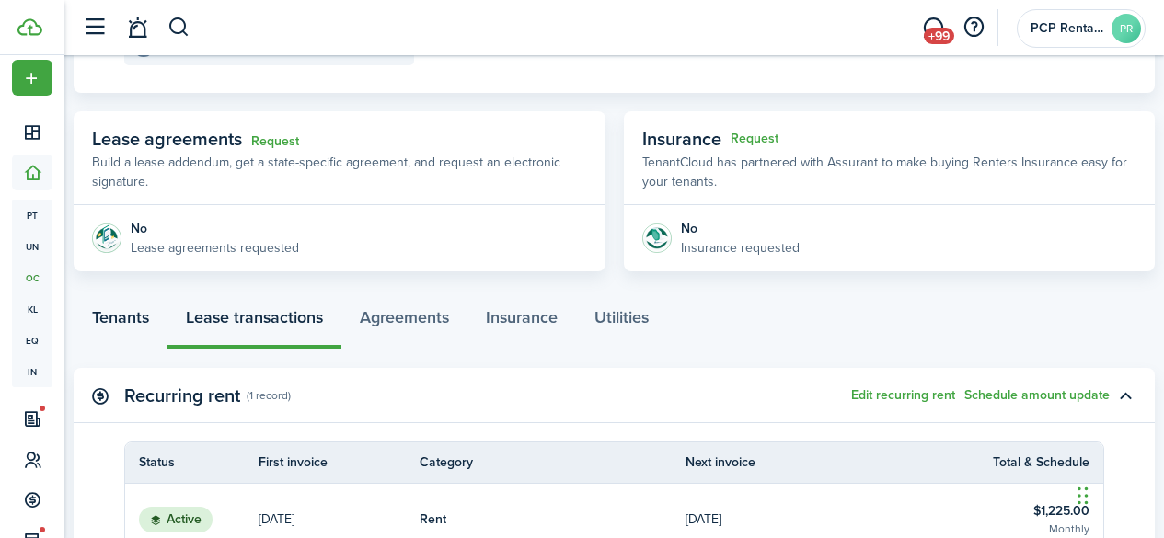
click at [132, 317] on link "Tenants" at bounding box center [121, 322] width 94 height 55
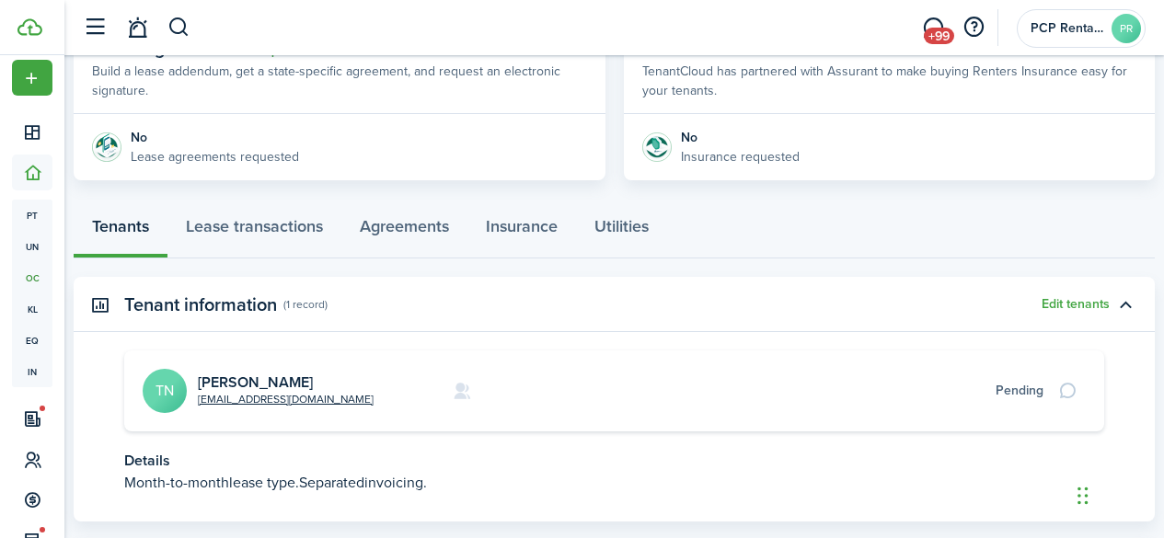
scroll to position [368, 0]
click at [240, 382] on link "[PERSON_NAME]" at bounding box center [255, 381] width 115 height 21
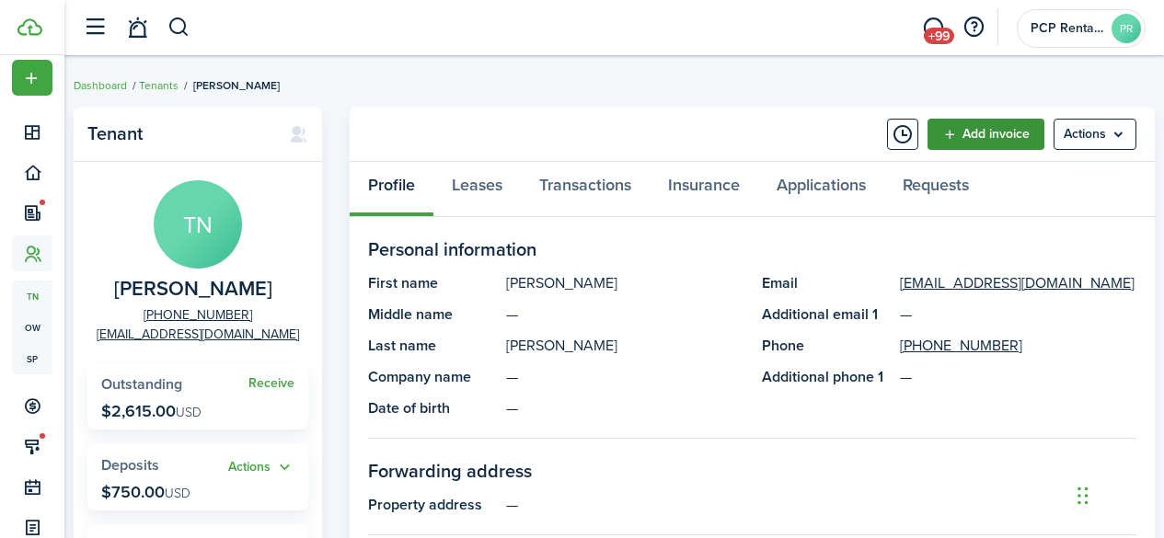
click at [978, 134] on link "Add invoice" at bounding box center [986, 134] width 117 height 31
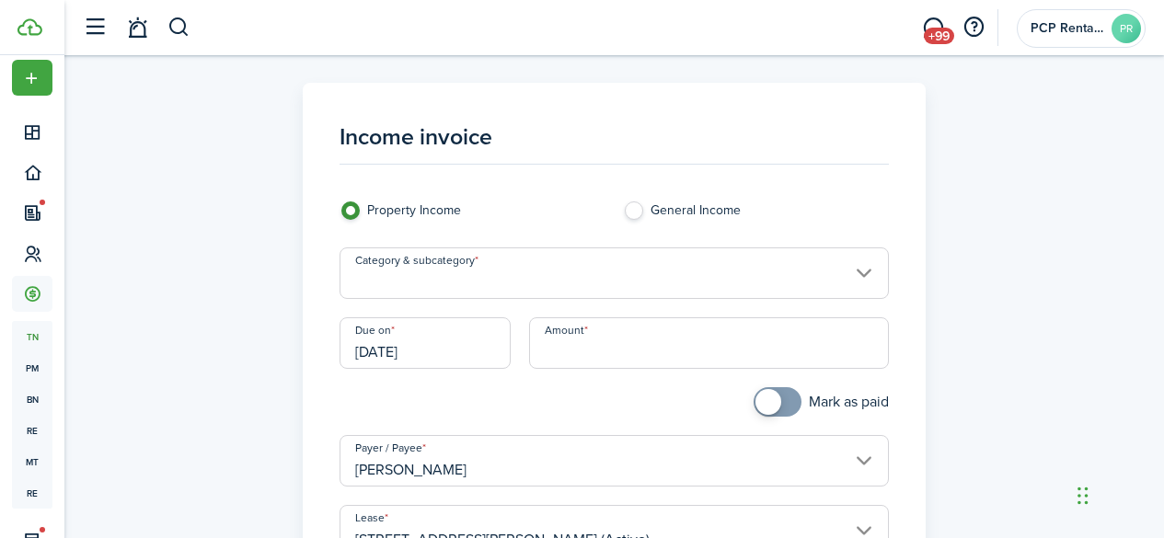
click at [467, 281] on input "Category & subcategory" at bounding box center [615, 274] width 550 height 52
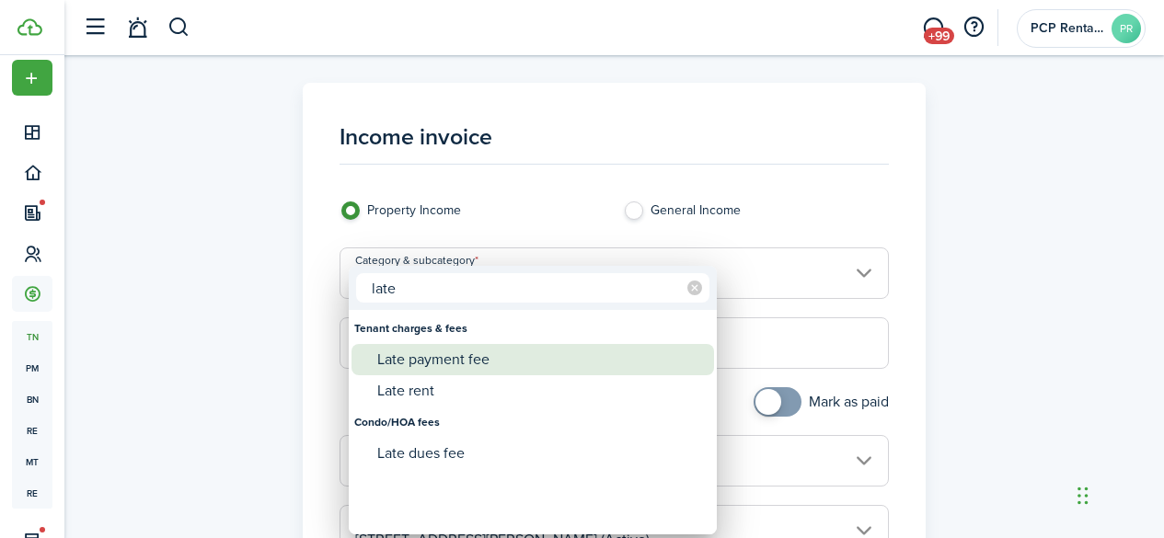
type input "late"
click at [466, 361] on div "Late payment fee" at bounding box center [540, 359] width 326 height 31
type input "Tenant charges & fees / Late payment fee"
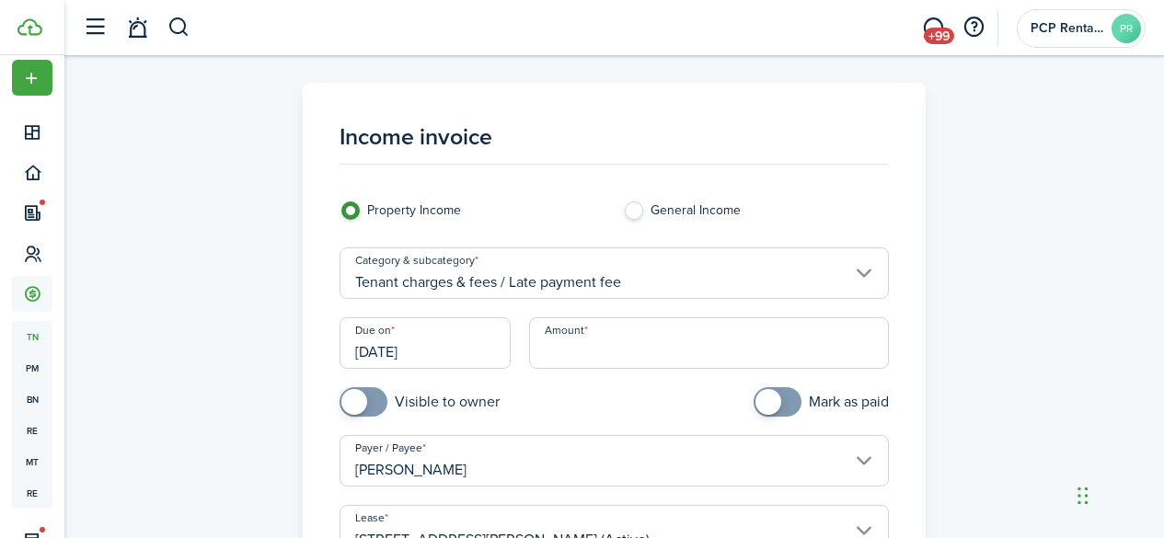
click at [583, 346] on input "Amount" at bounding box center [709, 344] width 360 height 52
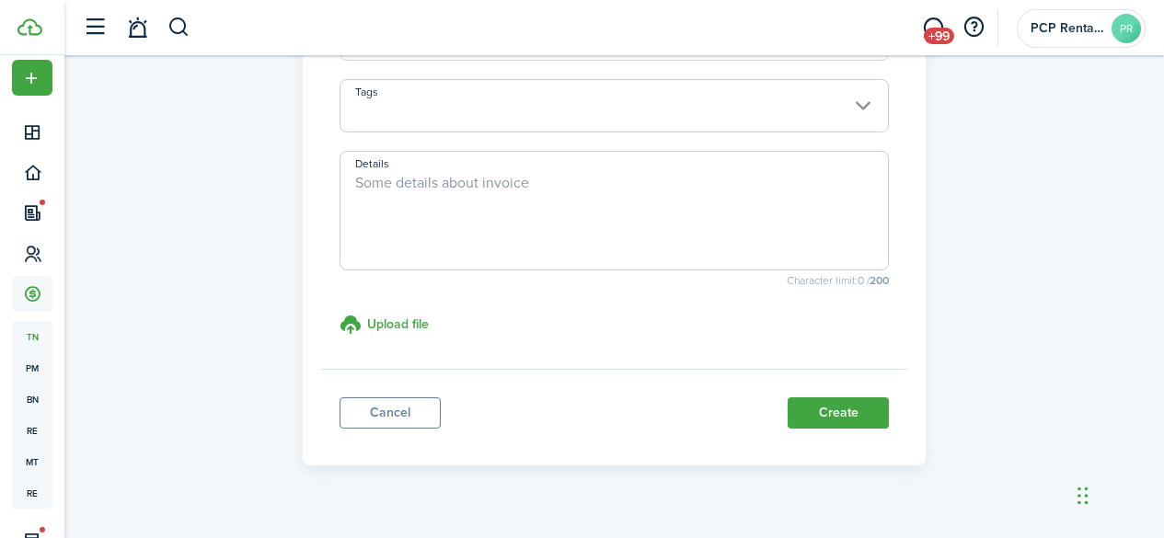
scroll to position [529, 0]
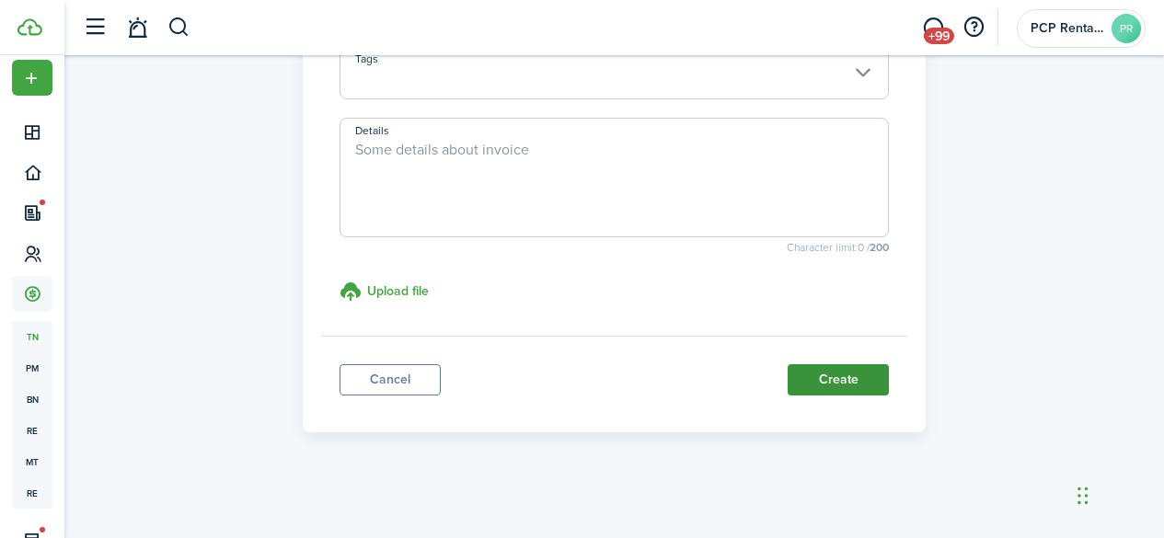
type input "$120.00"
click at [812, 383] on button "Create" at bounding box center [838, 380] width 101 height 31
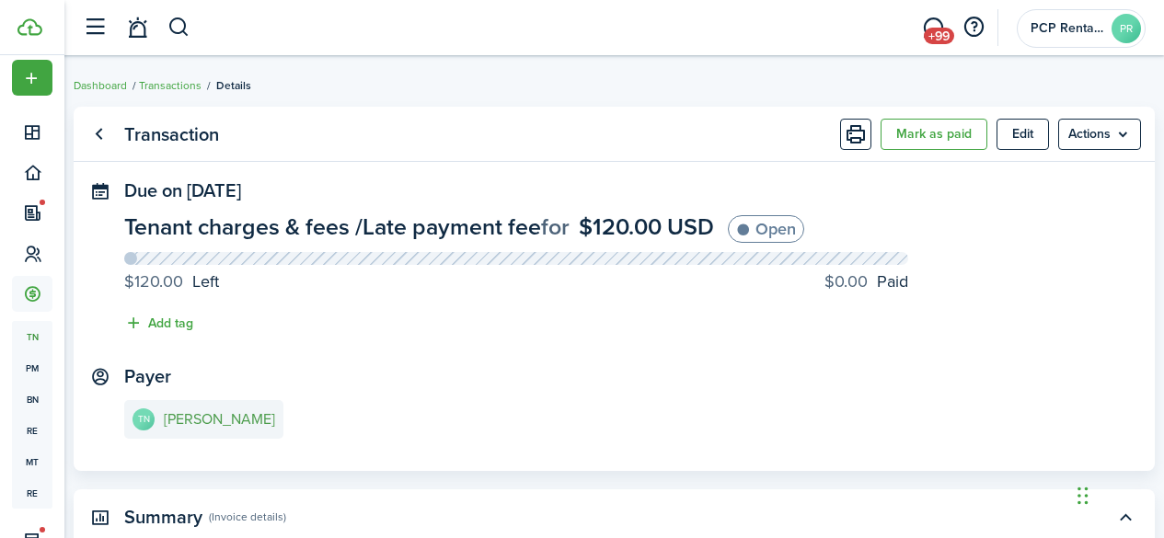
click at [201, 422] on e-details-info-title "[PERSON_NAME]" at bounding box center [219, 419] width 111 height 17
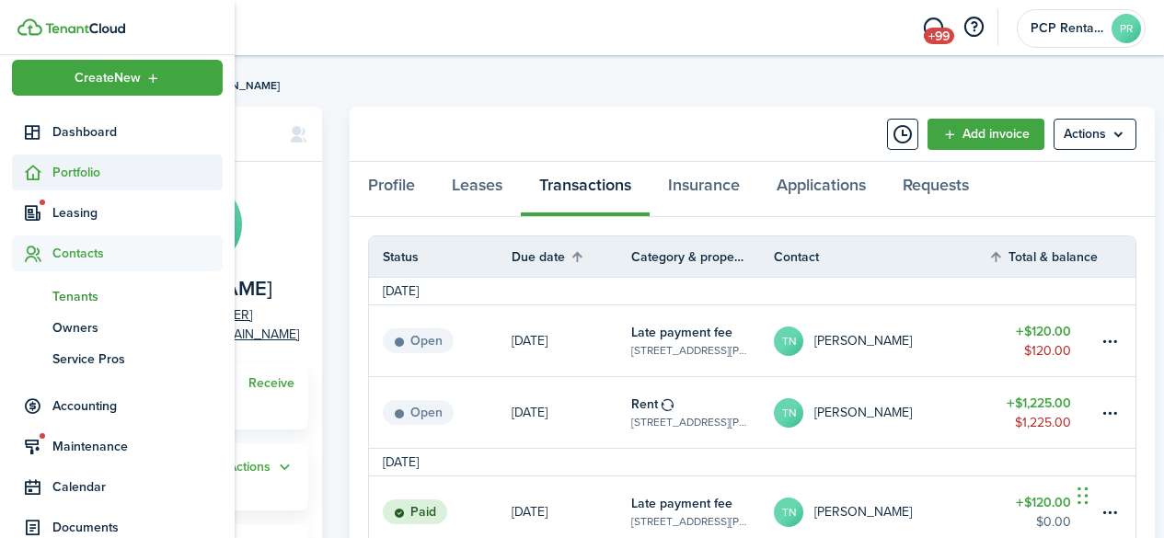
click at [76, 169] on span "Portfolio" at bounding box center [137, 172] width 170 height 19
